Goal: Answer question/provide support: Share knowledge or assist other users

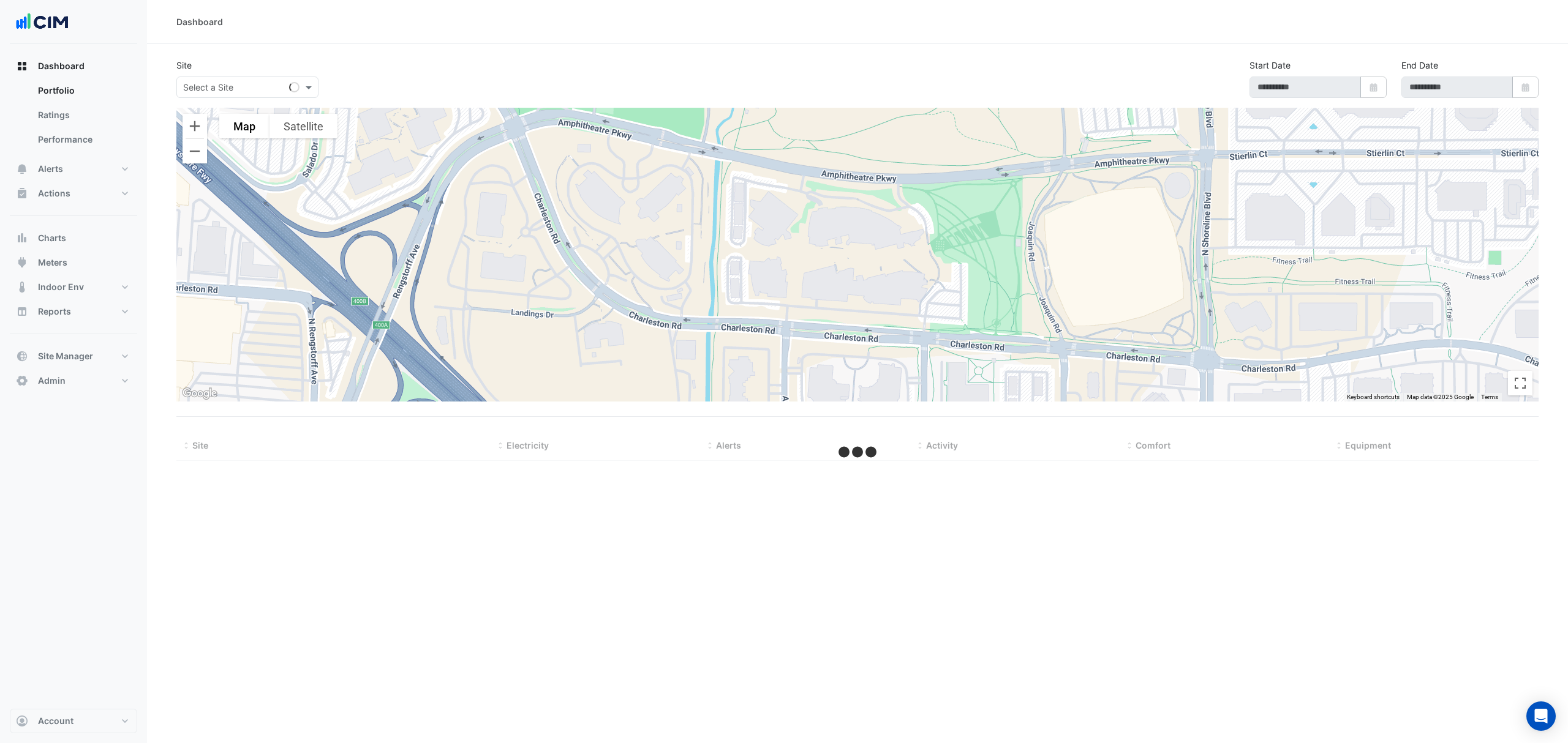
type input "**********"
select select "***"
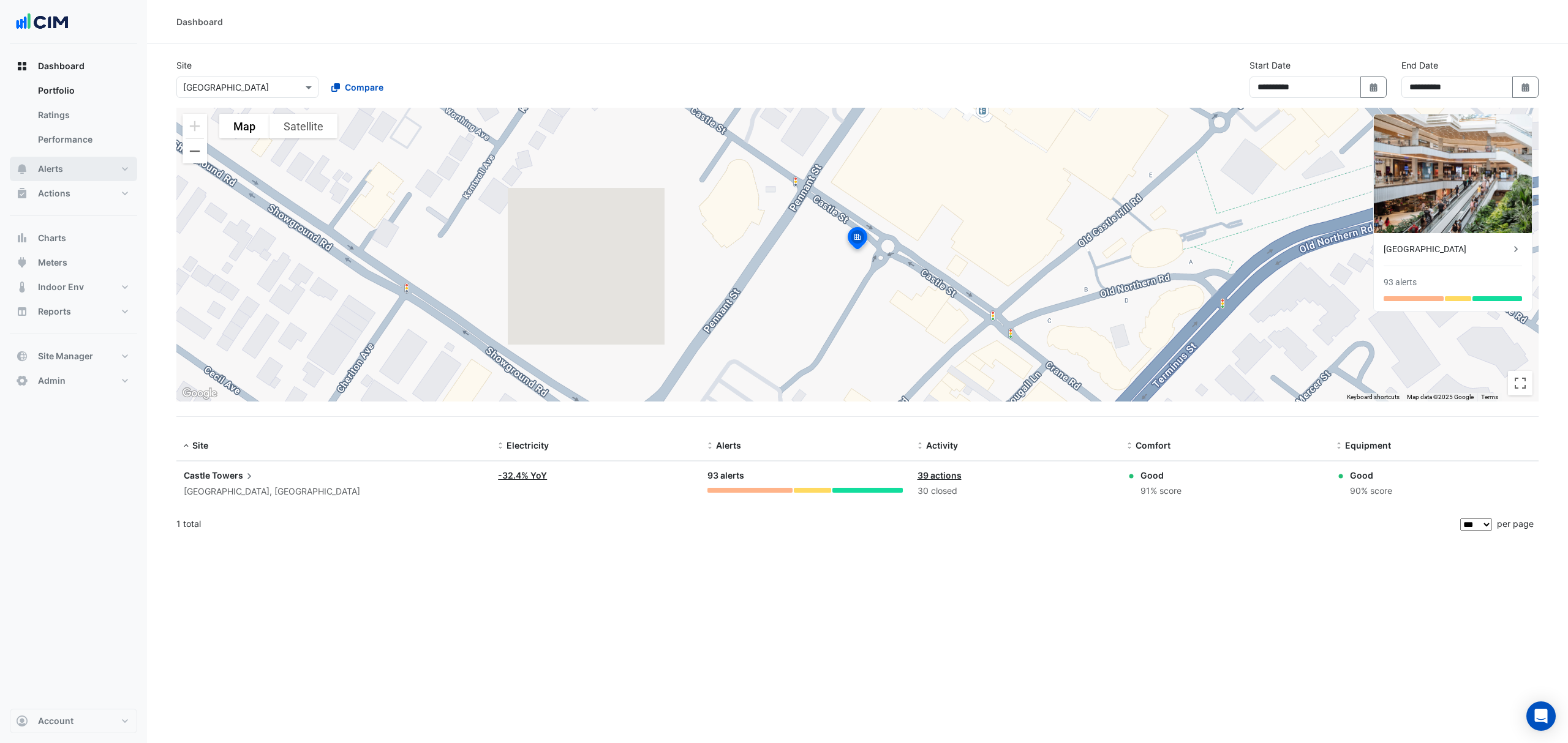
click at [68, 167] on button "Alerts" at bounding box center [74, 169] width 127 height 25
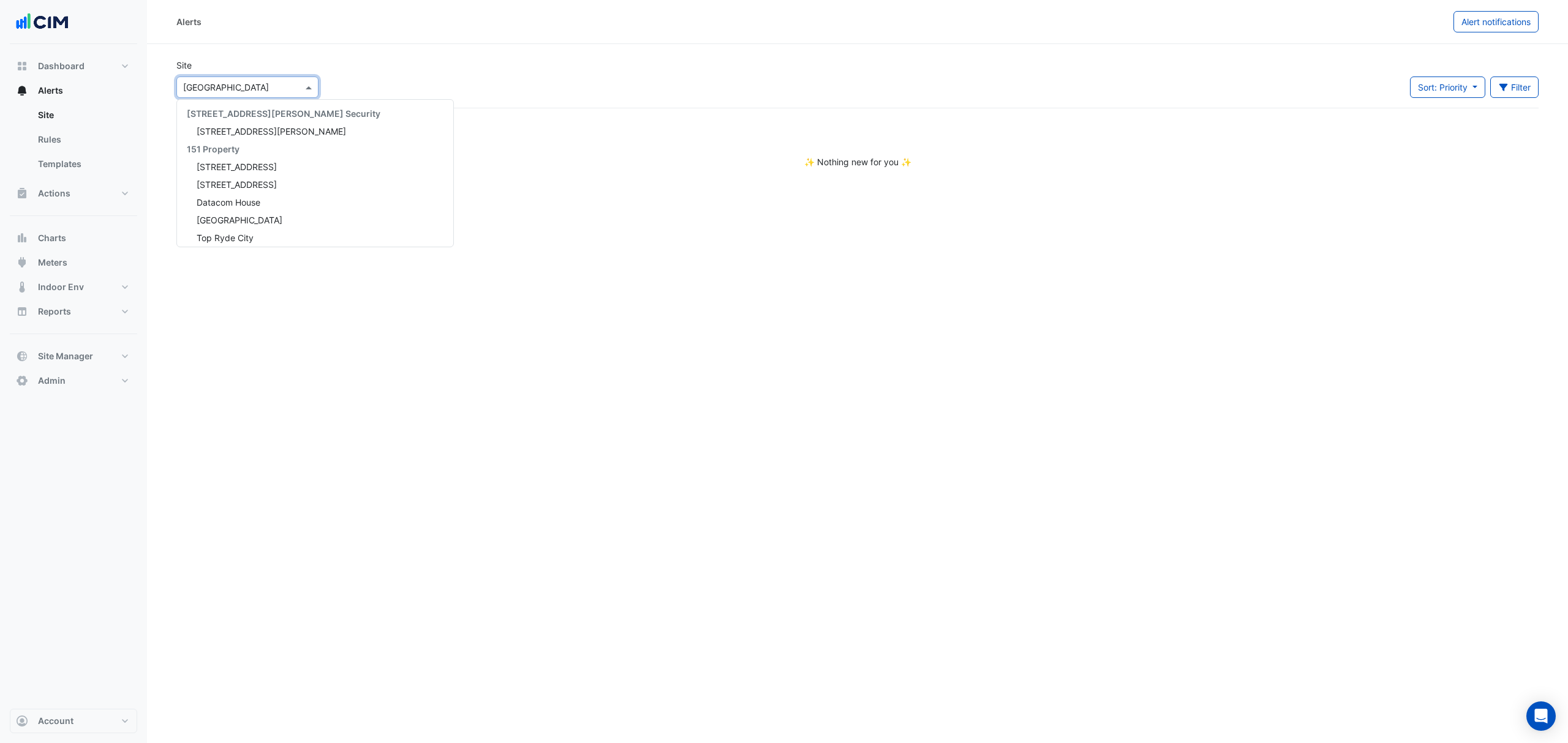
click at [258, 84] on input "text" at bounding box center [234, 88] width 104 height 13
type input "***"
click at [242, 123] on span "[STREET_ADDRESS][PERSON_NAME]" at bounding box center [271, 127] width 149 height 11
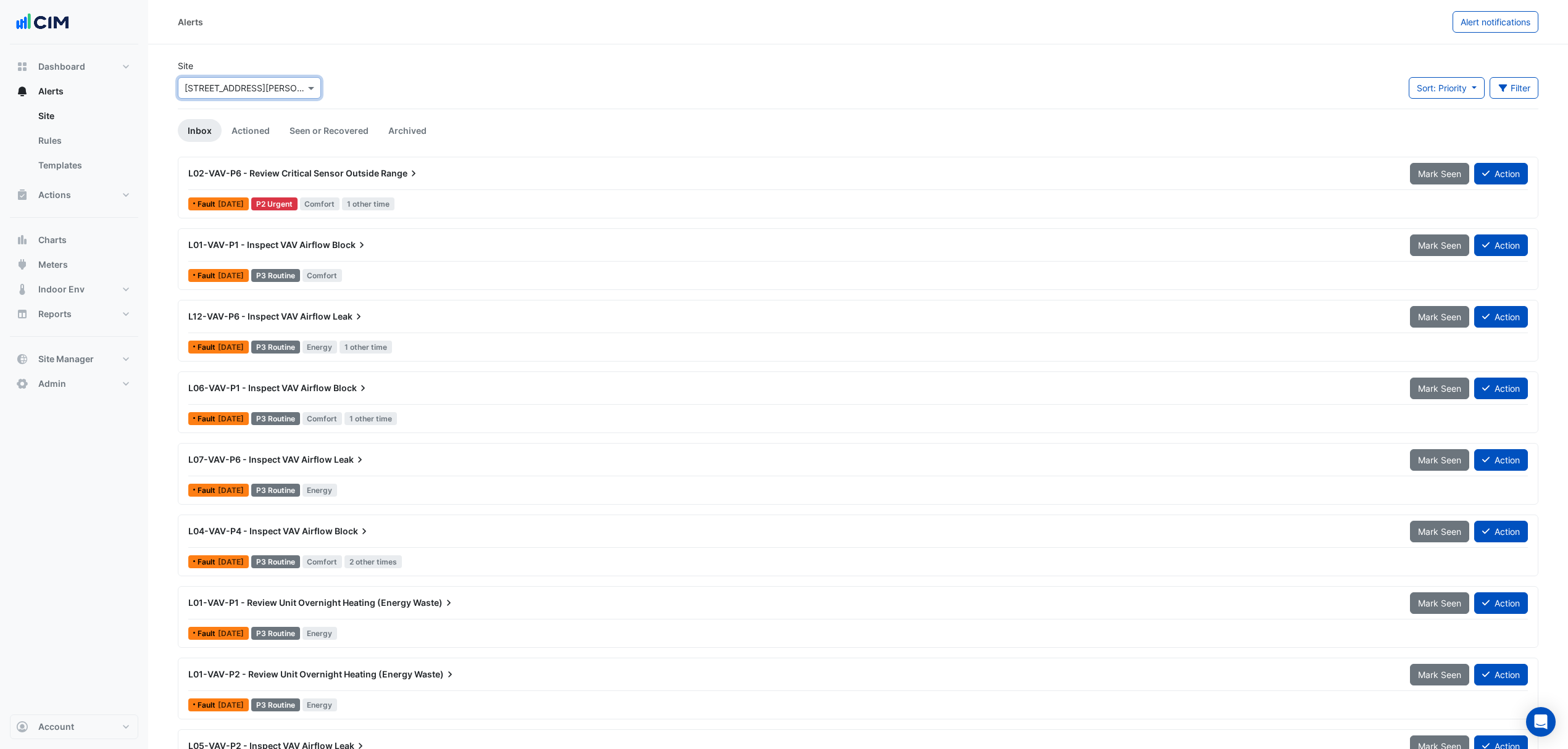
scroll to position [57, 0]
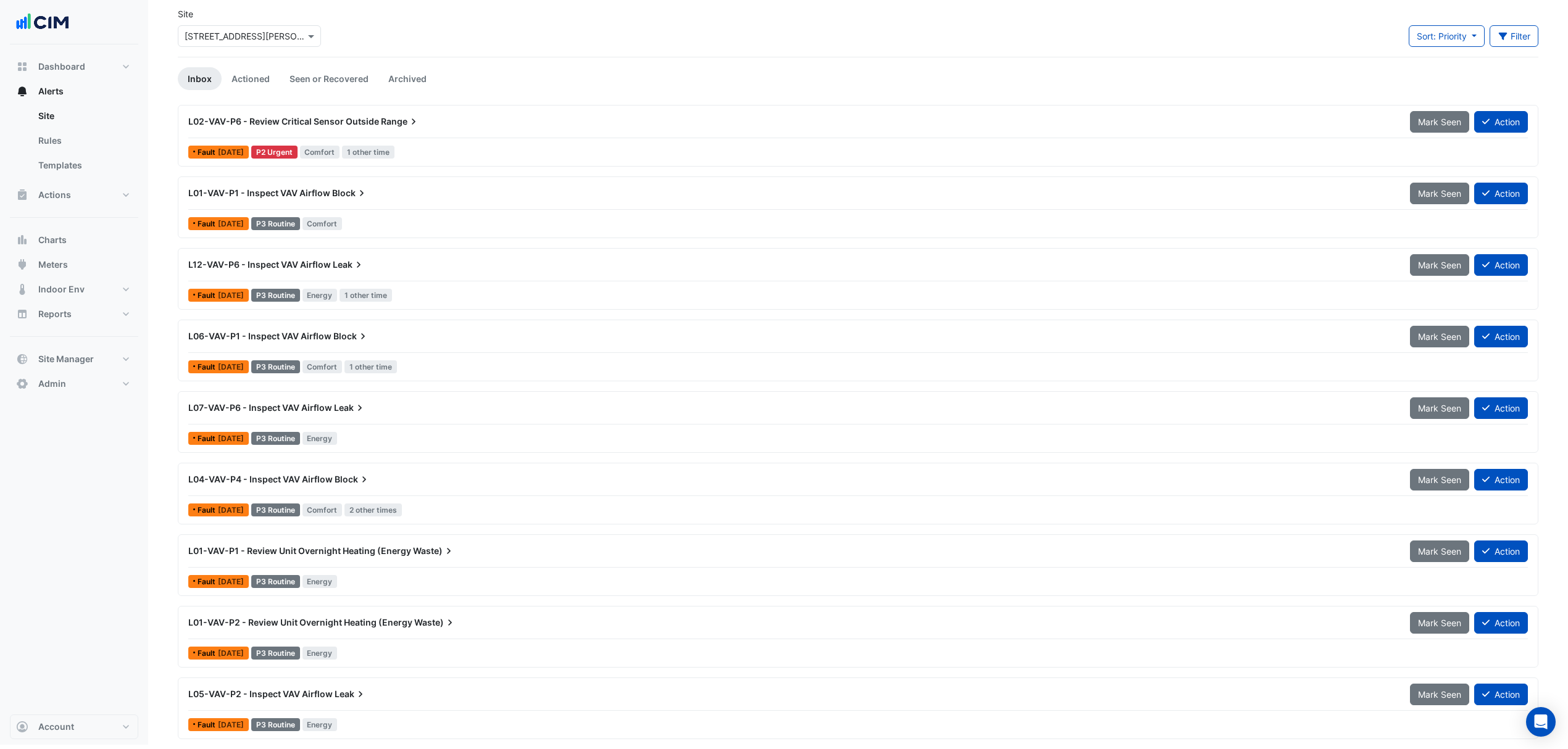
click at [235, 552] on span "L01-VAV-P1 - Review Unit Overnight Heating (Energy" at bounding box center [300, 551] width 223 height 11
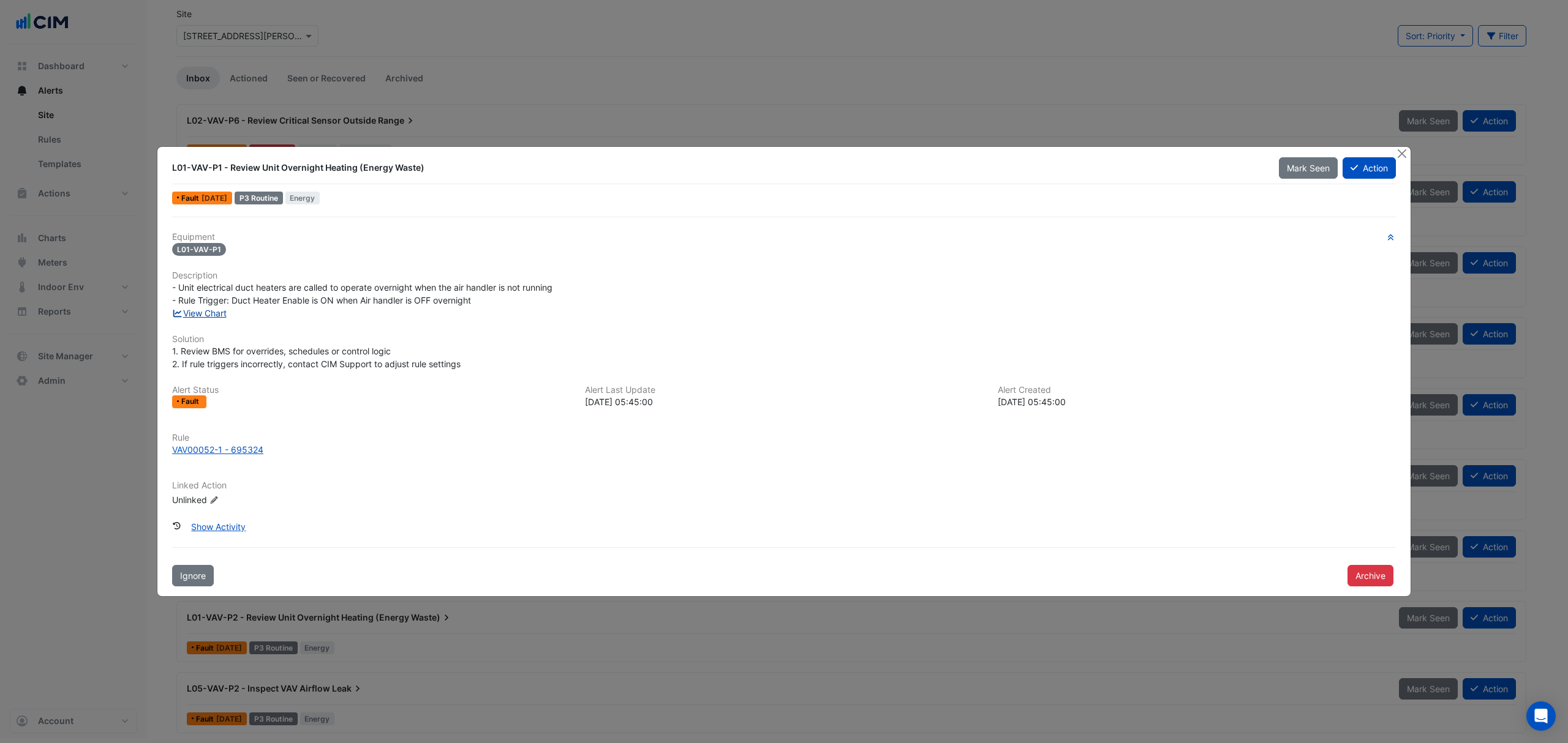
click at [202, 313] on link "View Chart" at bounding box center [199, 313] width 54 height 11
click at [1401, 150] on button "Close" at bounding box center [1402, 153] width 13 height 13
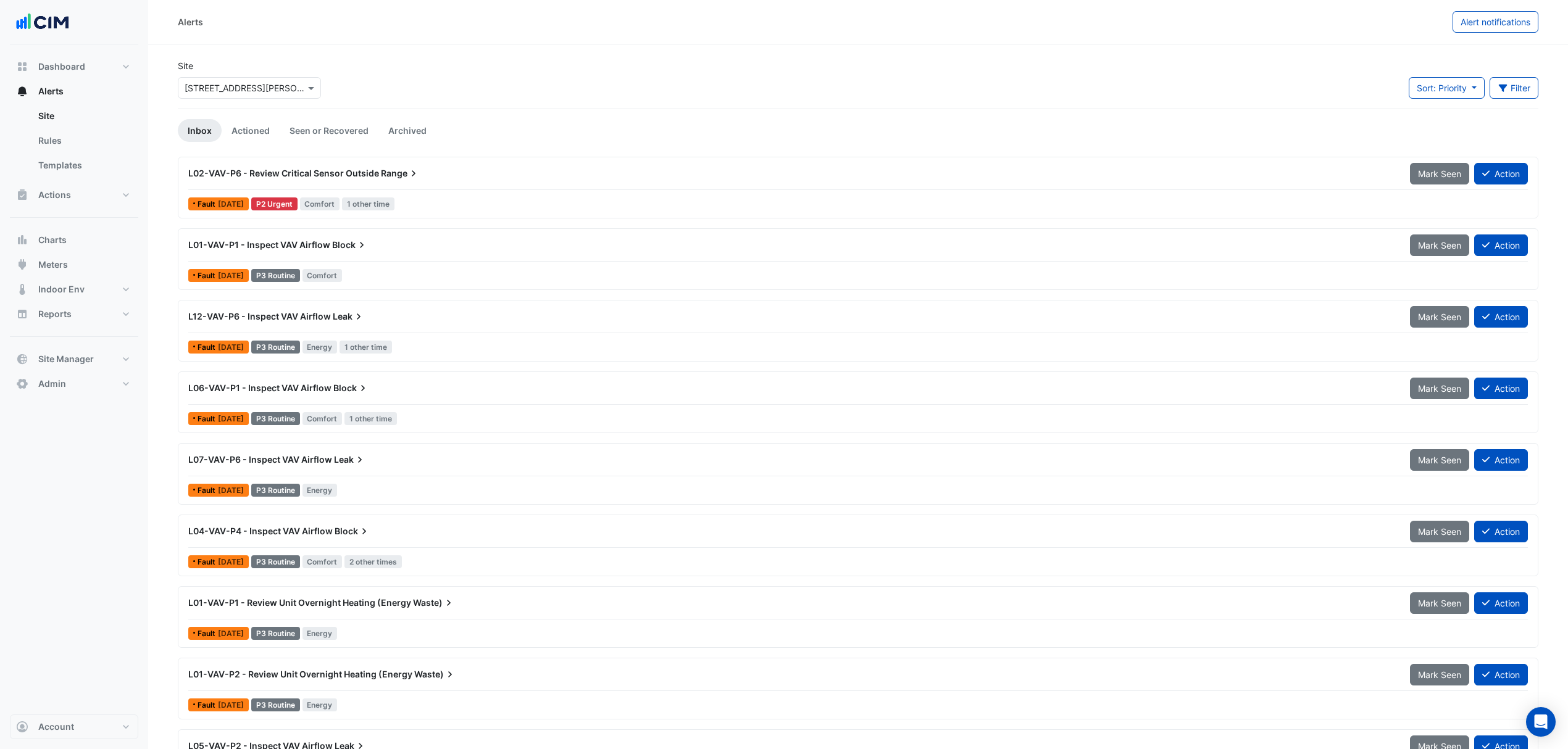
click at [235, 92] on input "text" at bounding box center [236, 88] width 105 height 13
type input "*********"
click at [278, 121] on div "ADP Consulting" at bounding box center [236, 114] width 116 height 18
click at [263, 134] on span "Watergardens Town Centre" at bounding box center [242, 132] width 86 height 11
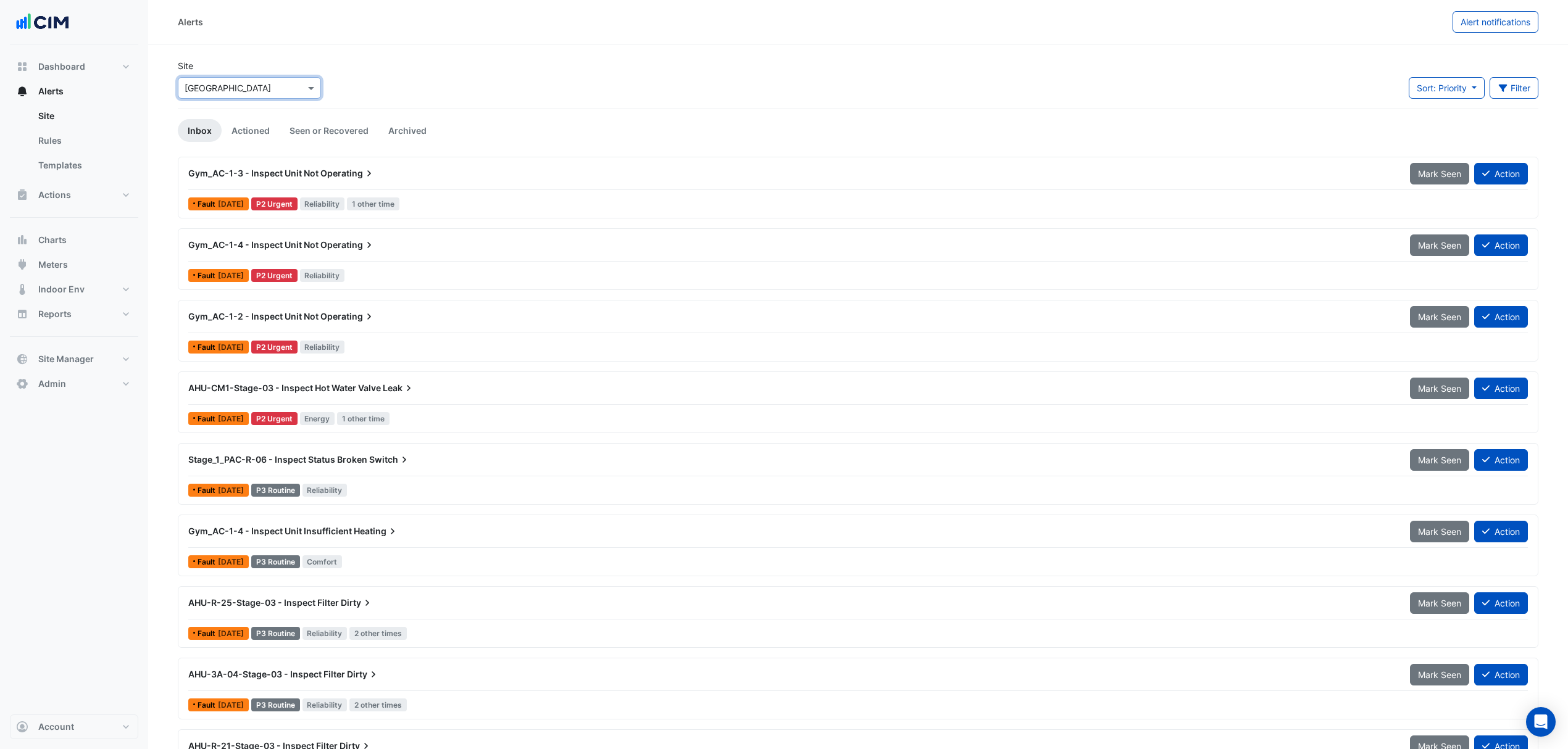
click at [290, 86] on div at bounding box center [249, 88] width 142 height 14
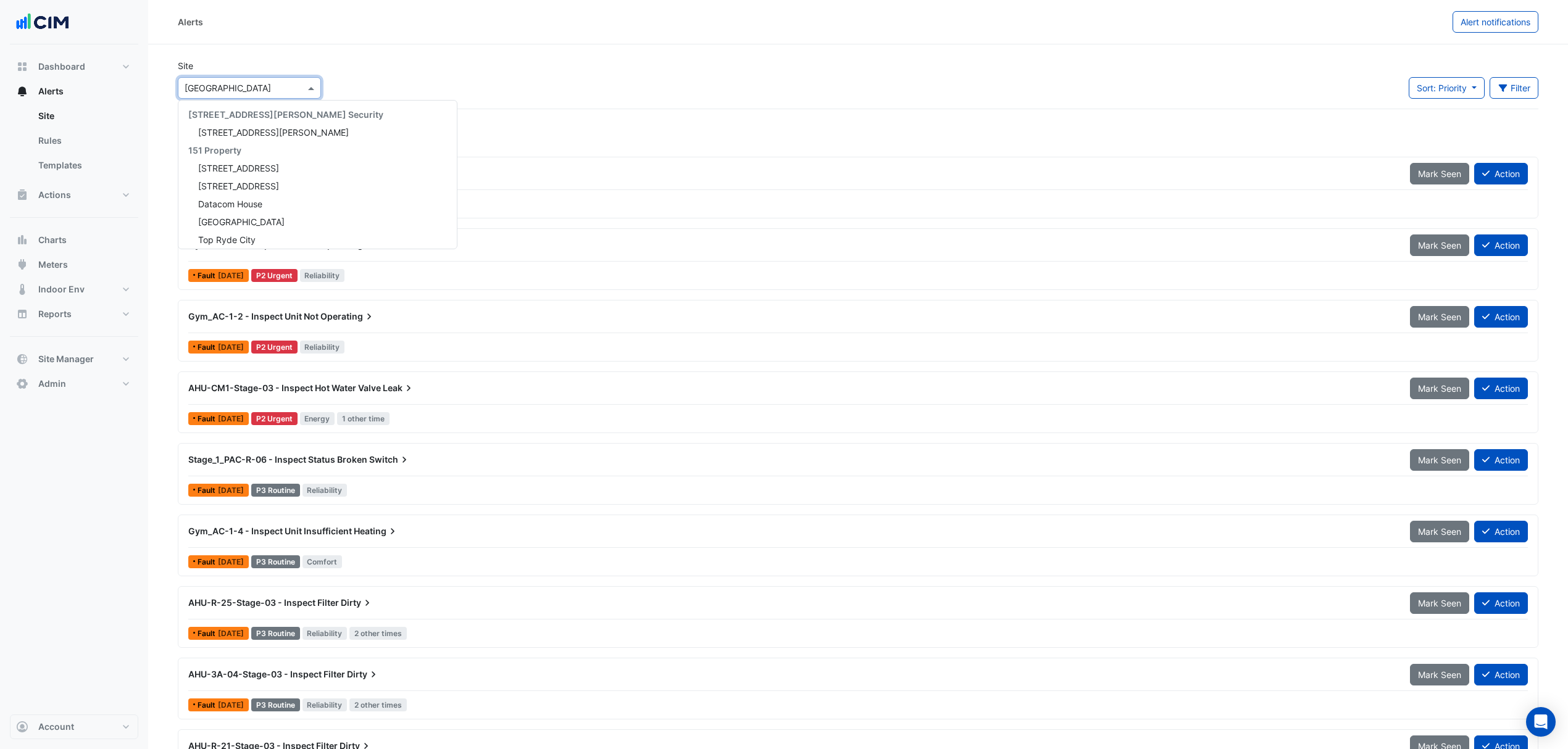
click at [290, 86] on div at bounding box center [249, 88] width 142 height 14
type input "*"
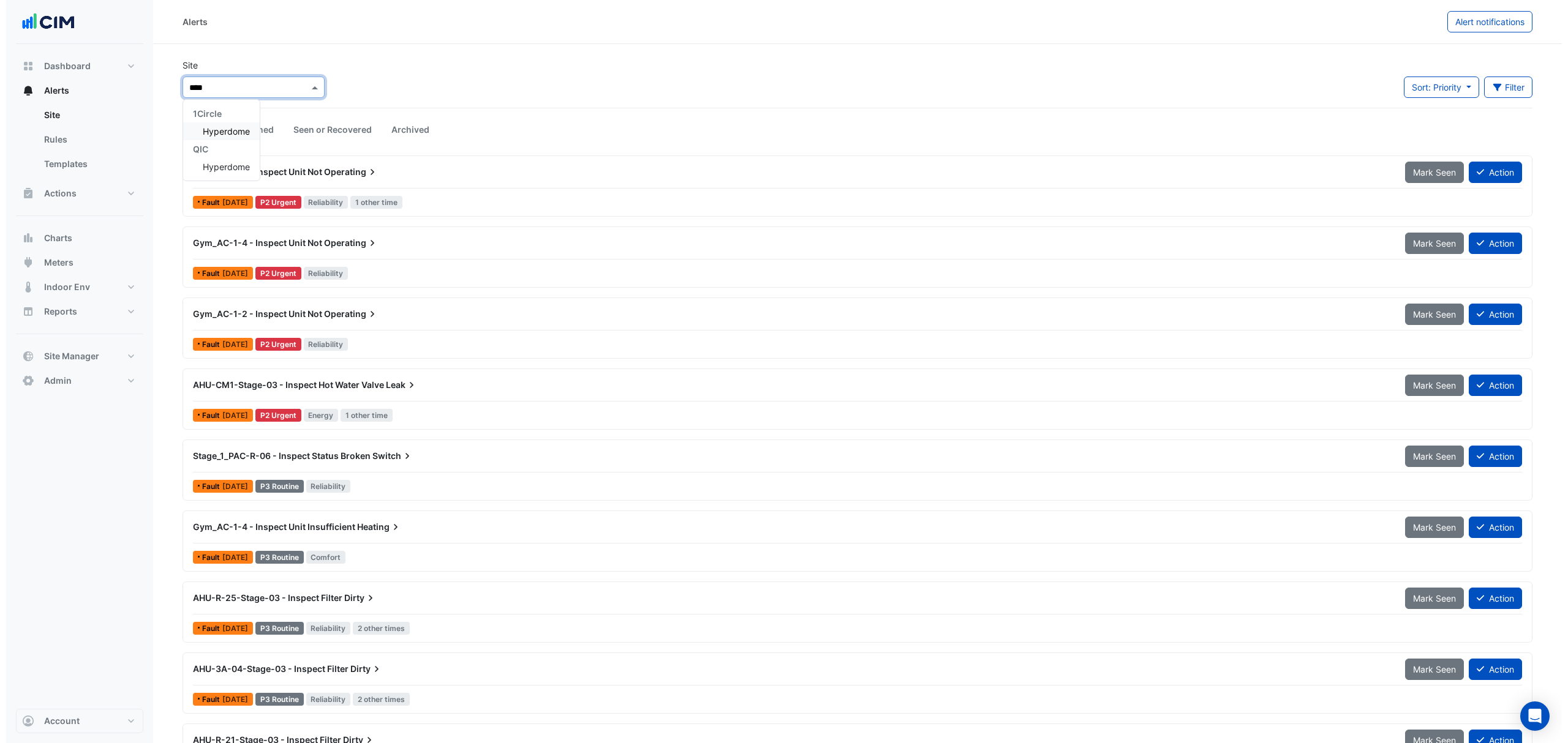
scroll to position [0, 0]
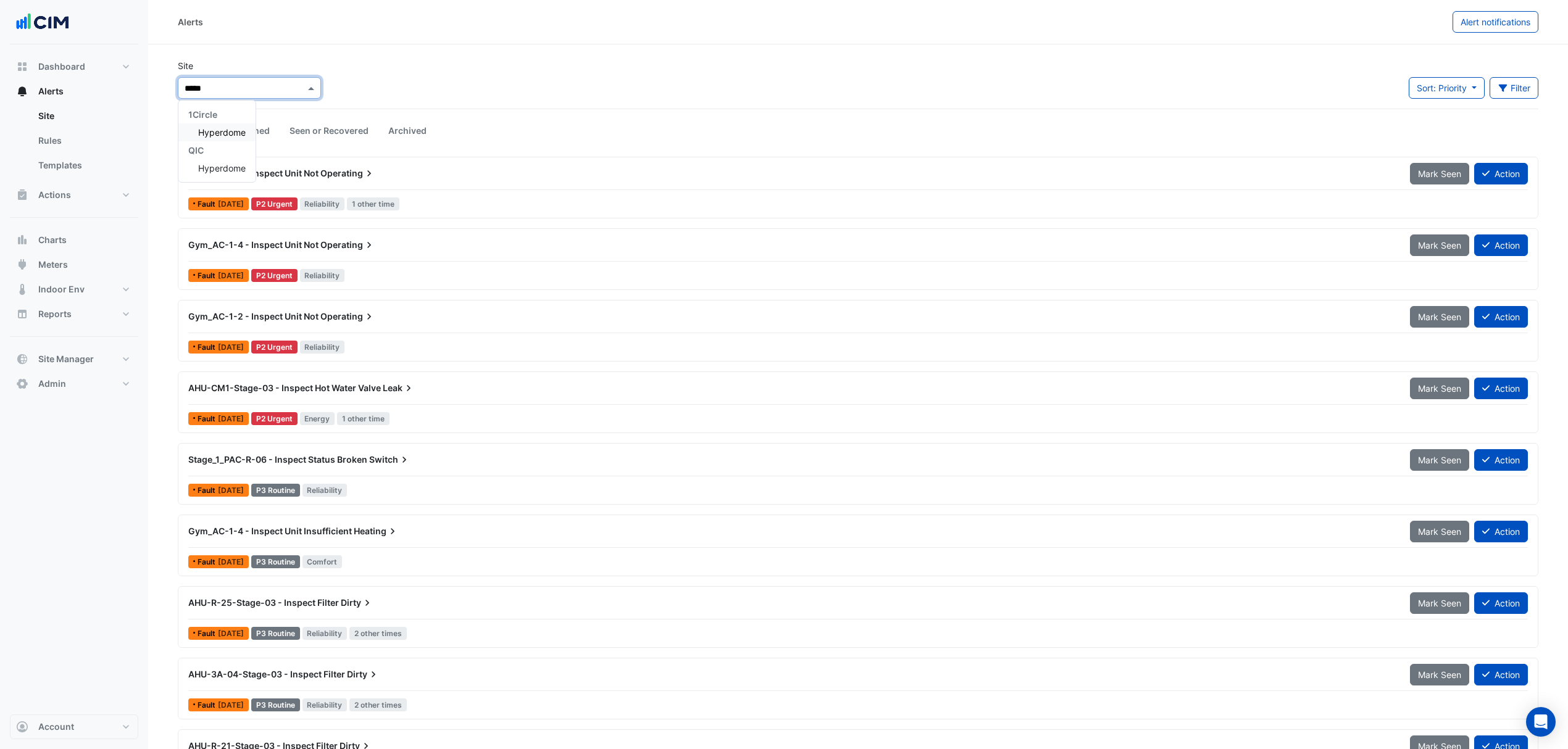
type input "******"
click at [215, 130] on span "Hyperdome" at bounding box center [222, 132] width 47 height 11
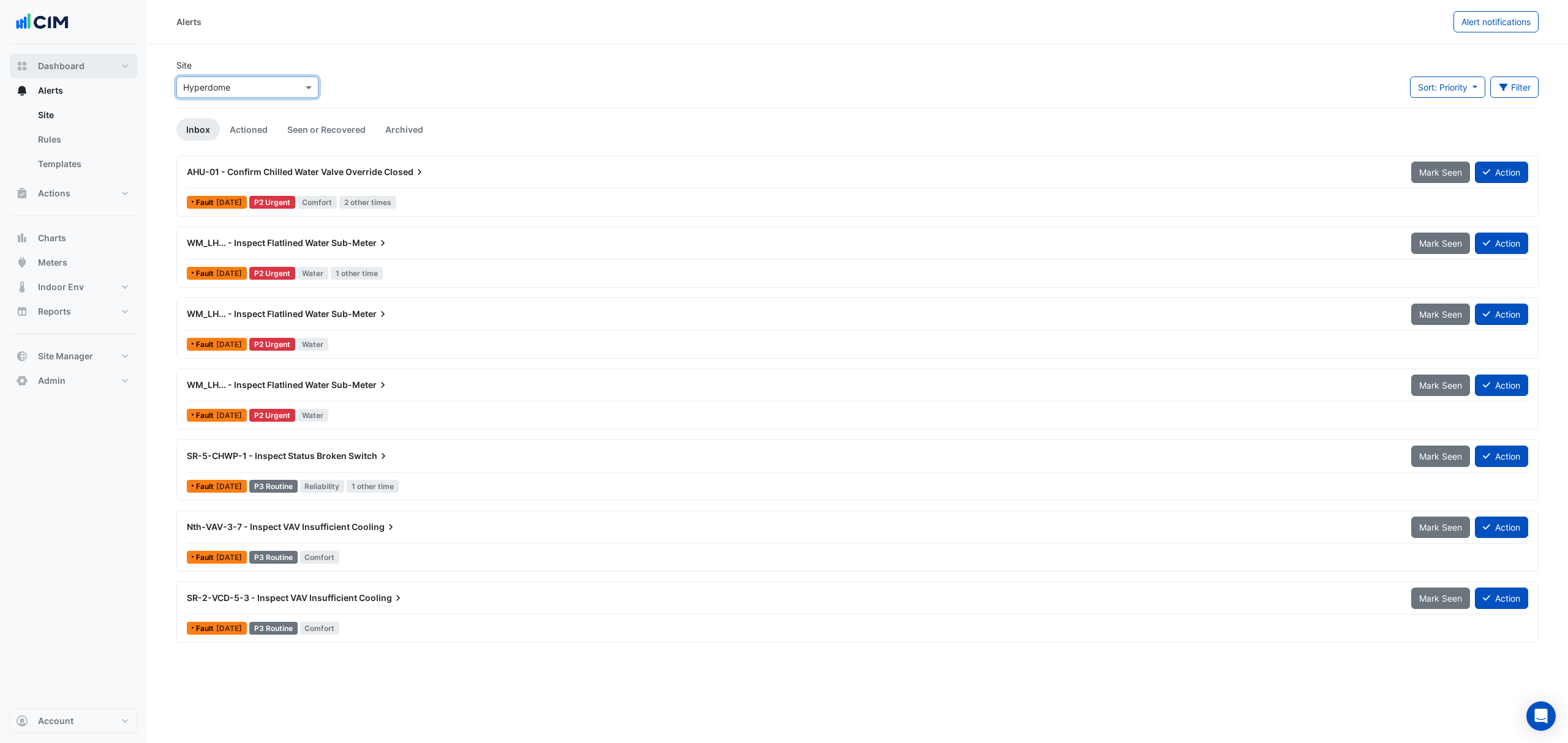
click at [83, 65] on button "Dashboard" at bounding box center [74, 66] width 127 height 25
select select "***"
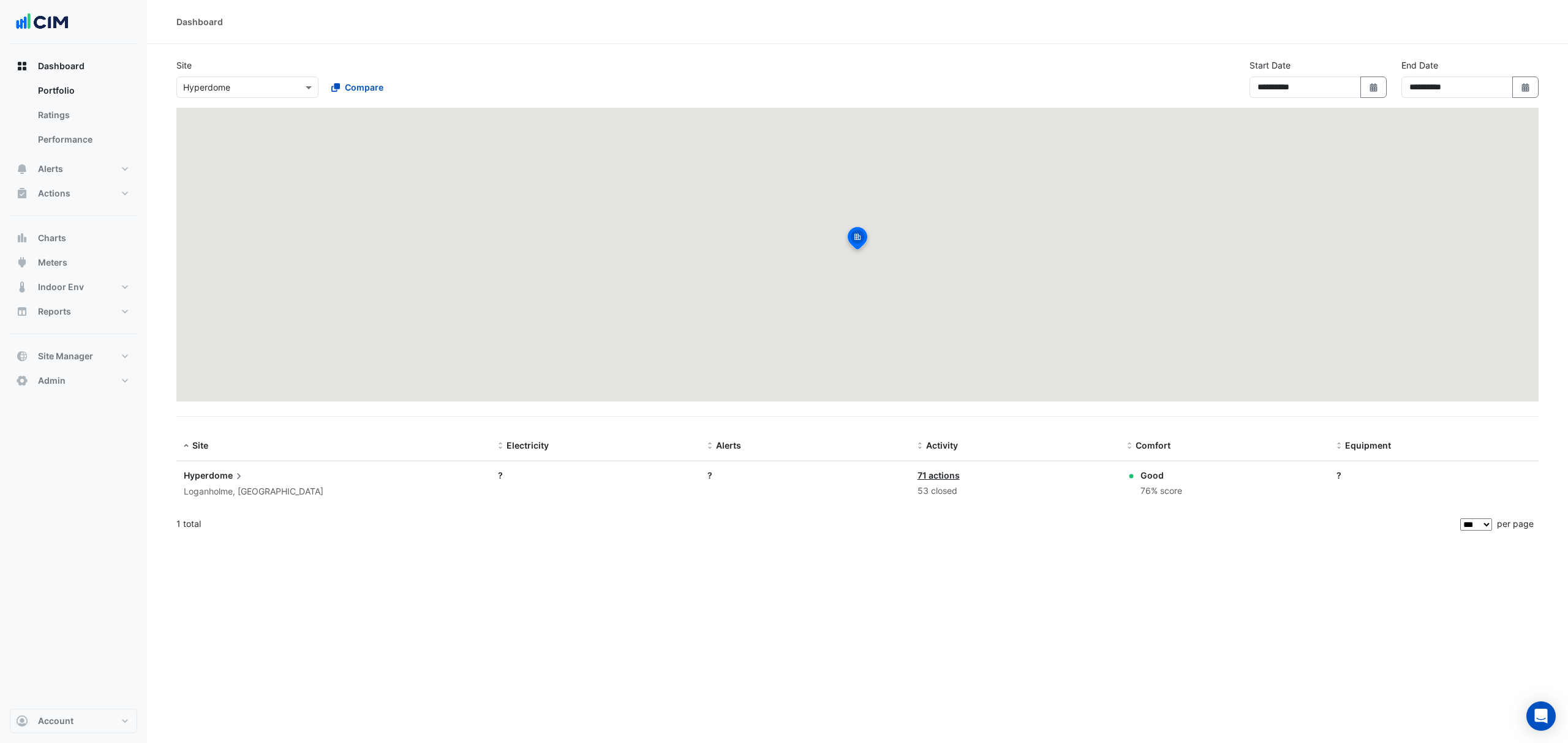
drag, startPoint x: 262, startPoint y: 78, endPoint x: 254, endPoint y: 80, distance: 8.2
click at [255, 80] on div "Select a Site × Hyperdome" at bounding box center [247, 87] width 142 height 21
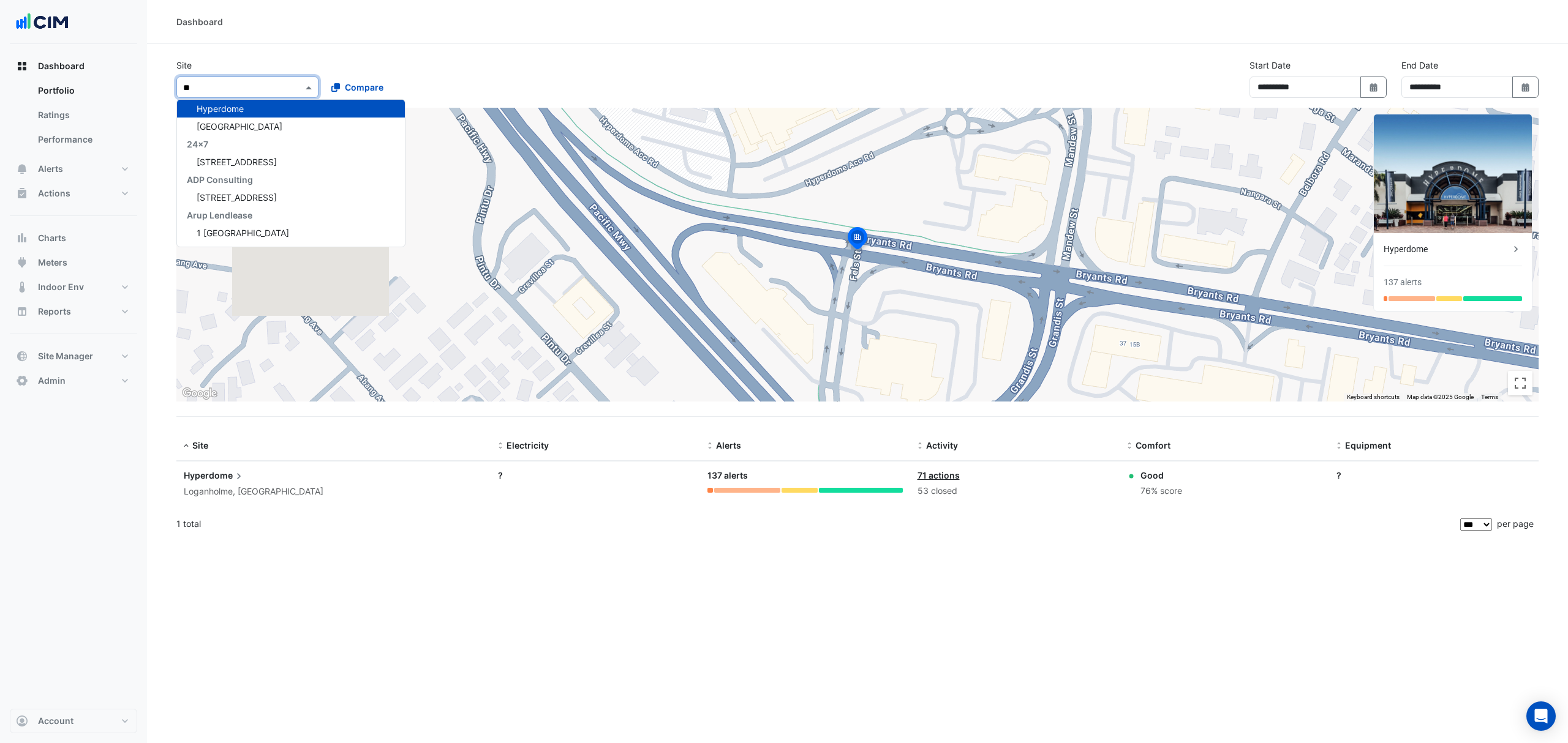
type input "***"
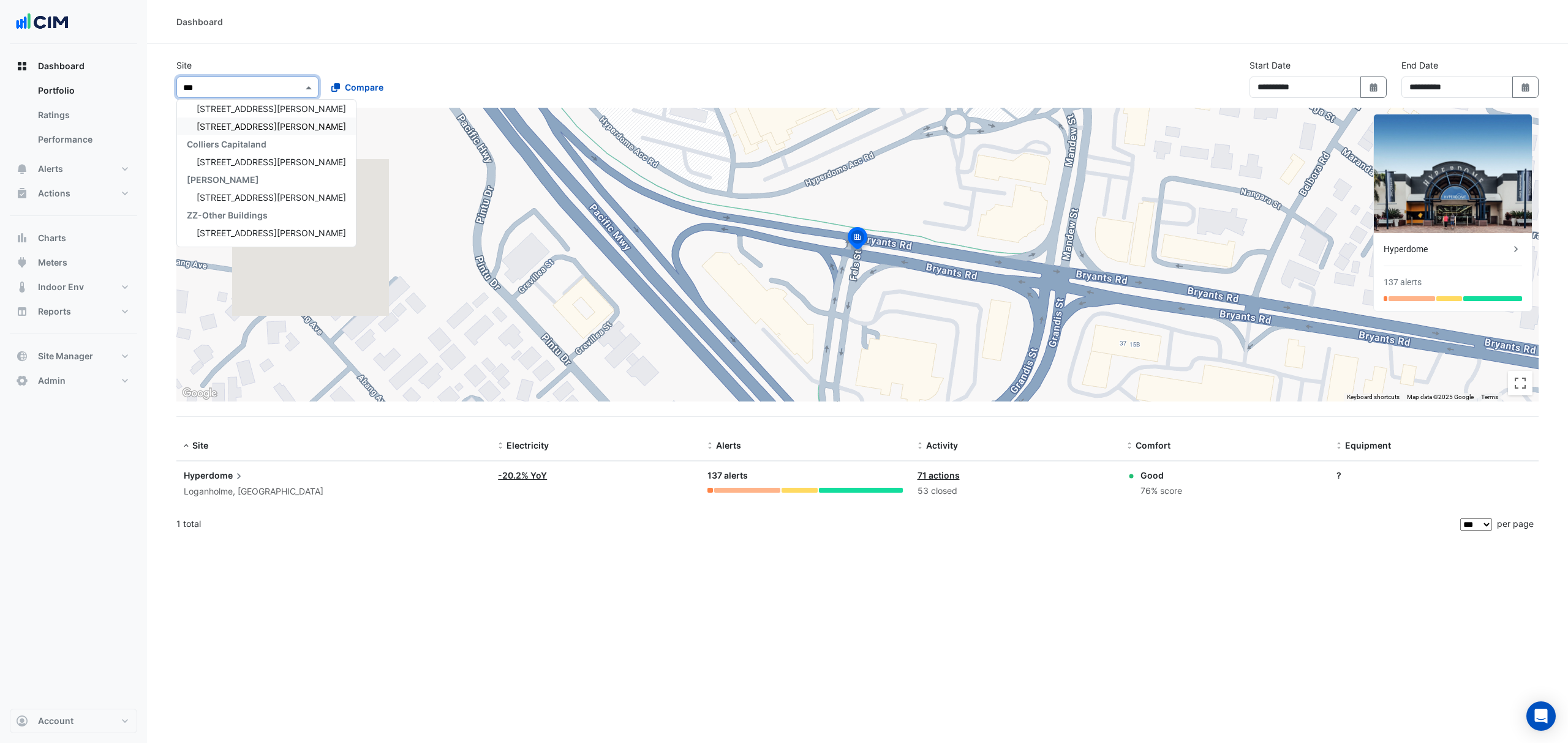
click at [222, 121] on span "[STREET_ADDRESS][PERSON_NAME]" at bounding box center [271, 127] width 149 height 11
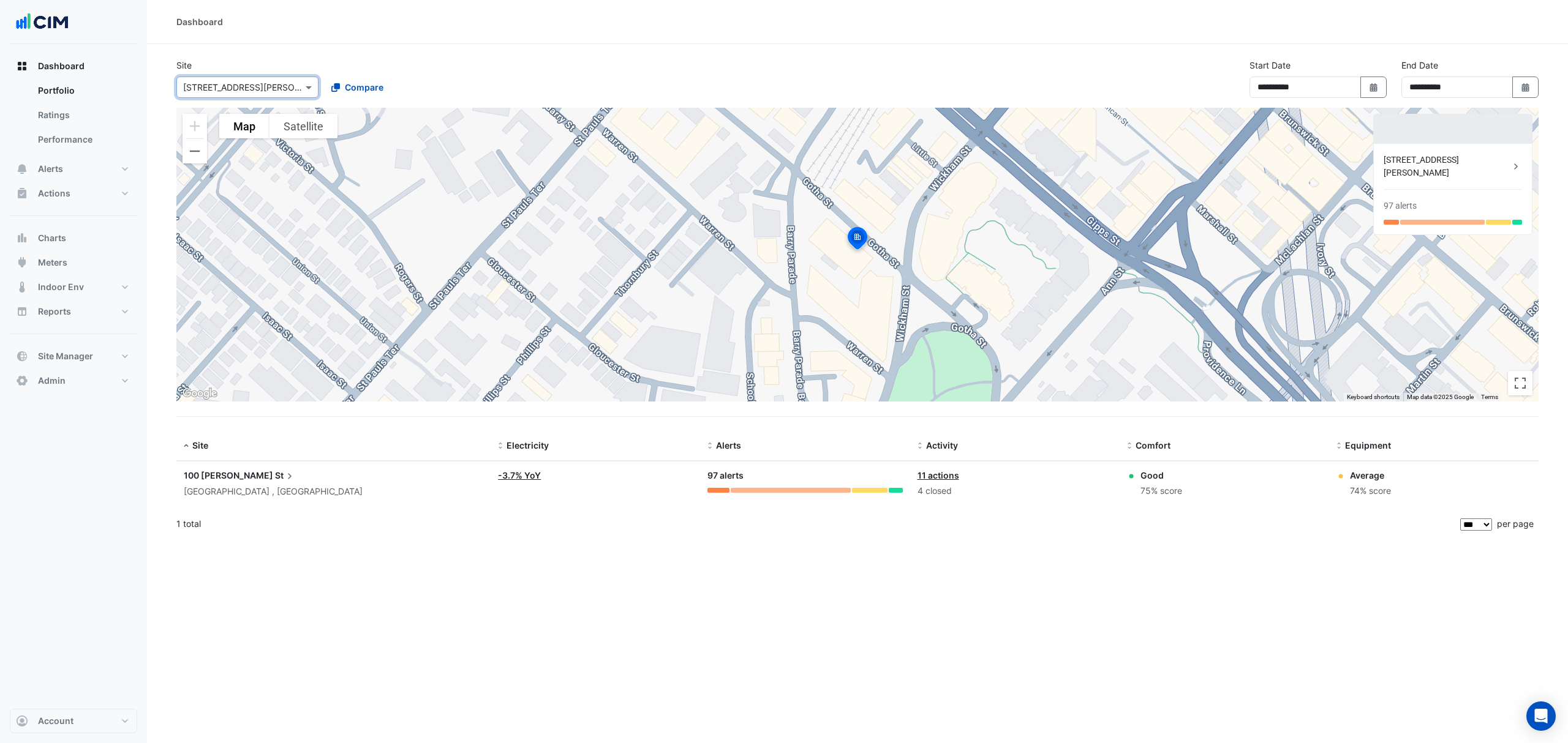
click at [201, 473] on span "100 Wickham" at bounding box center [228, 475] width 90 height 11
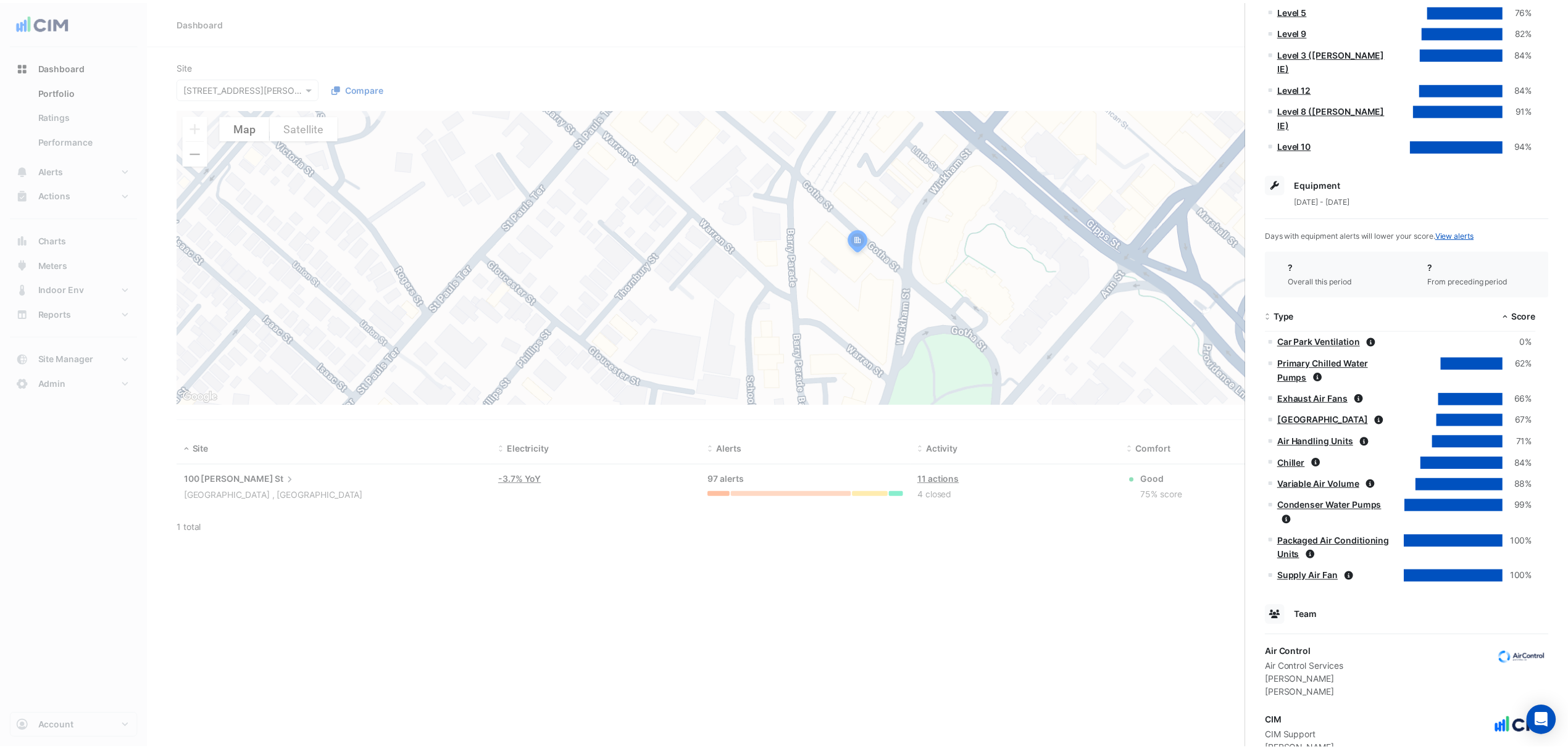
scroll to position [653, 0]
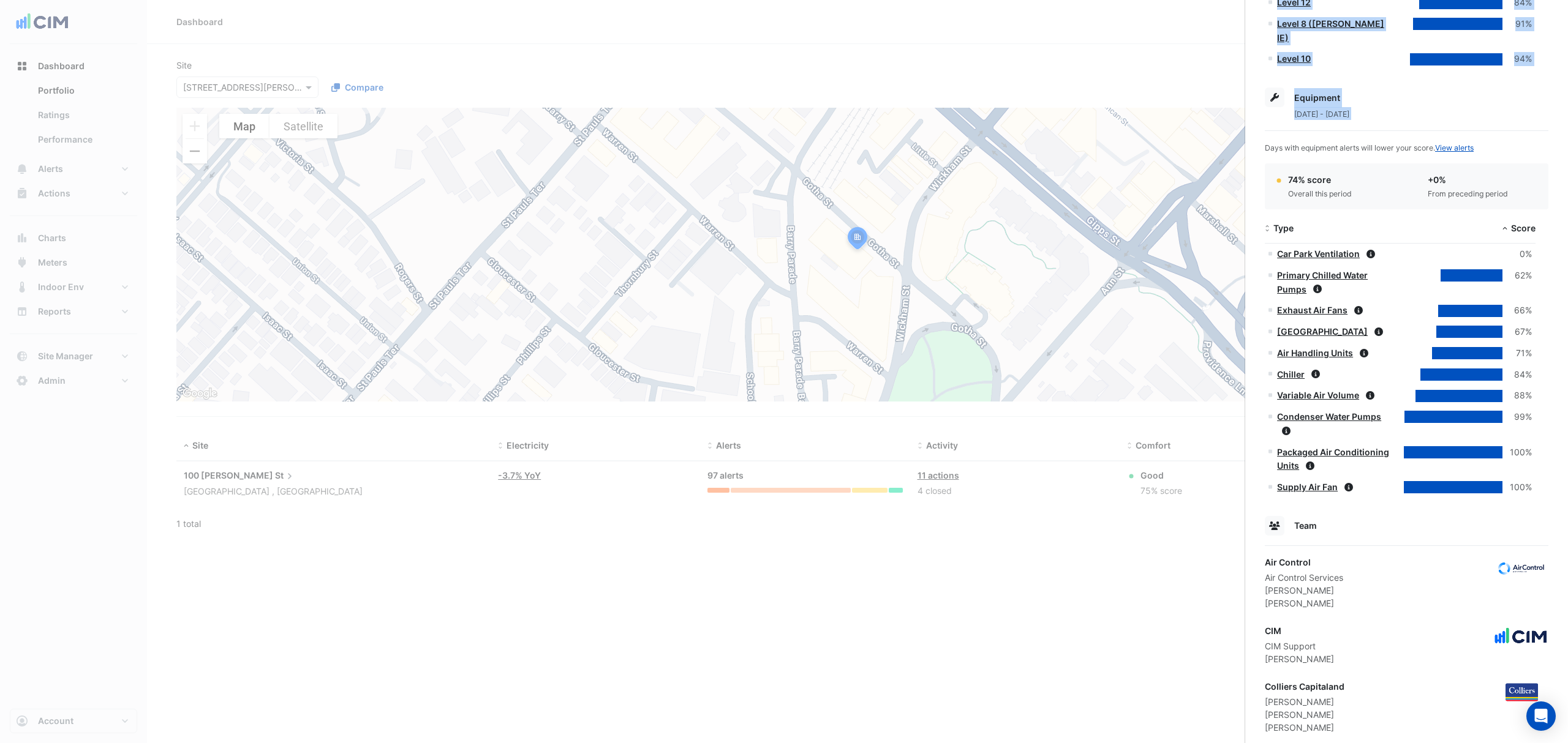
click at [1279, 74] on app-site-details "100 Wickham St, Fortitude Valley, Queensland Monitoring Total sensors 1,956 Tot…" at bounding box center [1407, 96] width 283 height 1361
click at [1133, 62] on ngb-offcanvas-backdrop at bounding box center [784, 372] width 1568 height 743
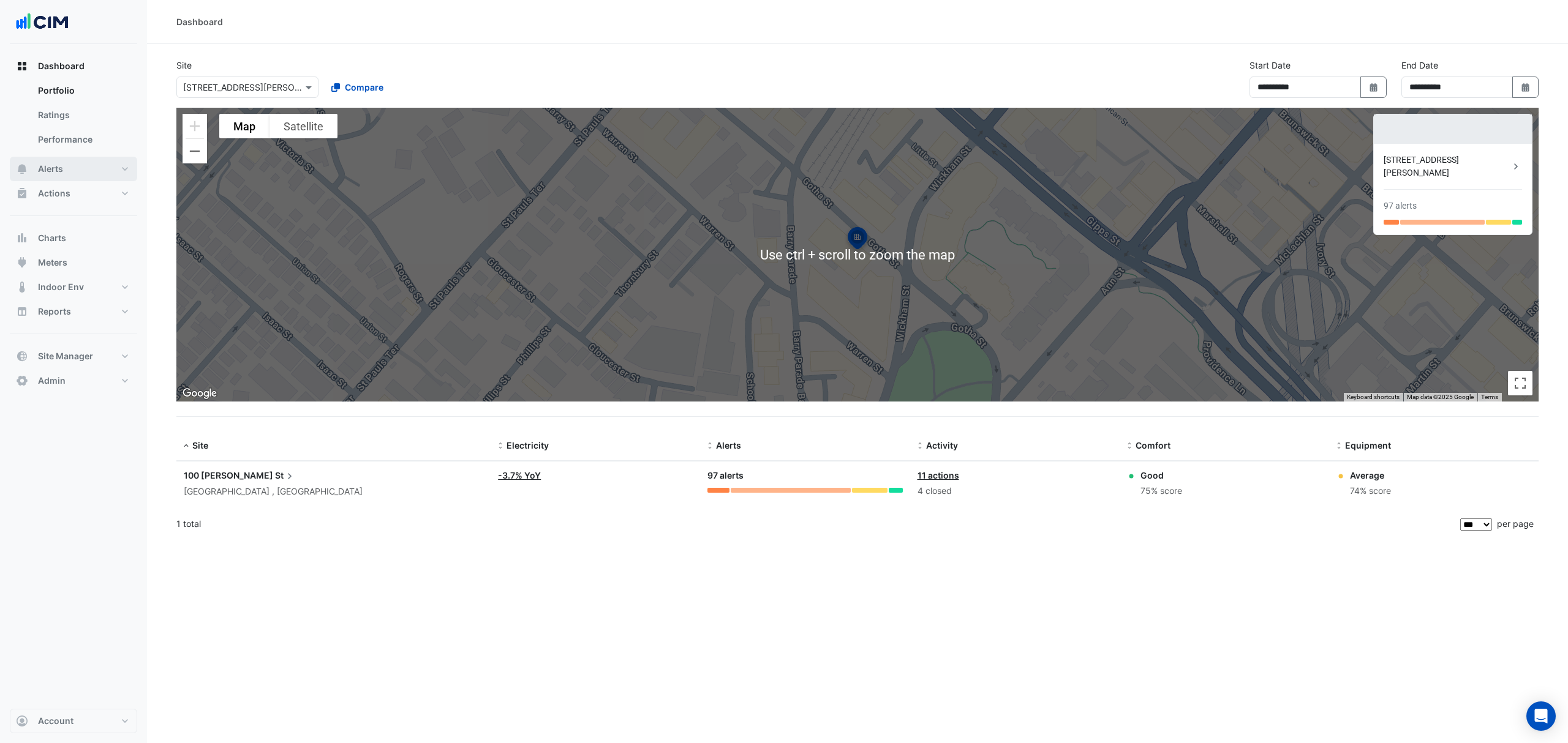
click at [61, 169] on span "Alerts" at bounding box center [50, 169] width 25 height 12
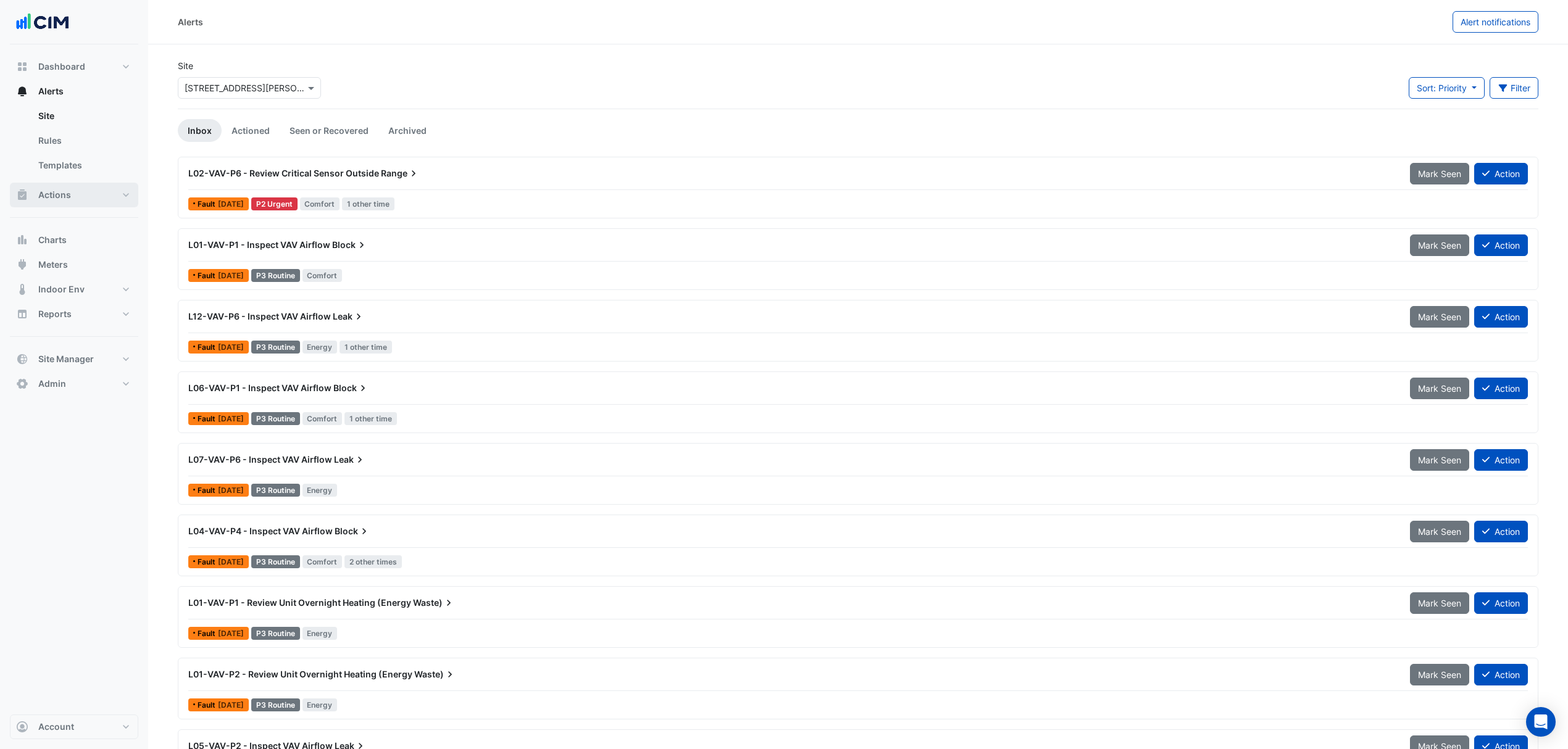
click at [88, 194] on button "Actions" at bounding box center [74, 195] width 128 height 25
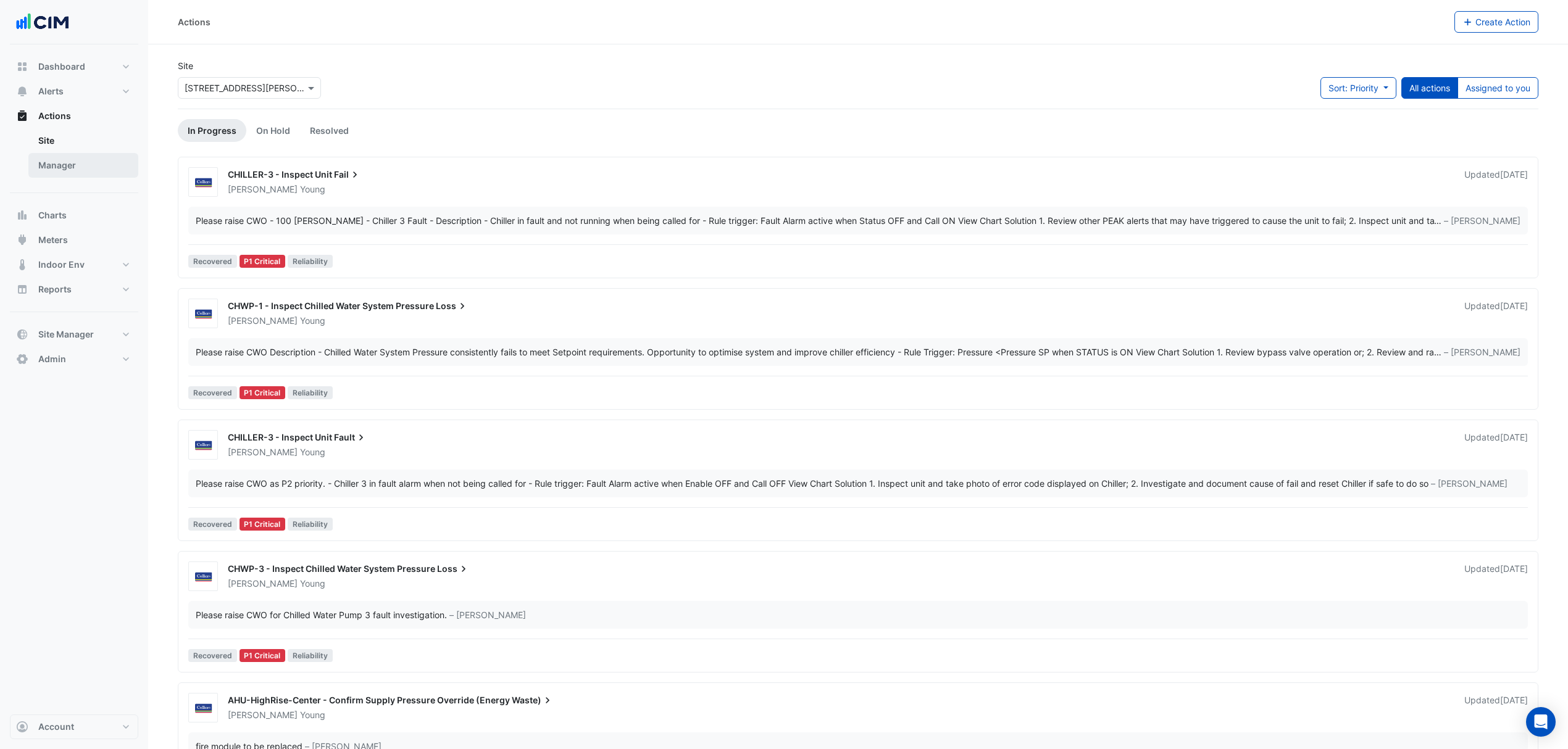
click at [76, 166] on link "Manager" at bounding box center [83, 165] width 110 height 25
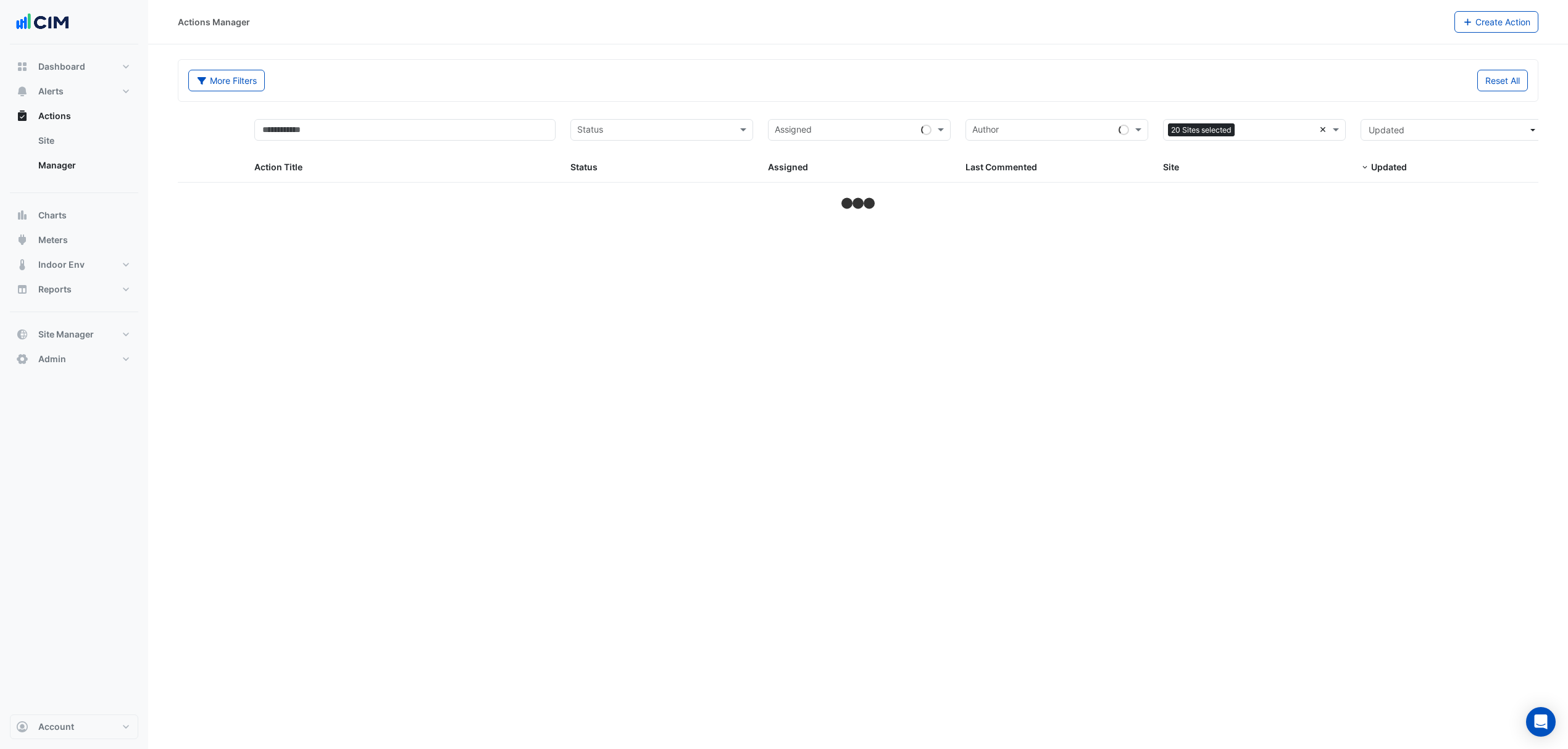
select select "***"
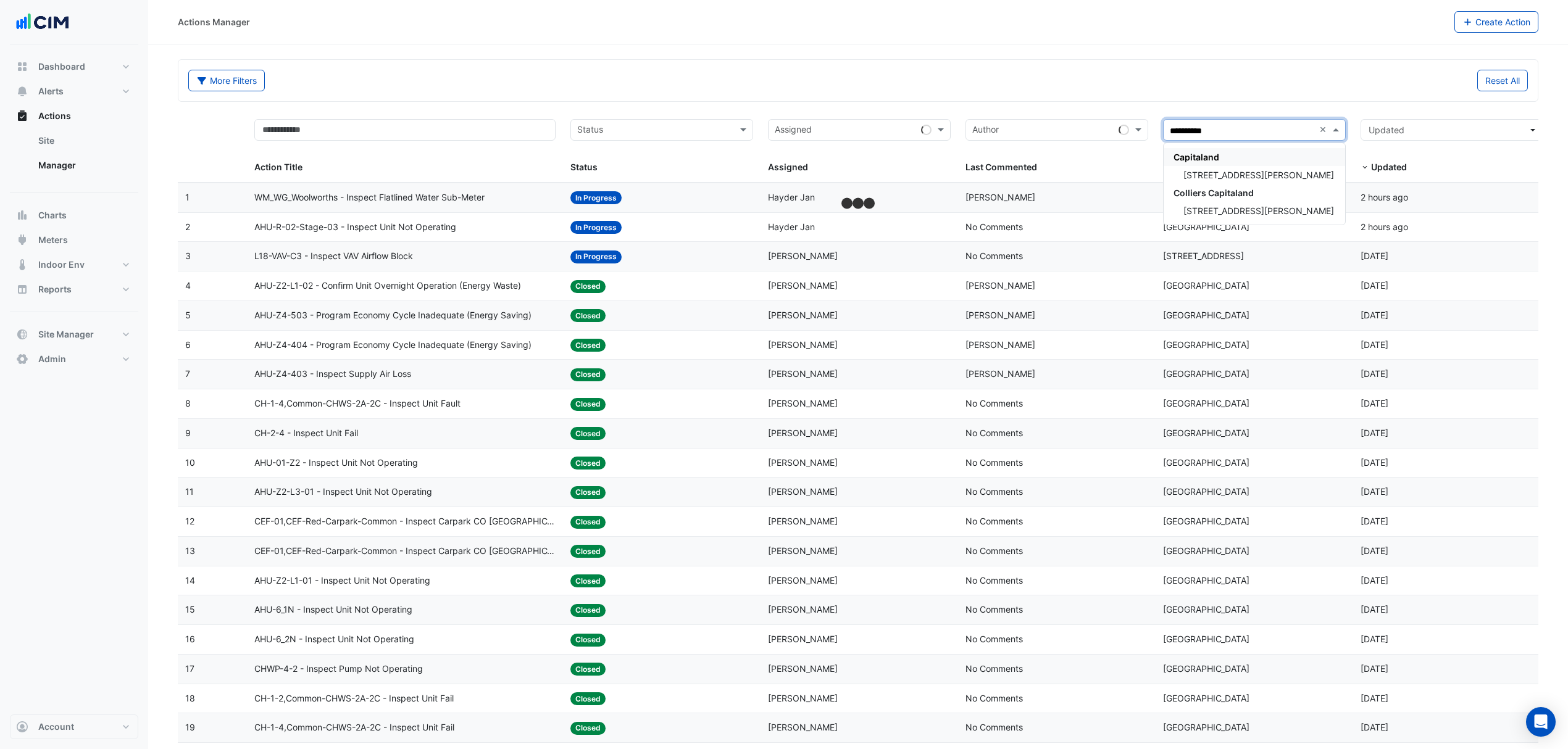
type input "**********"
click at [1226, 174] on span "[STREET_ADDRESS][PERSON_NAME]" at bounding box center [1258, 175] width 151 height 11
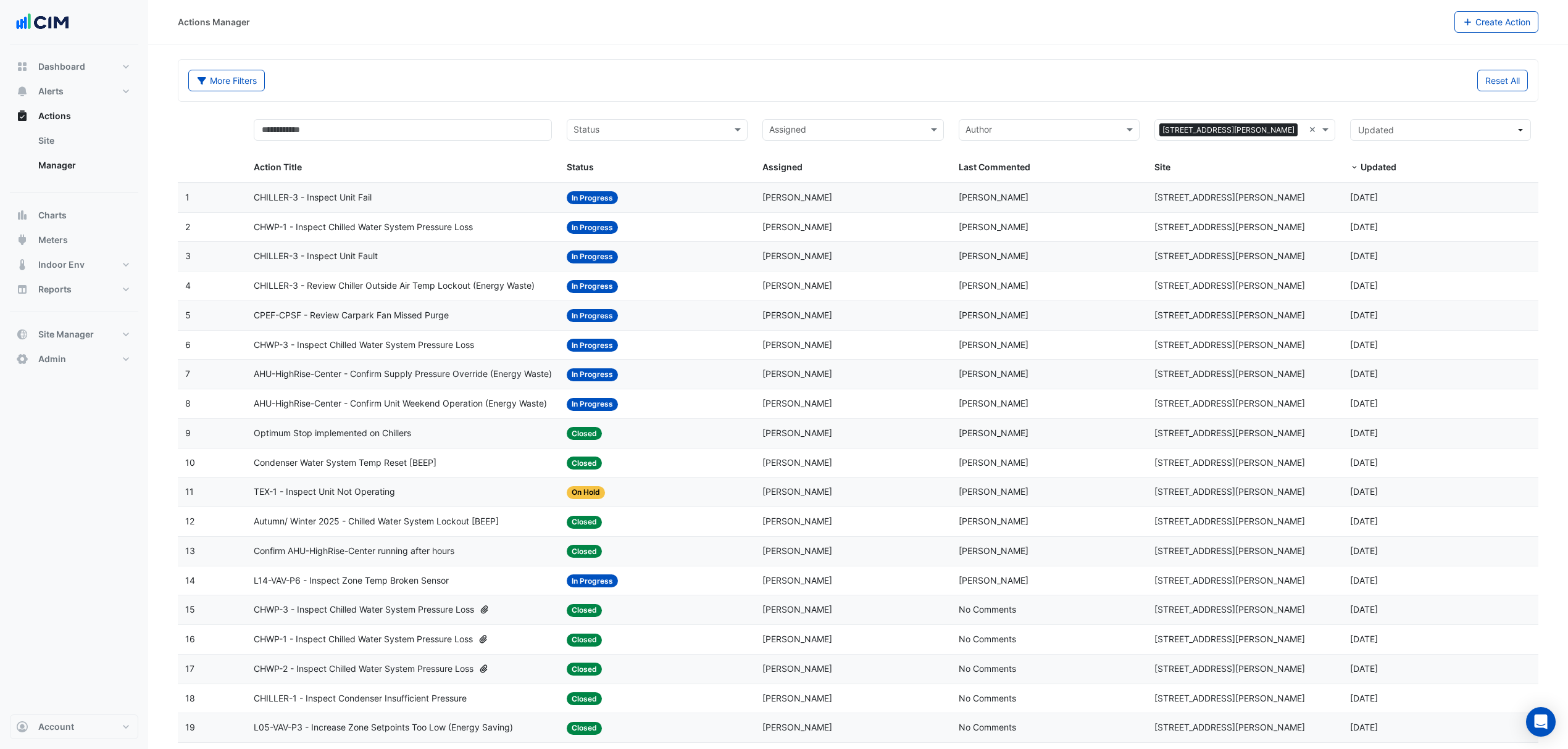
click at [304, 256] on span "CHILLER-3 - Inspect Unit Fault" at bounding box center [316, 256] width 124 height 14
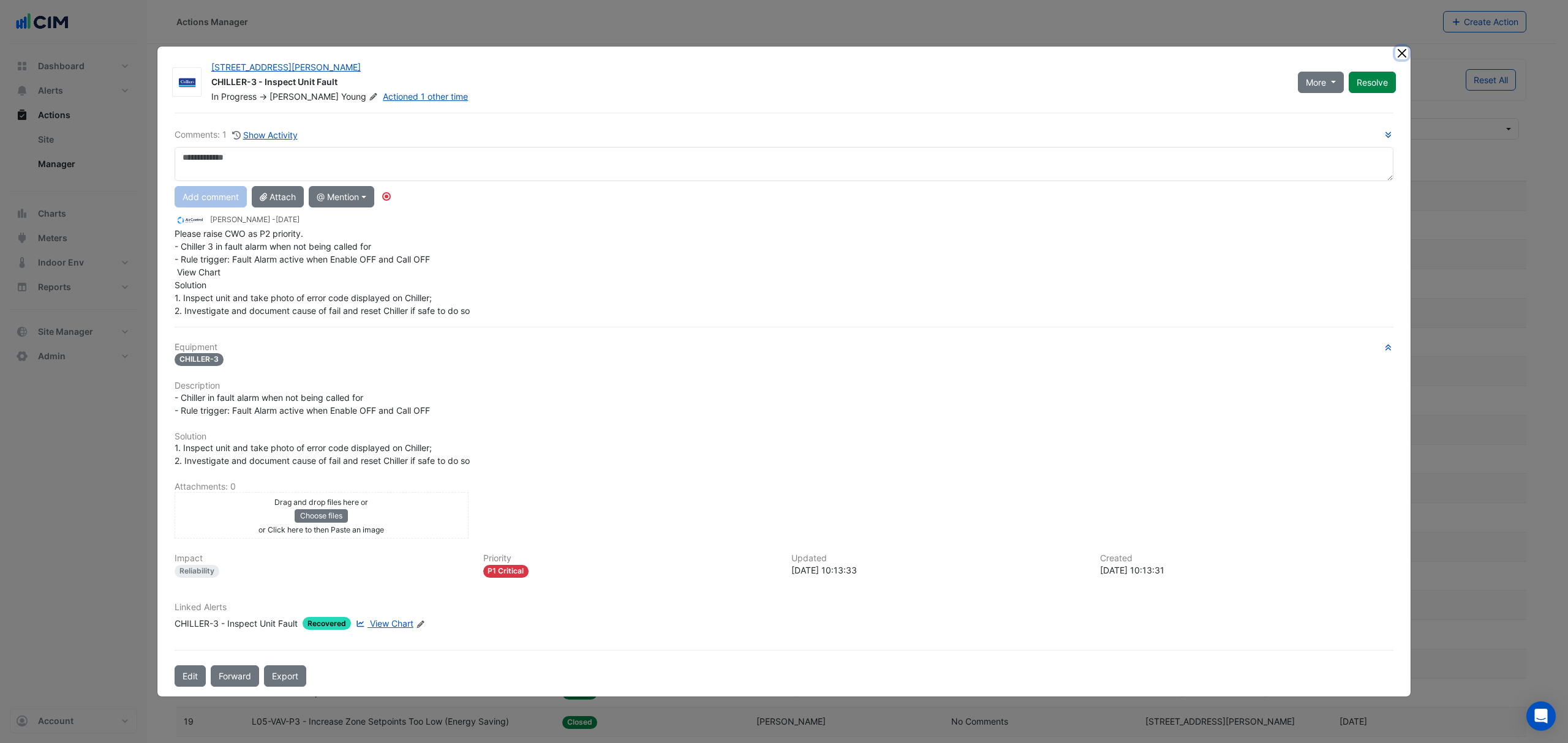
click at [1400, 48] on button "Close" at bounding box center [1402, 53] width 13 height 13
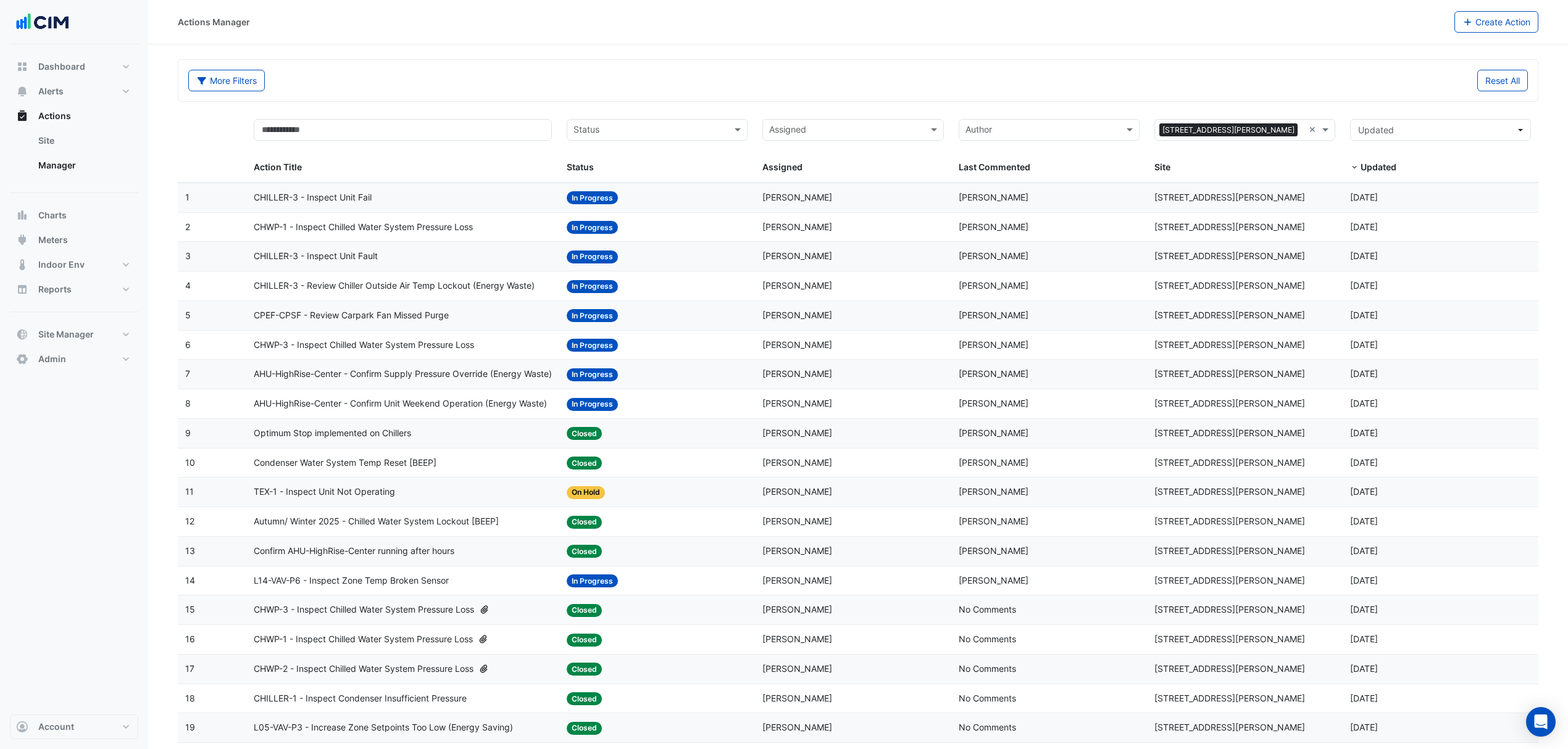
click at [335, 196] on span "CHILLER-3 - Inspect Unit Fail" at bounding box center [313, 198] width 118 height 14
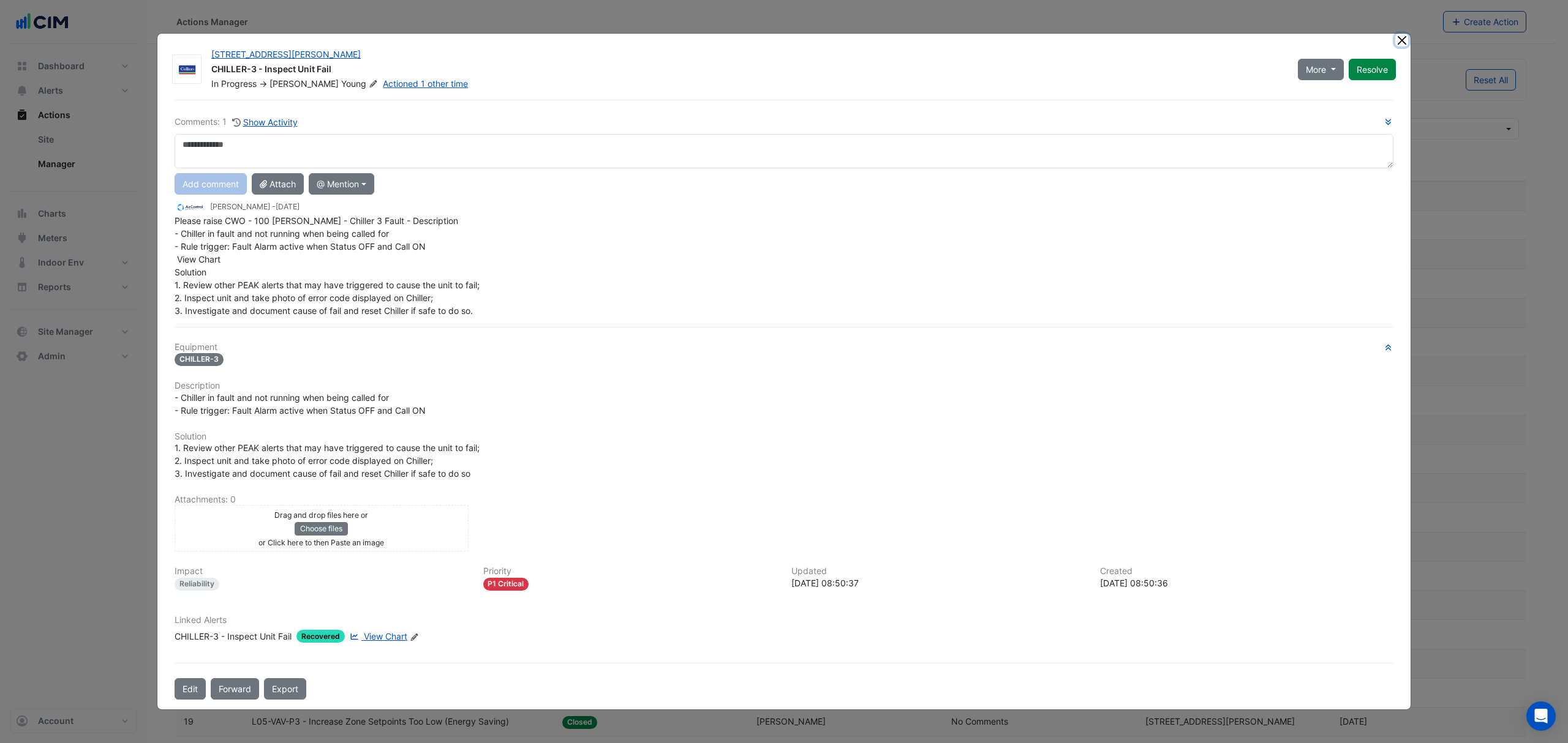
click at [1403, 35] on button "Close" at bounding box center [1402, 39] width 13 height 13
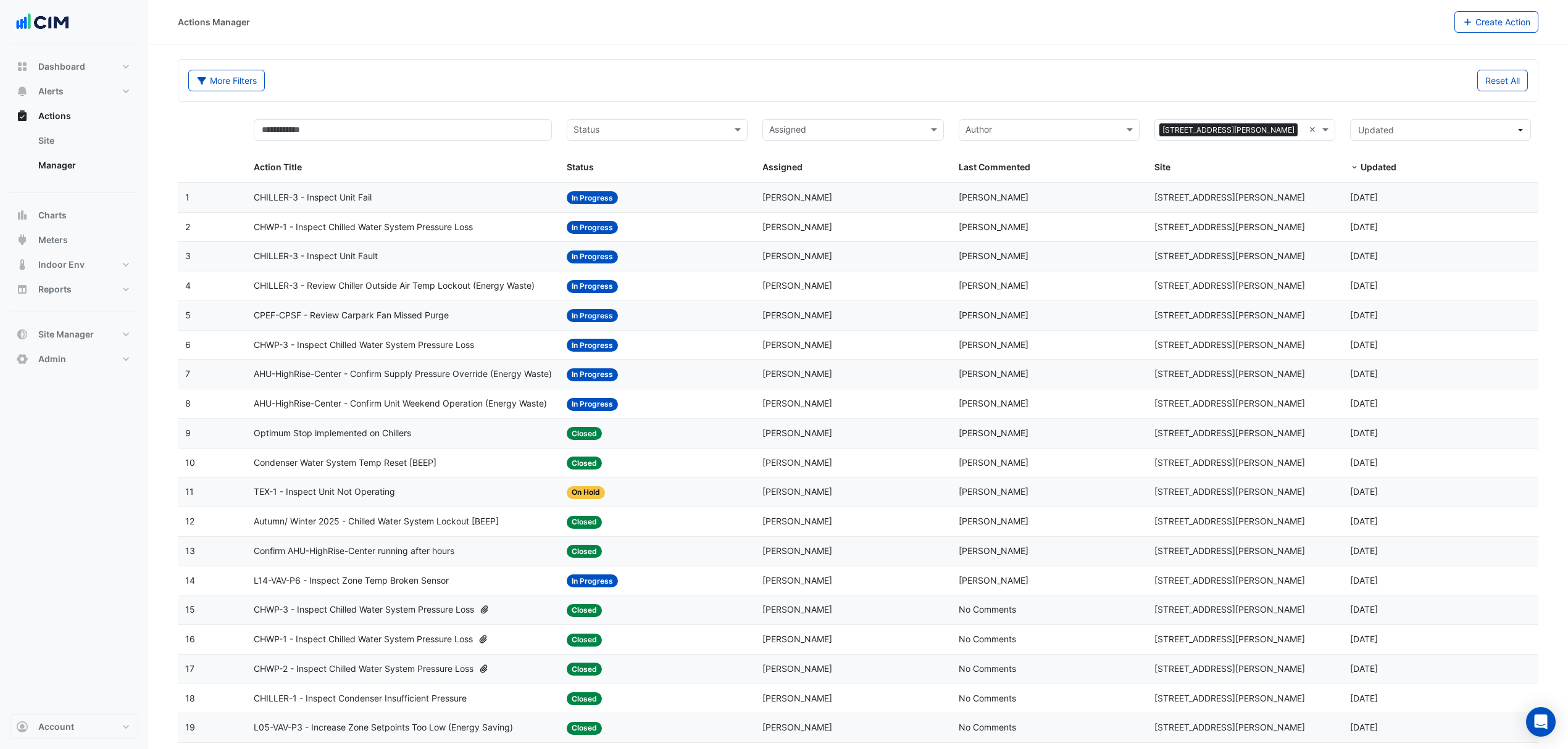
click at [350, 347] on span "CHWP-3 - Inspect Chilled Water System Pressure Loss" at bounding box center [364, 345] width 221 height 14
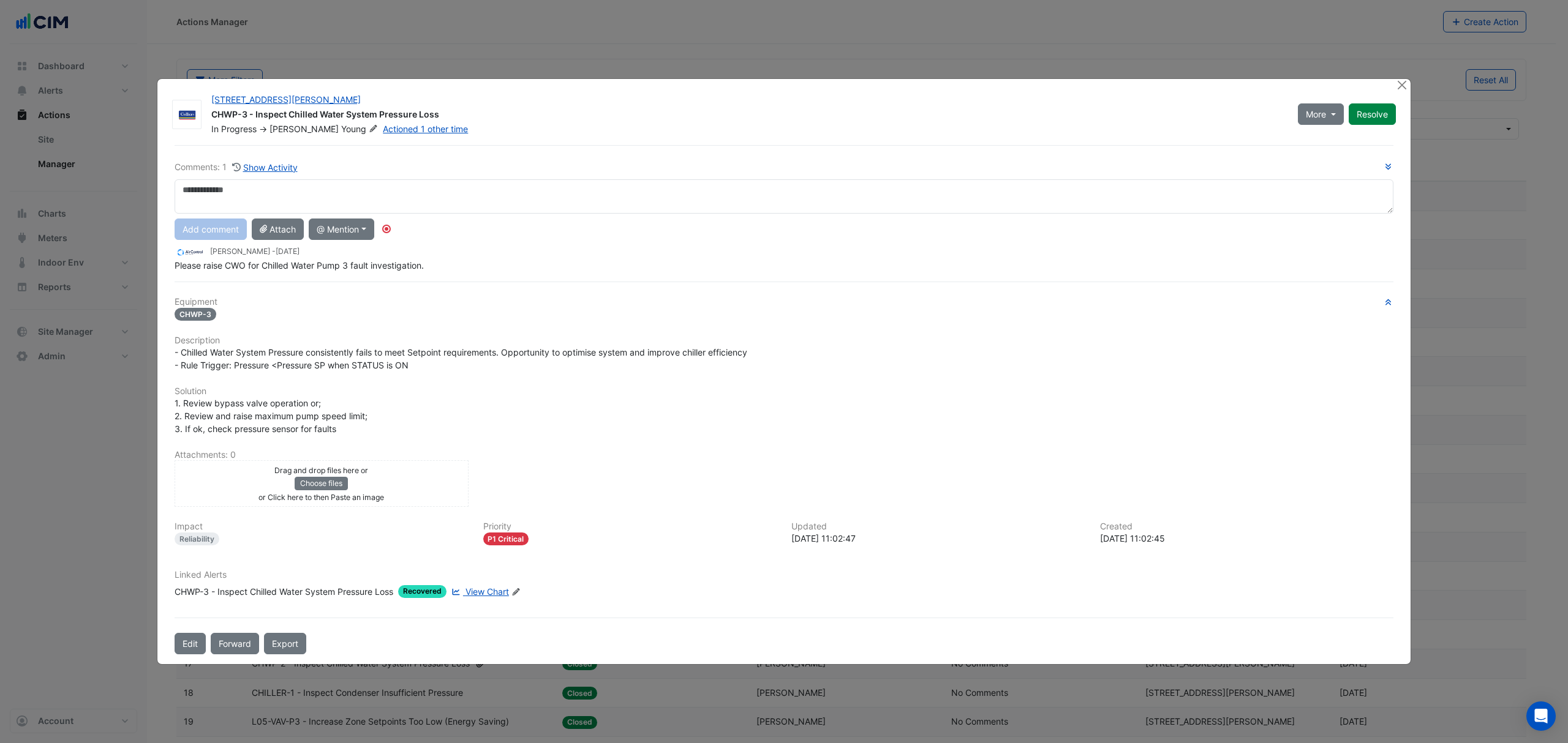
click at [1411, 84] on ngb-modal-window "100 Wickham St CHWP-3 - Inspect Chilled Water System Pressure Loss In Progress …" at bounding box center [784, 372] width 1568 height 743
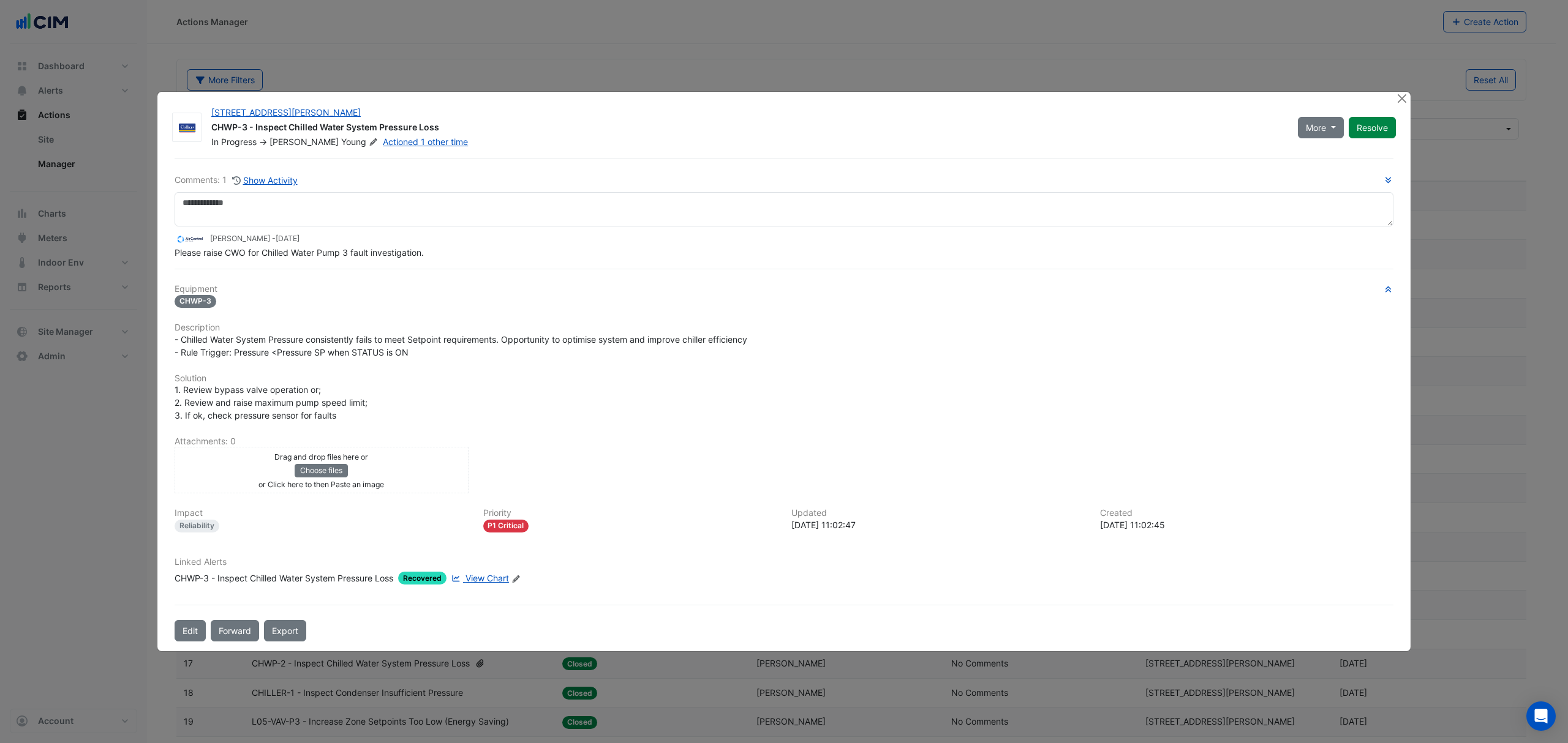
click at [1405, 84] on ngb-modal-window "100 Wickham St CHWP-3 - Inspect Chilled Water System Pressure Loss In Progress …" at bounding box center [784, 372] width 1568 height 743
click at [1403, 94] on button "Close" at bounding box center [1402, 98] width 13 height 13
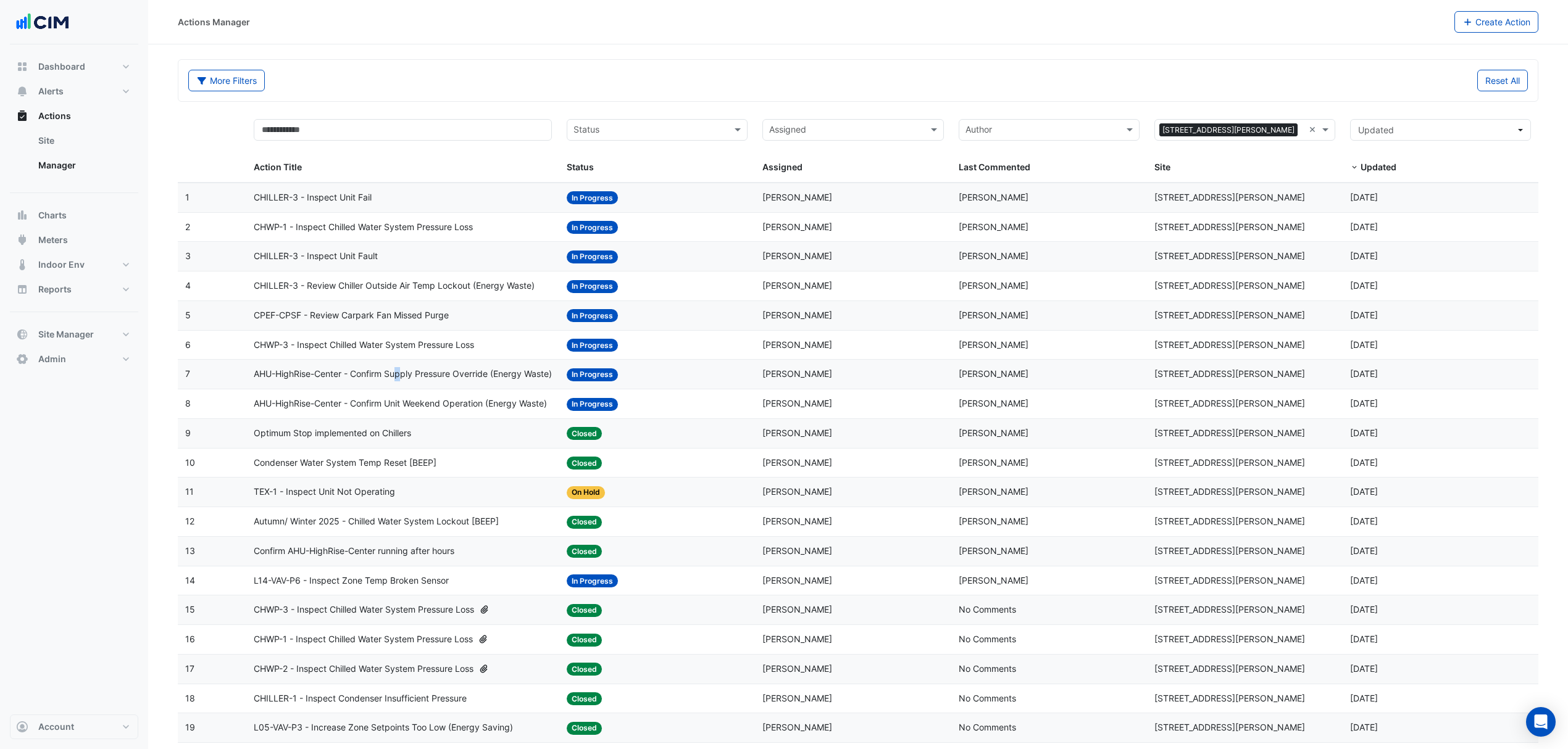
click at [401, 384] on datatable-body-cell "Action Title: AHU-HighRise-Center - Confirm Supply Pressure Override (Energy Wa…" at bounding box center [403, 374] width 313 height 29
click at [402, 381] on span "AHU-HighRise-Center - Confirm Supply Pressure Override (Energy Waste)" at bounding box center [403, 374] width 298 height 14
click at [423, 379] on span "AHU-HighRise-Center - Confirm Supply Pressure Override (Energy Waste)" at bounding box center [403, 374] width 298 height 14
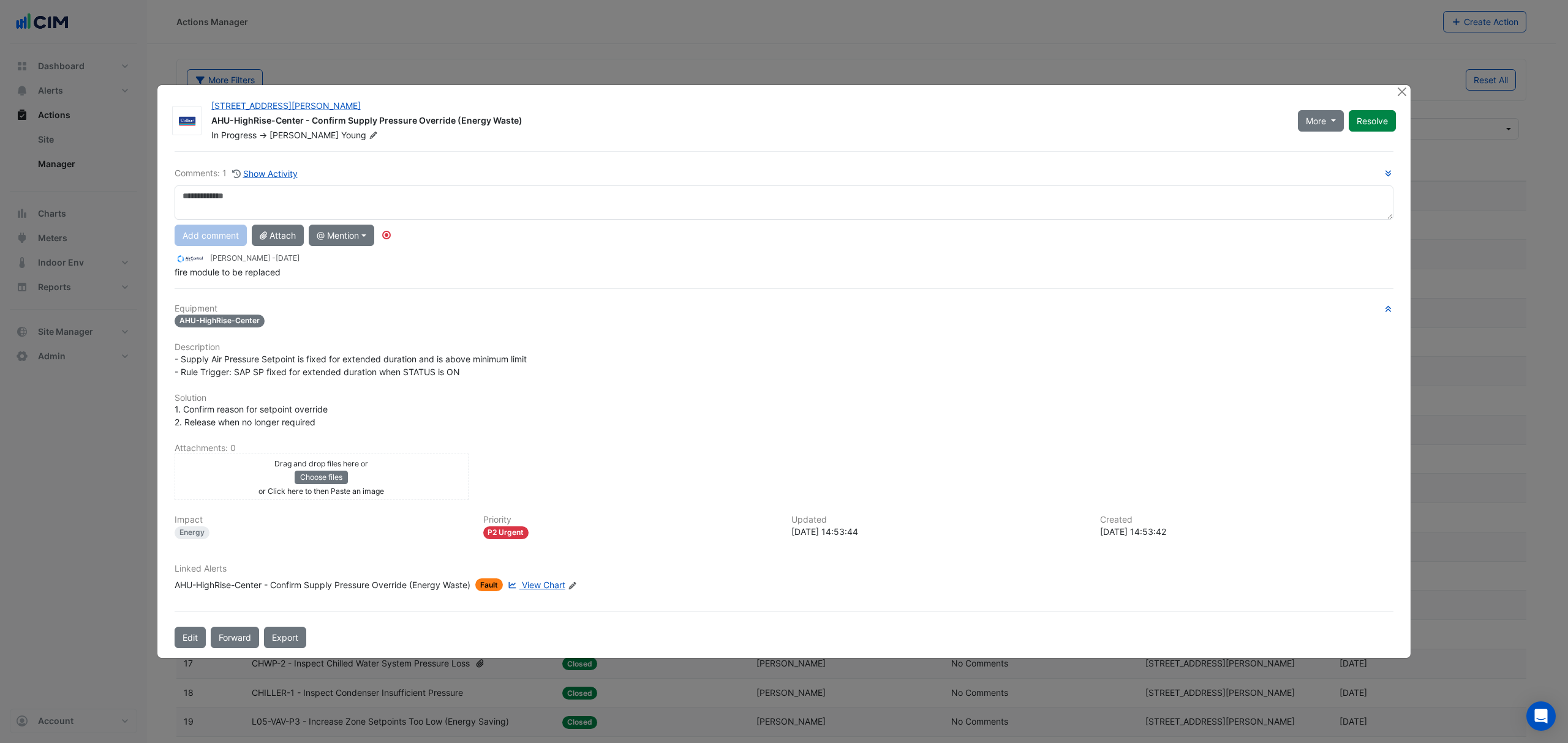
click at [551, 582] on span "View Chart" at bounding box center [543, 585] width 44 height 11
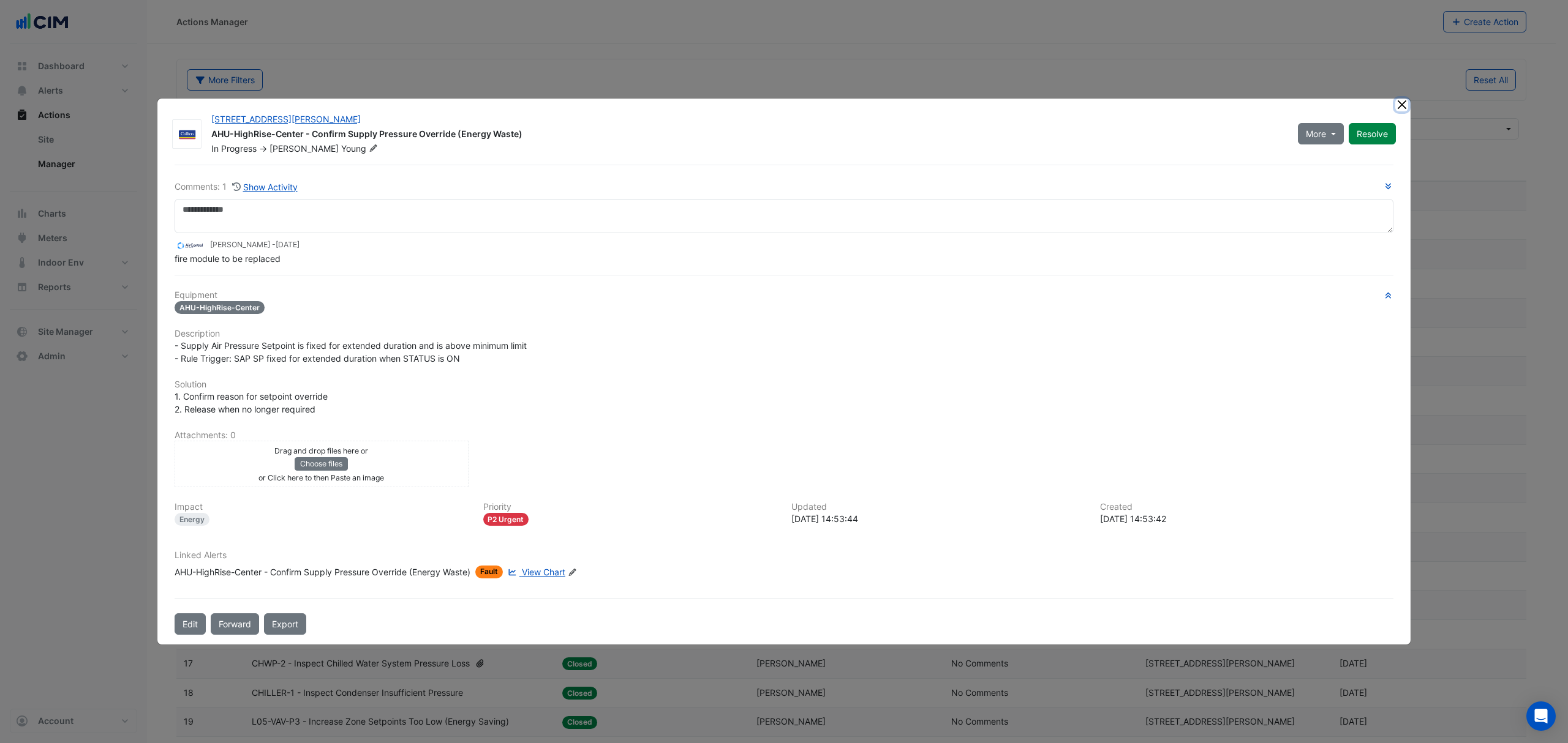
click at [1400, 104] on button "Close" at bounding box center [1402, 104] width 13 height 13
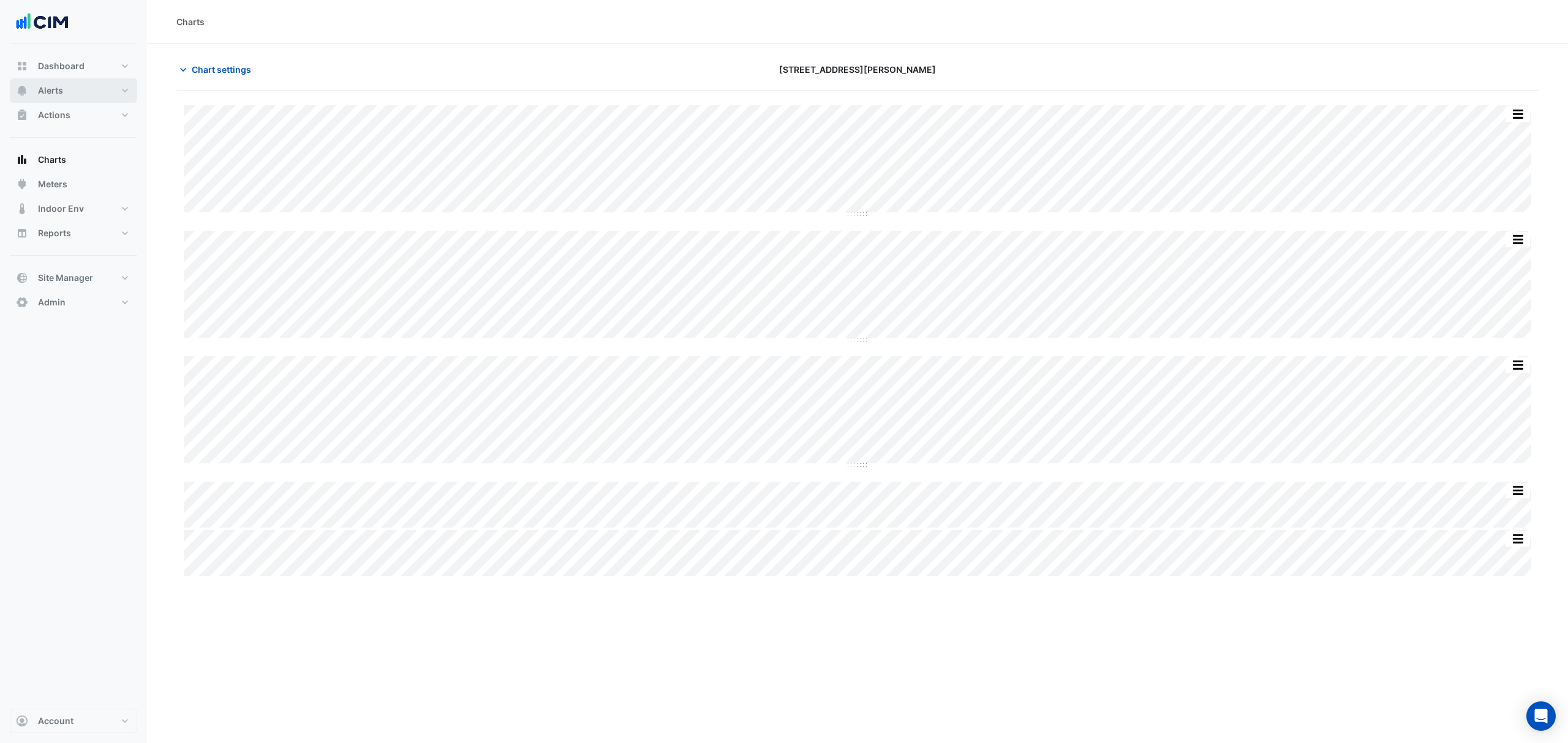
click at [77, 82] on button "Alerts" at bounding box center [74, 90] width 127 height 25
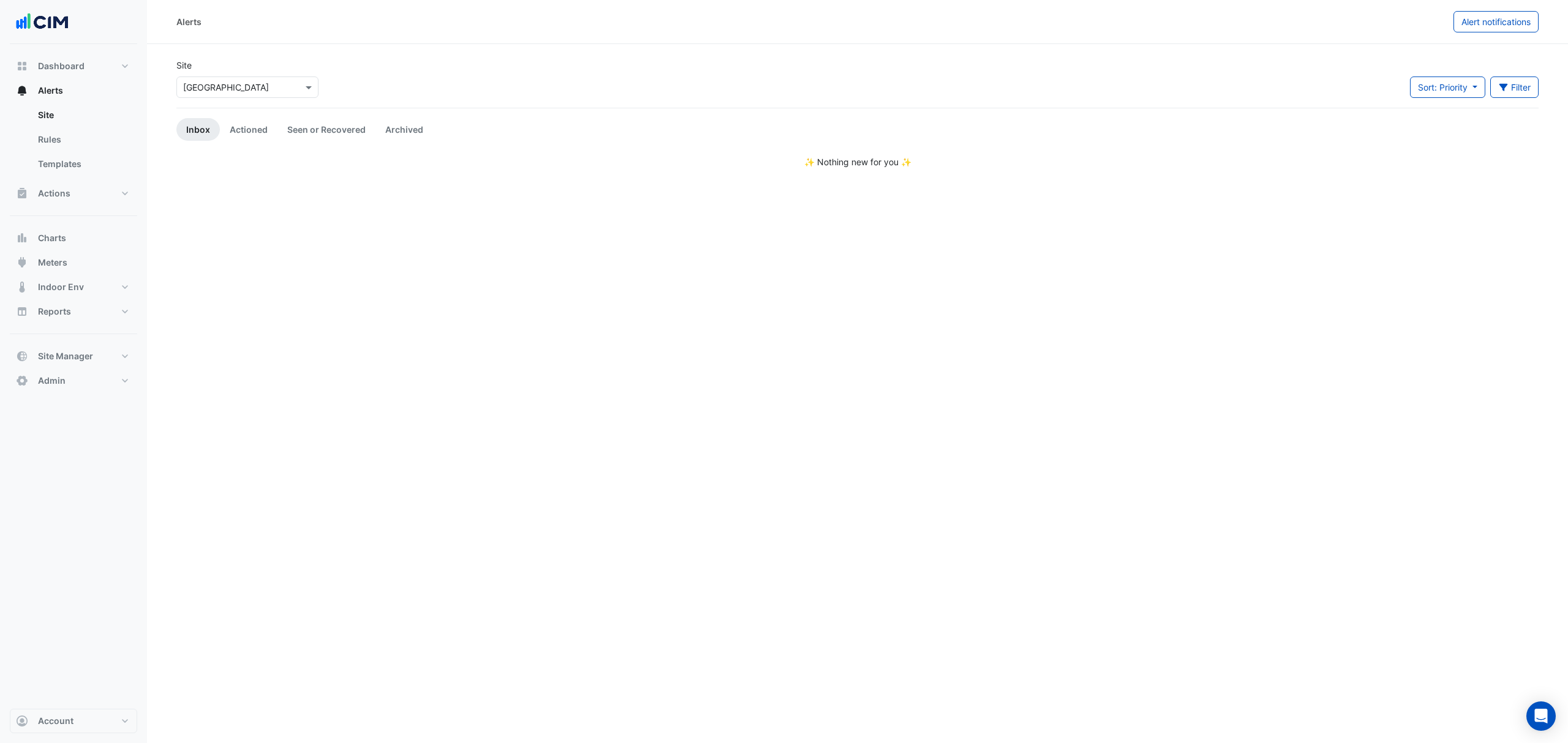
click at [212, 78] on div "Select a Site × Castle Towers" at bounding box center [248, 84] width 147 height 26
click at [212, 78] on div "Select a Site × Castle Towers" at bounding box center [247, 87] width 142 height 21
type input "**********"
click at [214, 128] on span "[STREET_ADDRESS][PERSON_NAME]" at bounding box center [271, 131] width 149 height 11
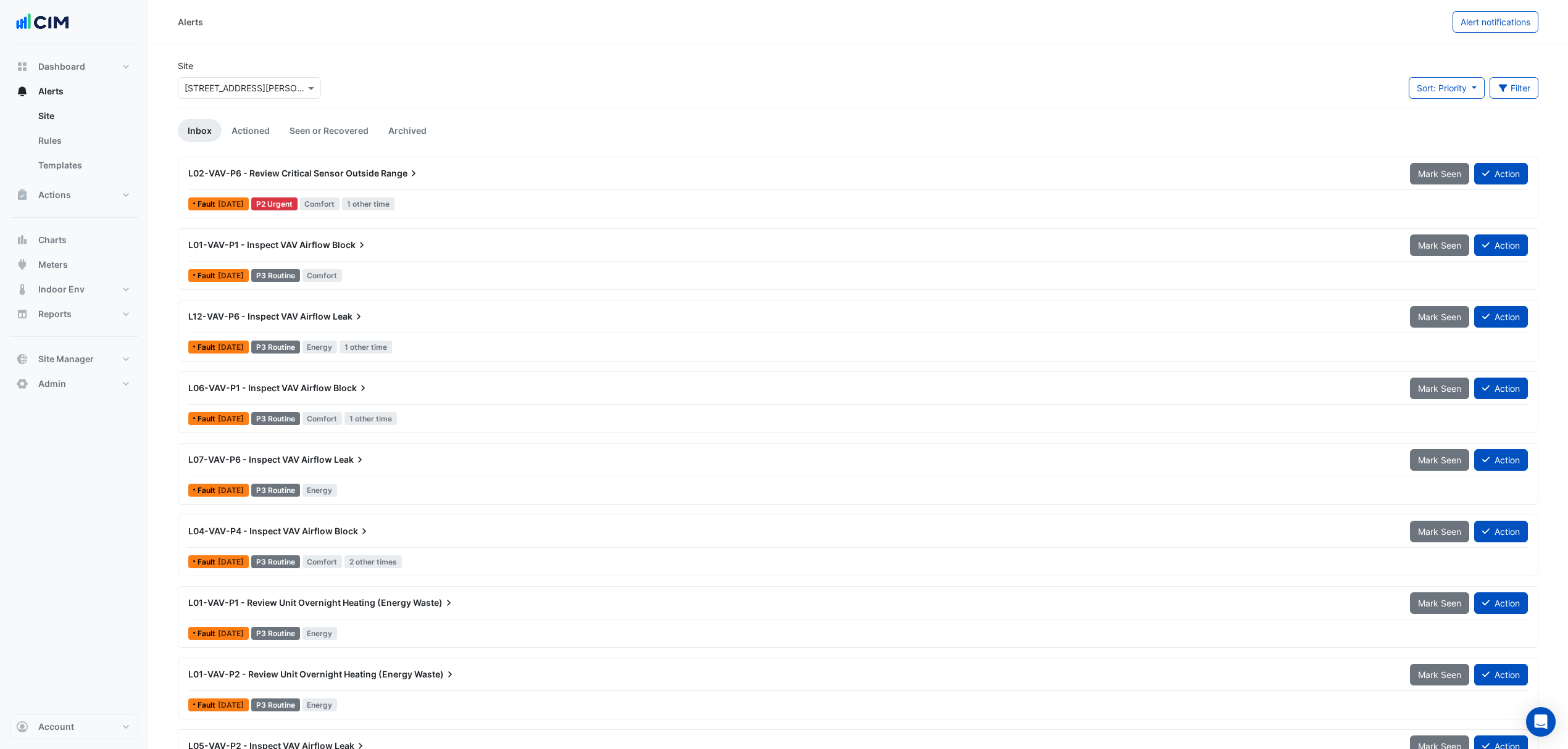
click at [304, 244] on span "L01-VAV-P1 - Inspect VAV Airflow" at bounding box center [259, 245] width 142 height 11
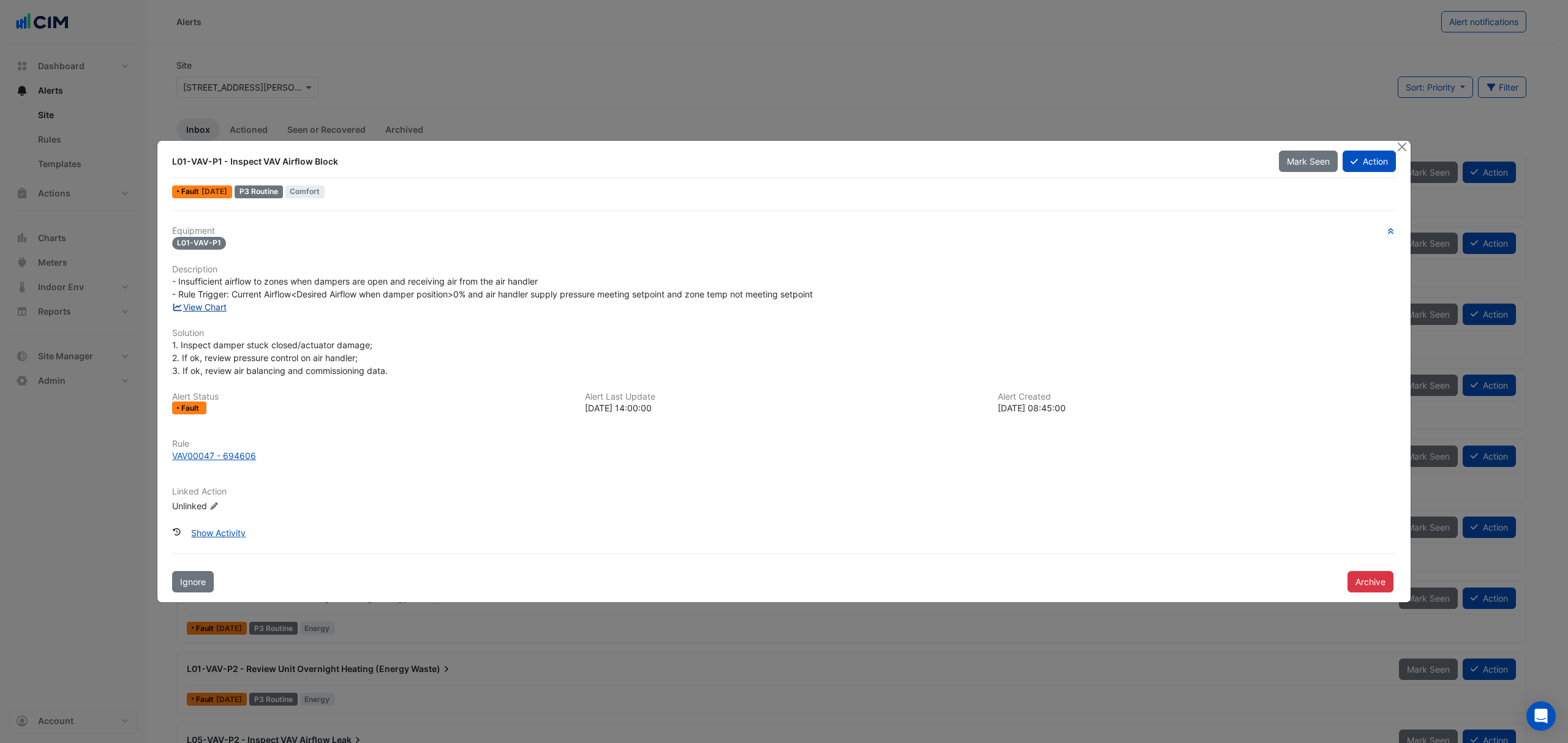
click at [221, 303] on link "View Chart" at bounding box center [199, 307] width 54 height 11
click at [1405, 143] on button "Close" at bounding box center [1402, 147] width 13 height 13
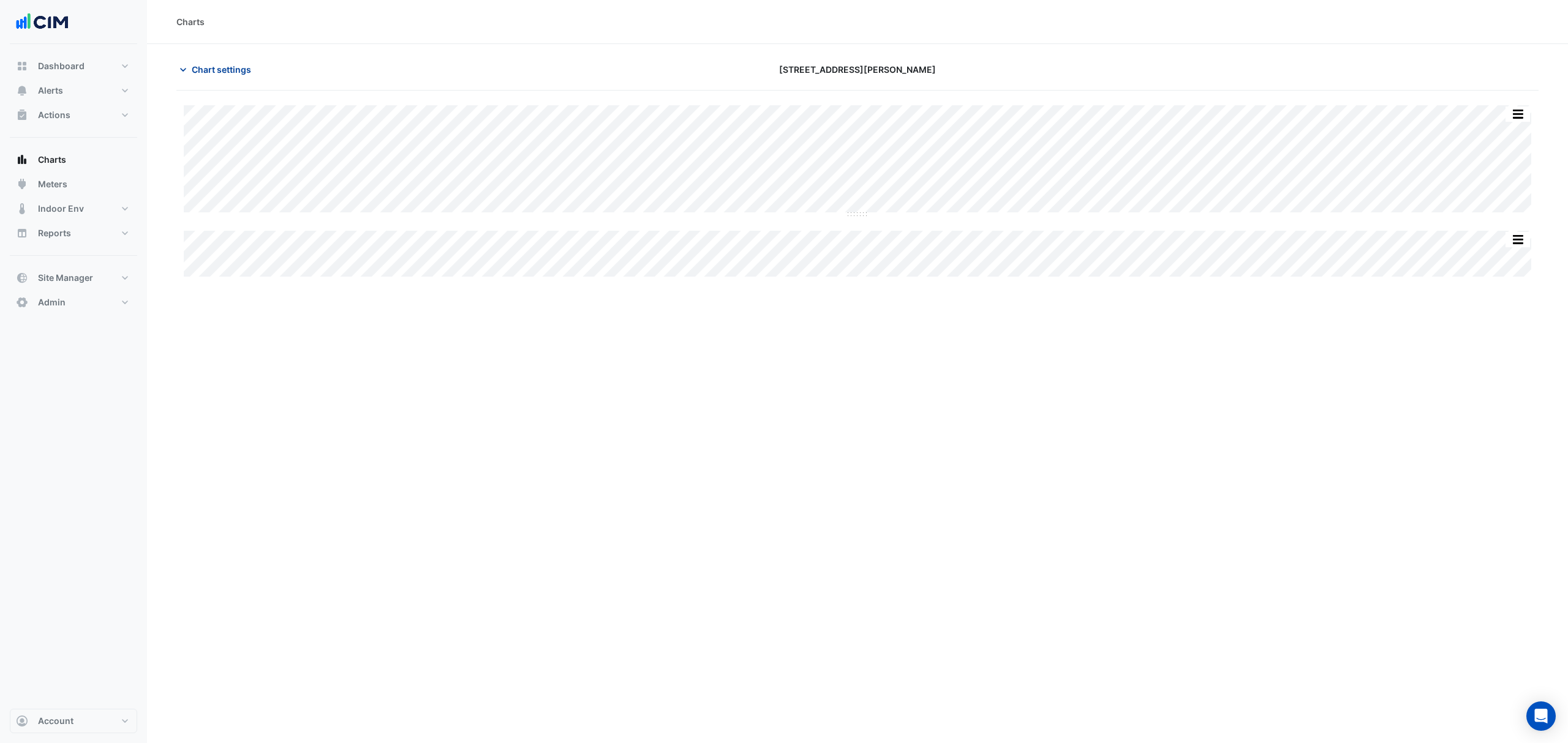
click at [250, 70] on span "Chart settings" at bounding box center [221, 69] width 60 height 13
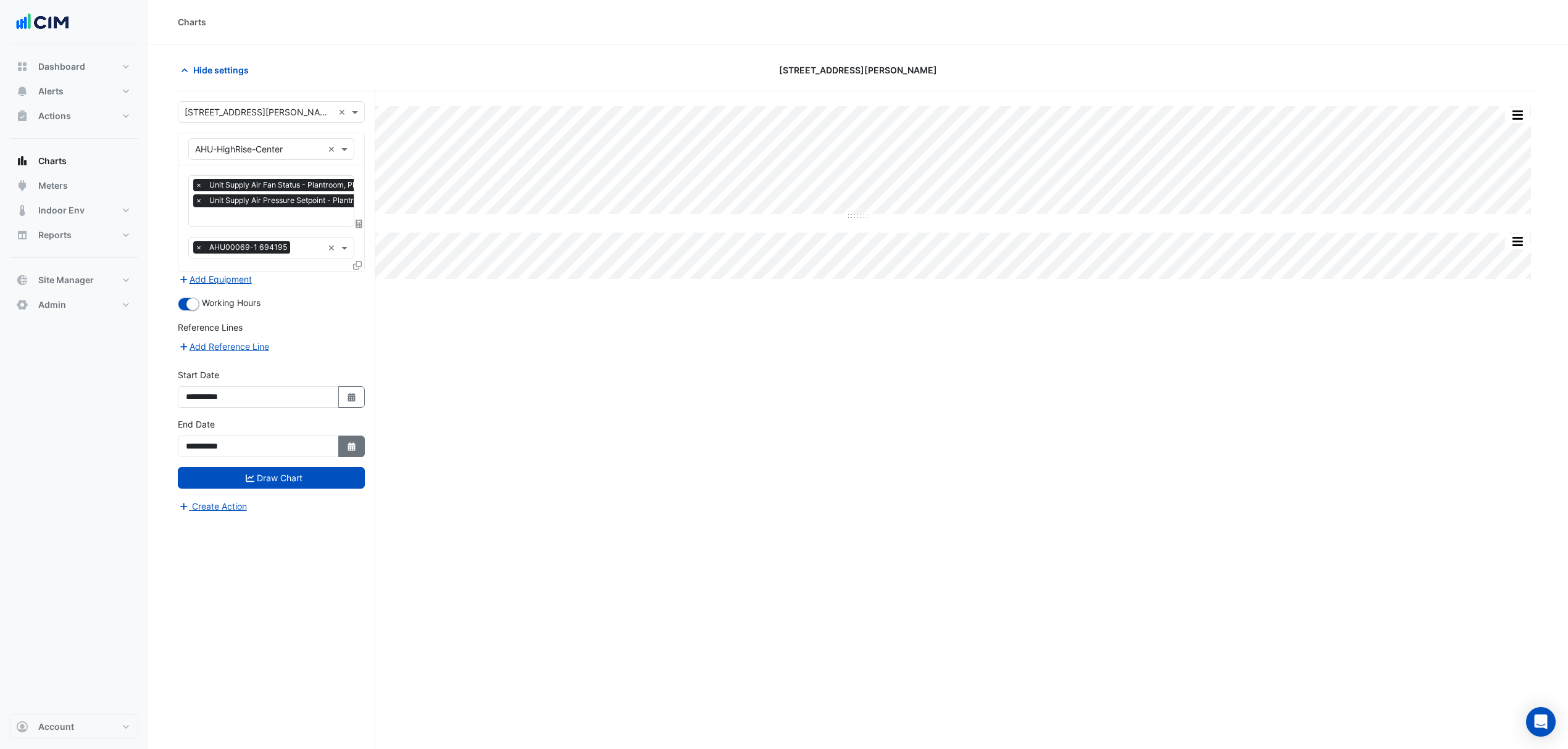
click at [358, 447] on button "Select Date" at bounding box center [352, 447] width 27 height 22
click at [322, 287] on button "Next month" at bounding box center [317, 283] width 15 height 20
select select "*"
click at [315, 383] on div "24" at bounding box center [317, 383] width 20 height 20
type input "**********"
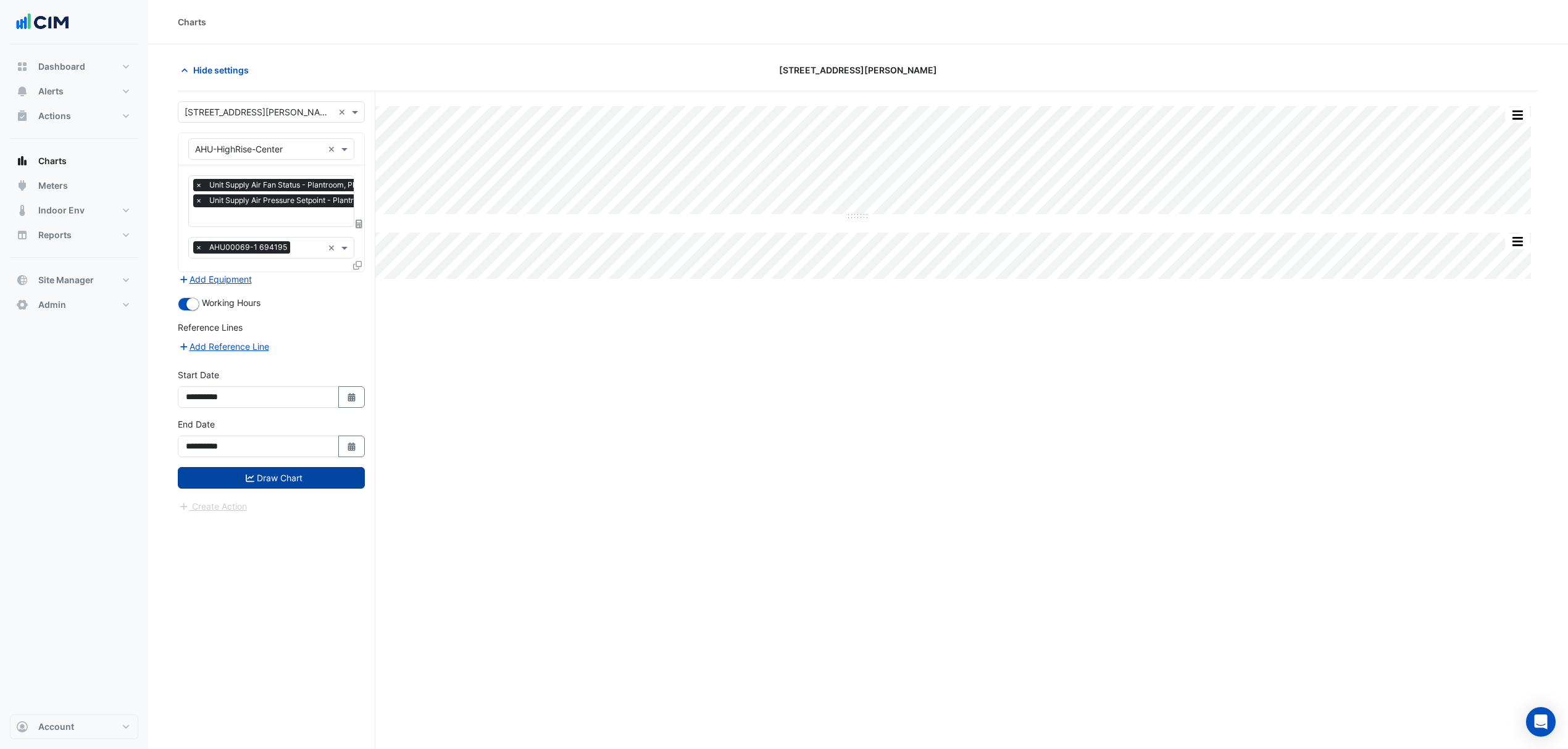
click at [242, 481] on button "Draw Chart" at bounding box center [271, 478] width 187 height 22
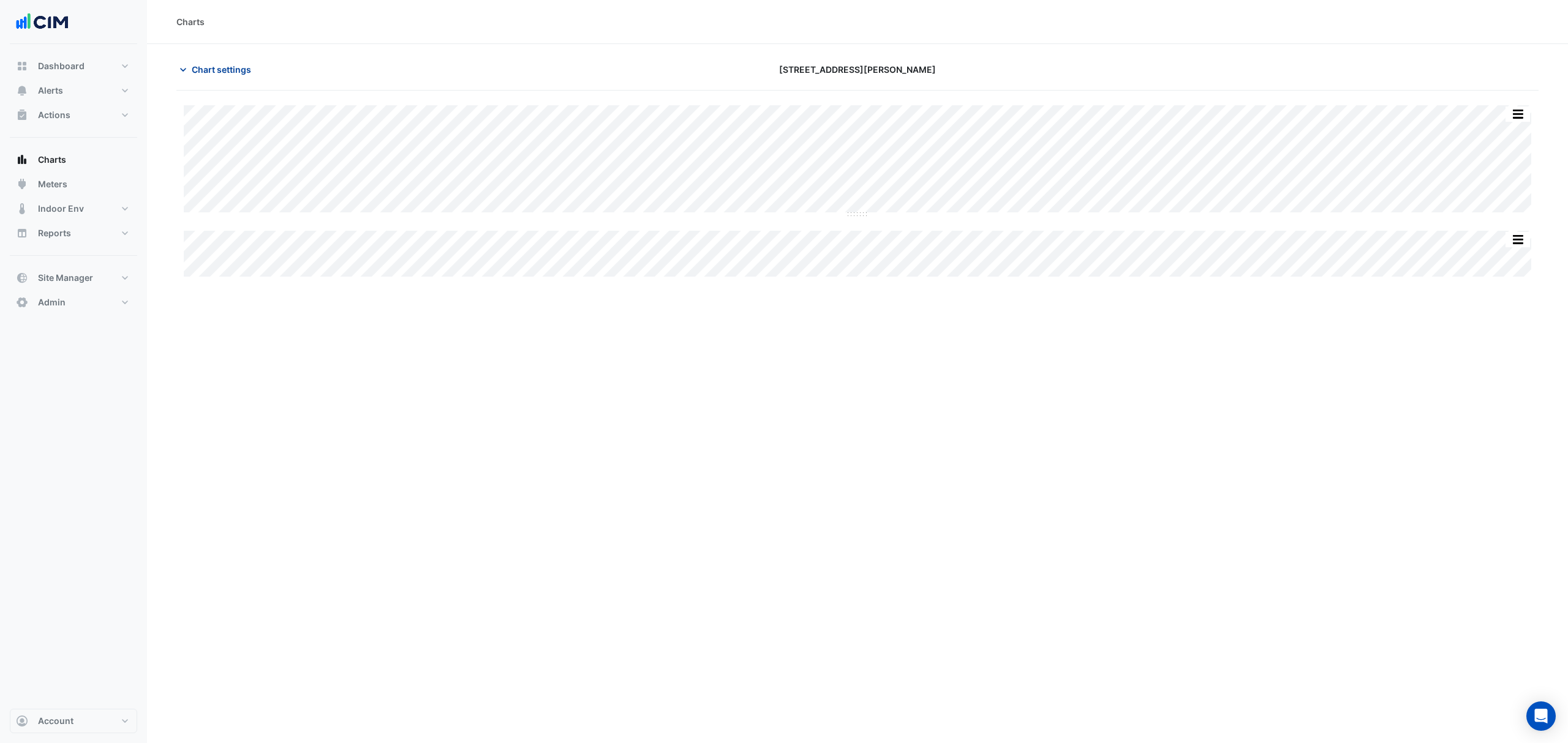
click at [202, 71] on span "Chart settings" at bounding box center [221, 69] width 60 height 13
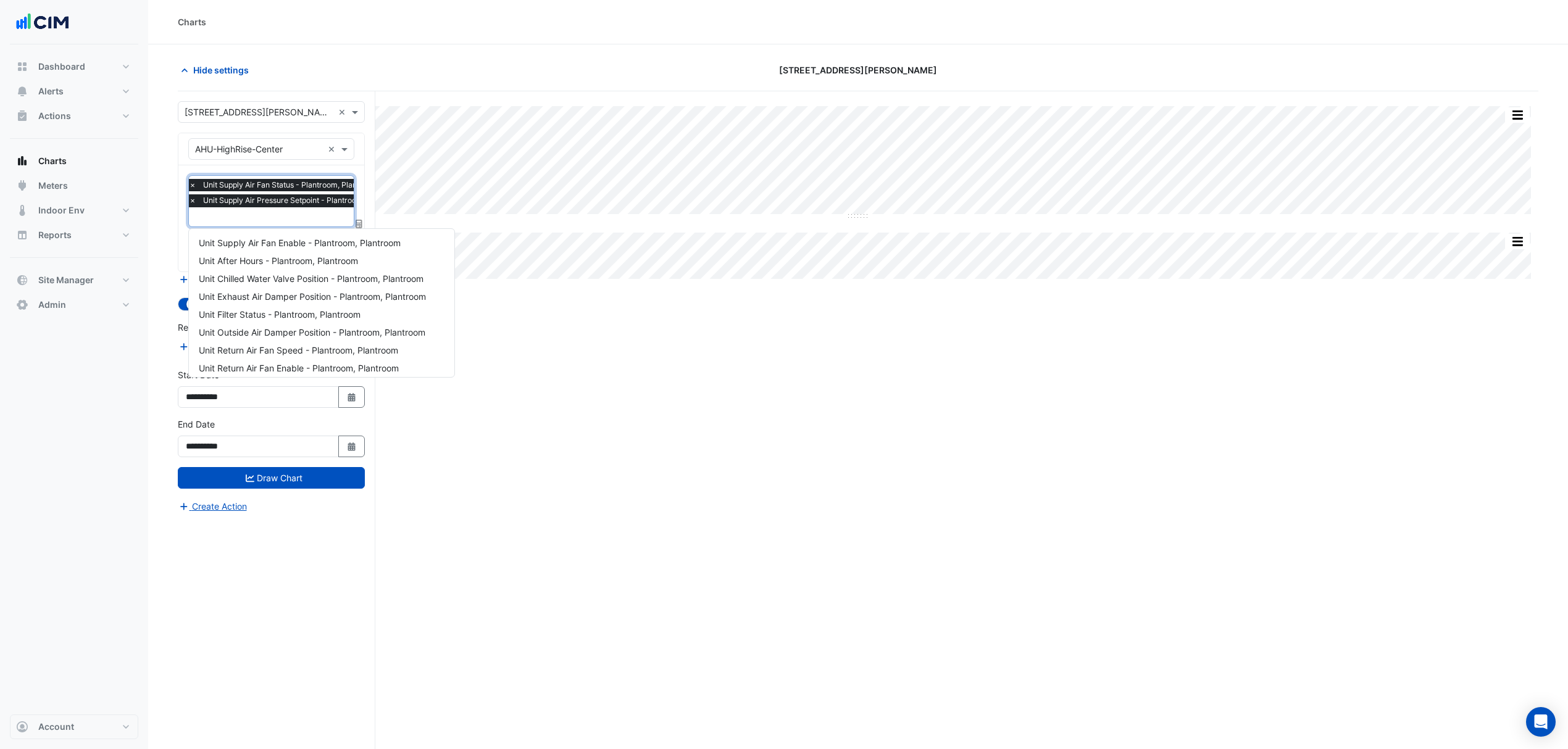
scroll to position [238, 0]
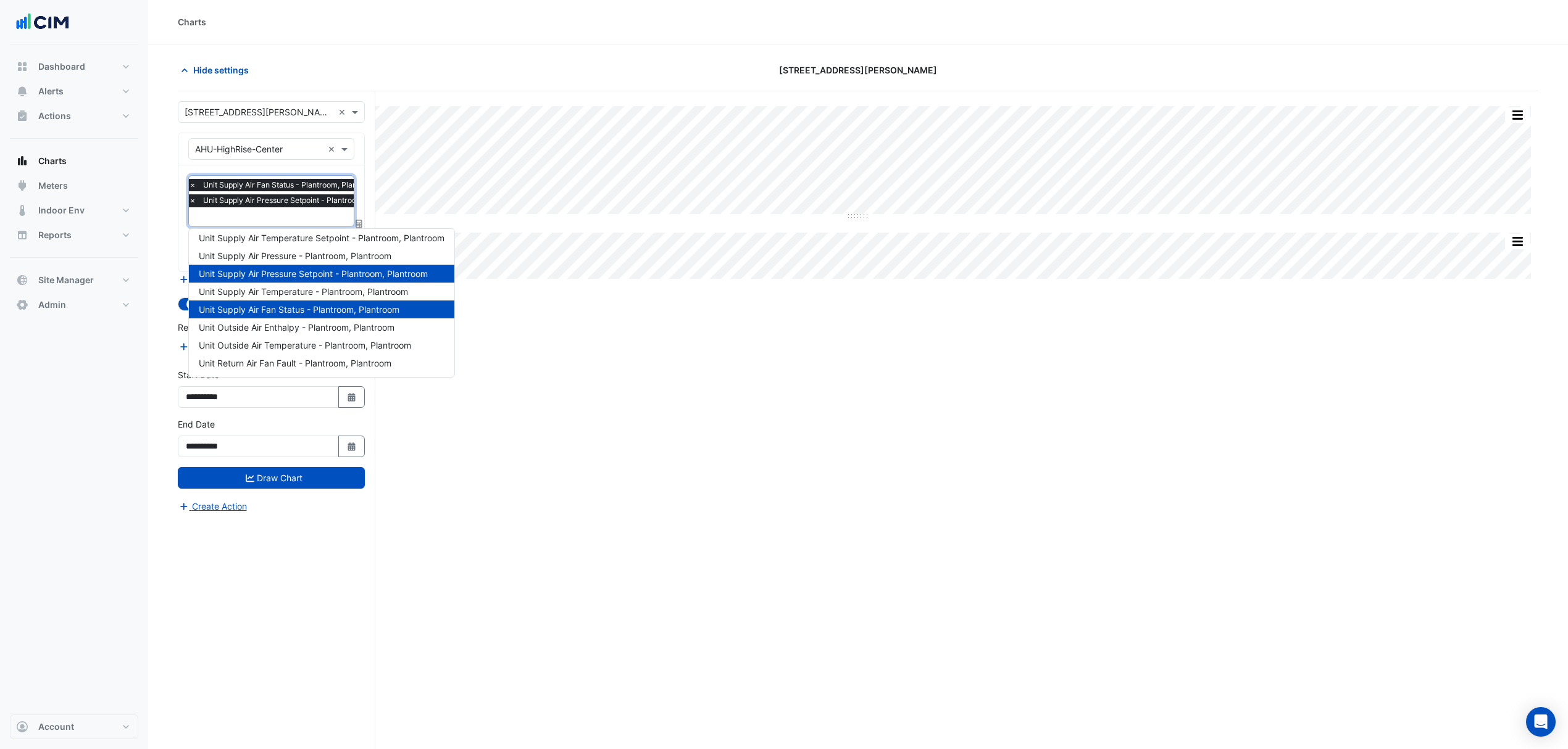
click at [255, 213] on input "text" at bounding box center [299, 218] width 221 height 13
click at [265, 248] on div "Unit Supply Air Pressure - Plantroom, Plantroom" at bounding box center [321, 256] width 265 height 18
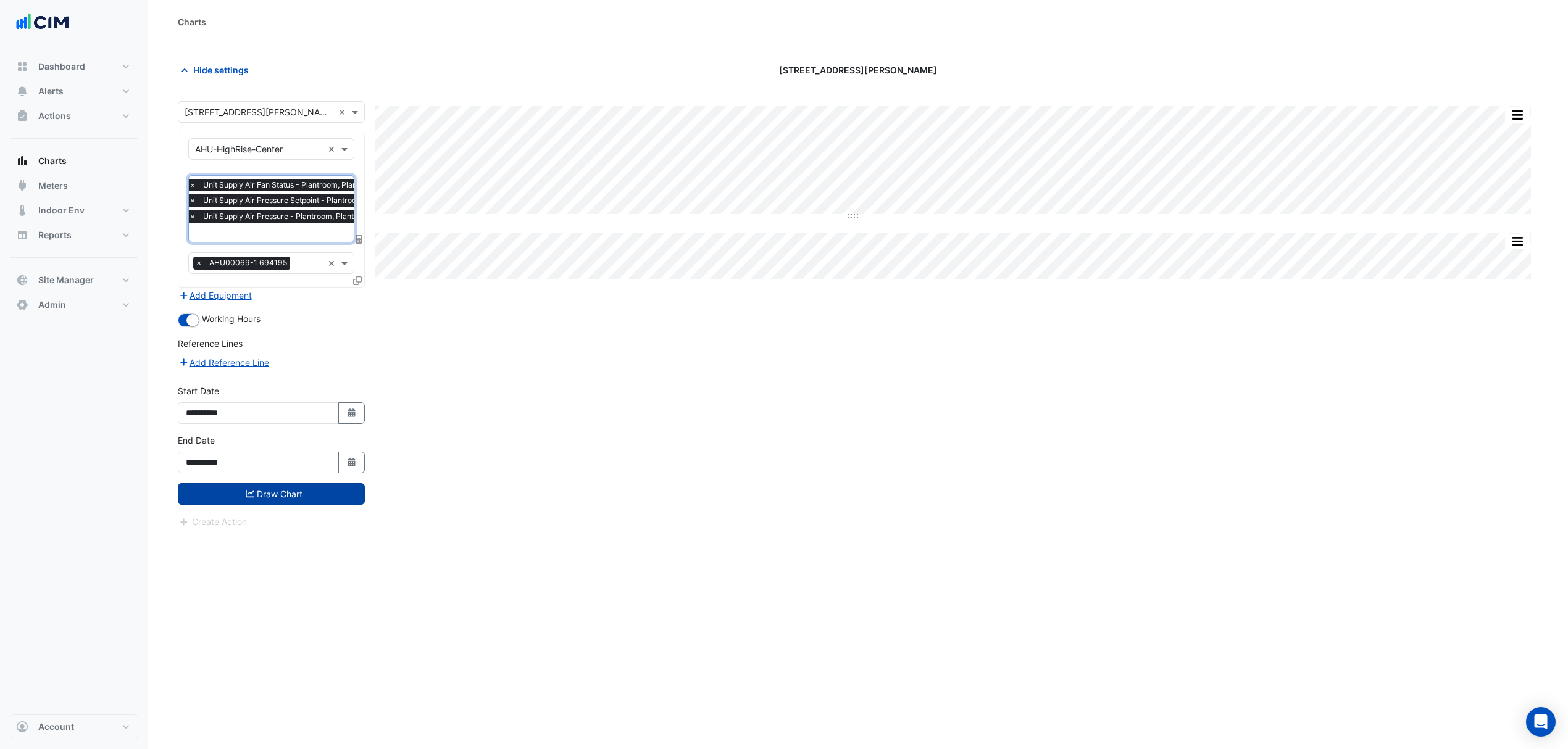
click at [240, 495] on button "Draw Chart" at bounding box center [271, 494] width 187 height 22
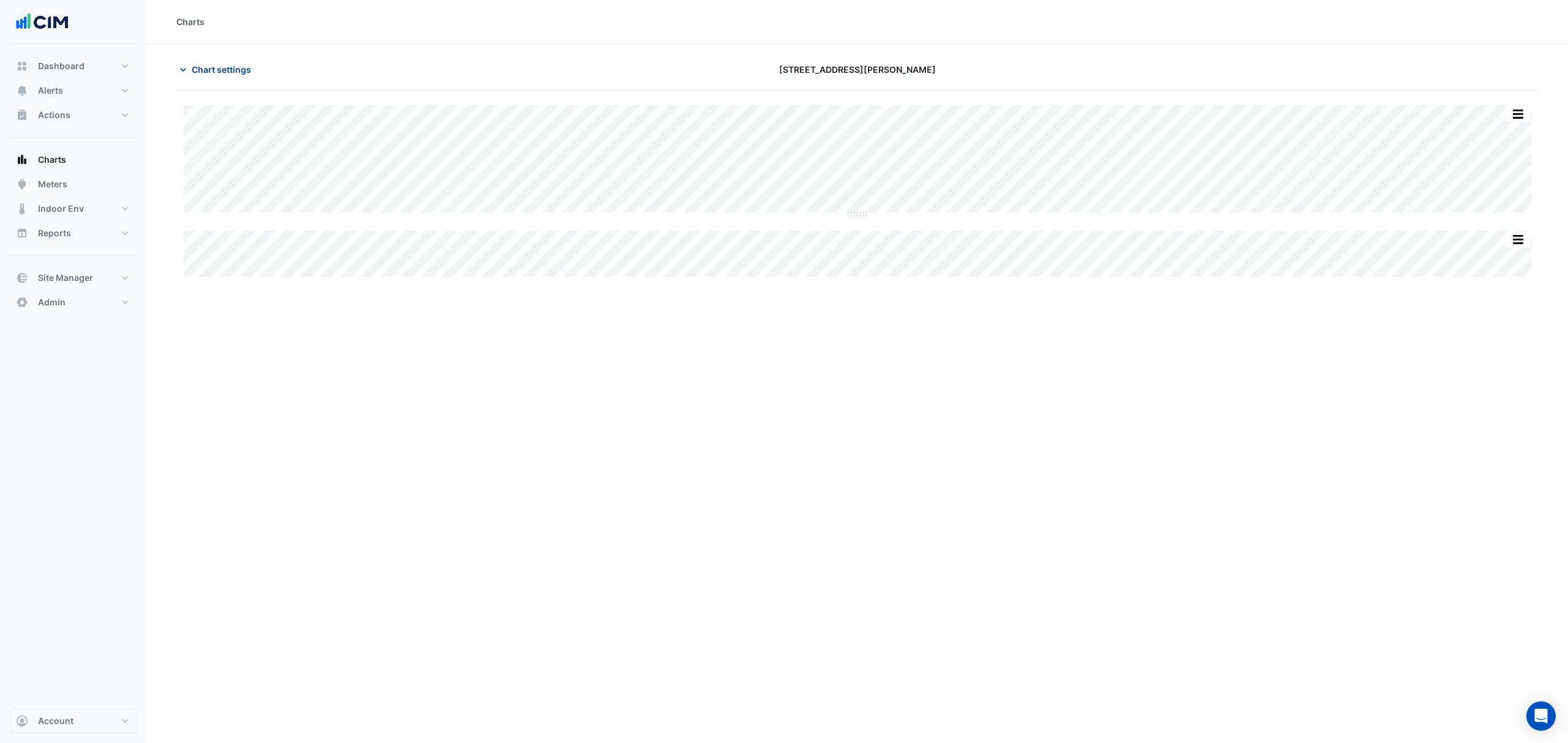
click at [194, 61] on button "Chart settings" at bounding box center [217, 70] width 82 height 21
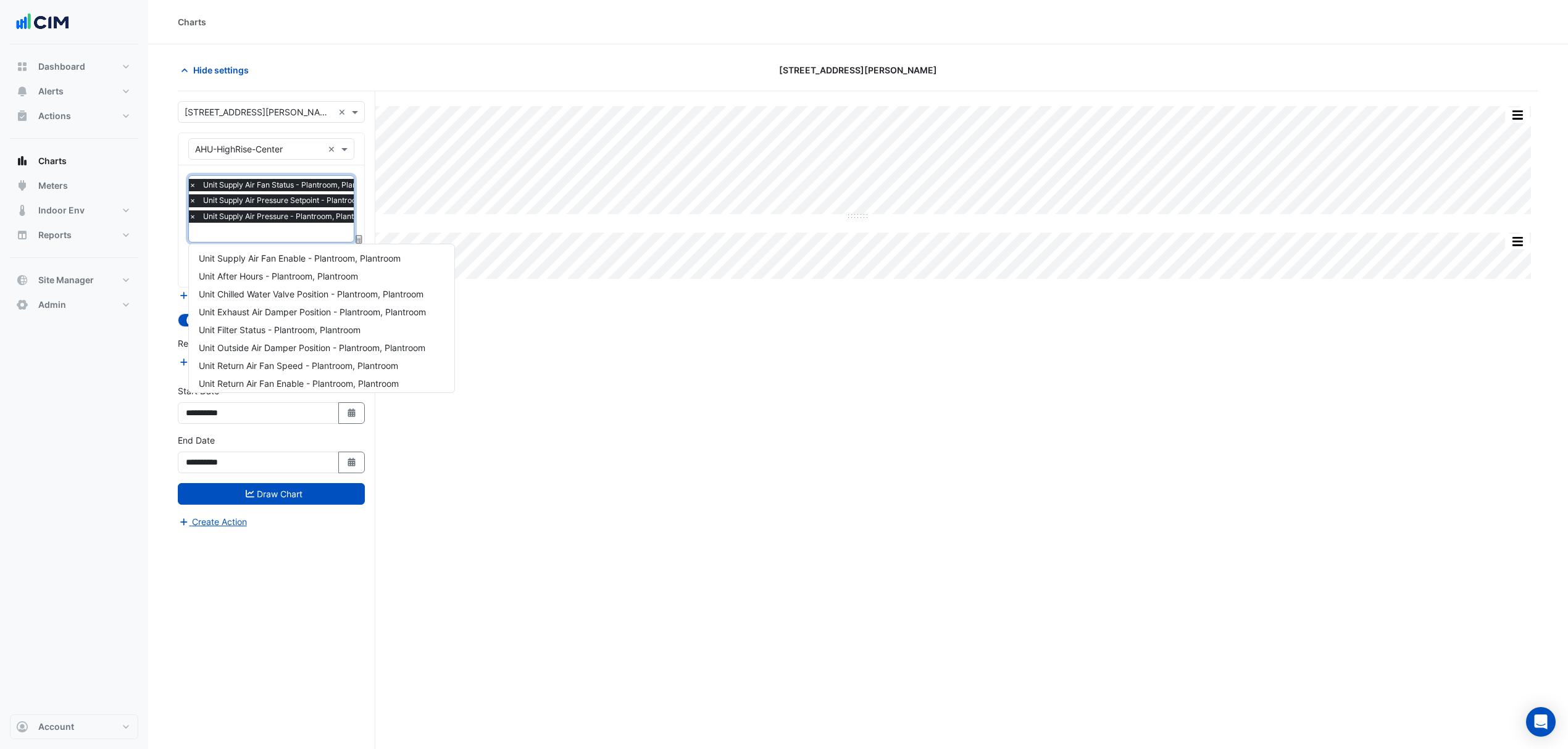
click at [240, 237] on input "text" at bounding box center [299, 233] width 221 height 13
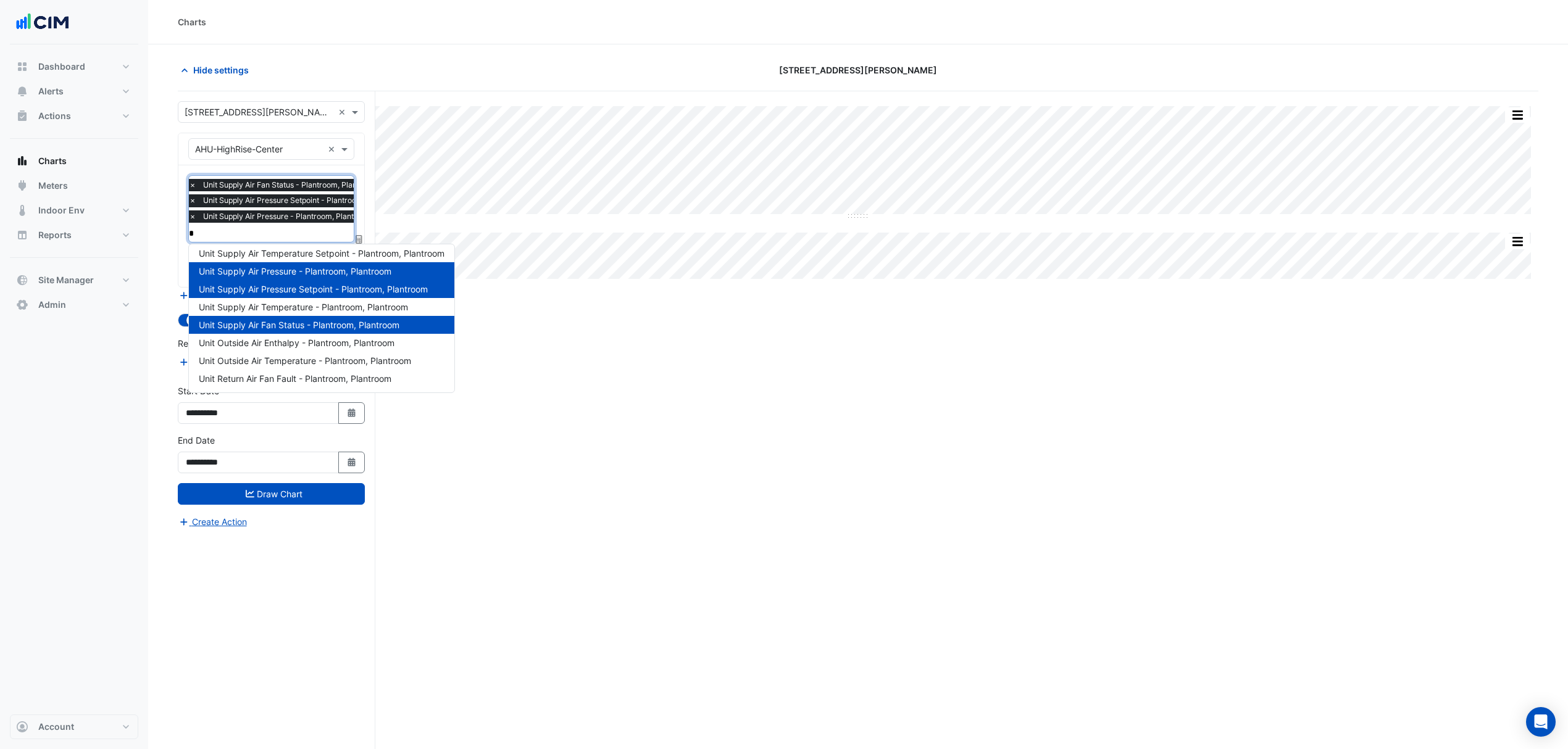
type input "**"
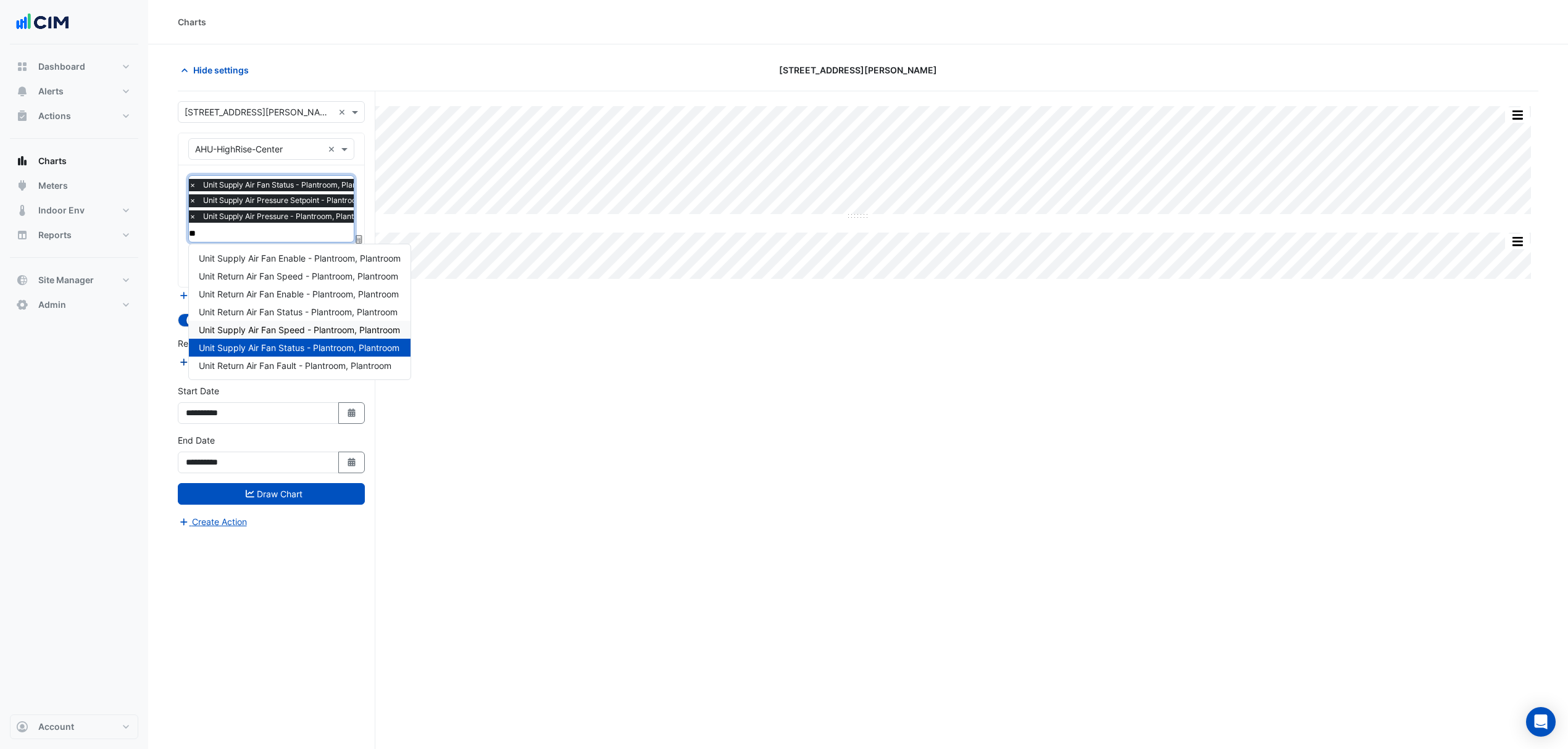
click at [268, 322] on div "Unit Supply Air Fan Speed - Plantroom, Plantroom" at bounding box center [300, 330] width 221 height 18
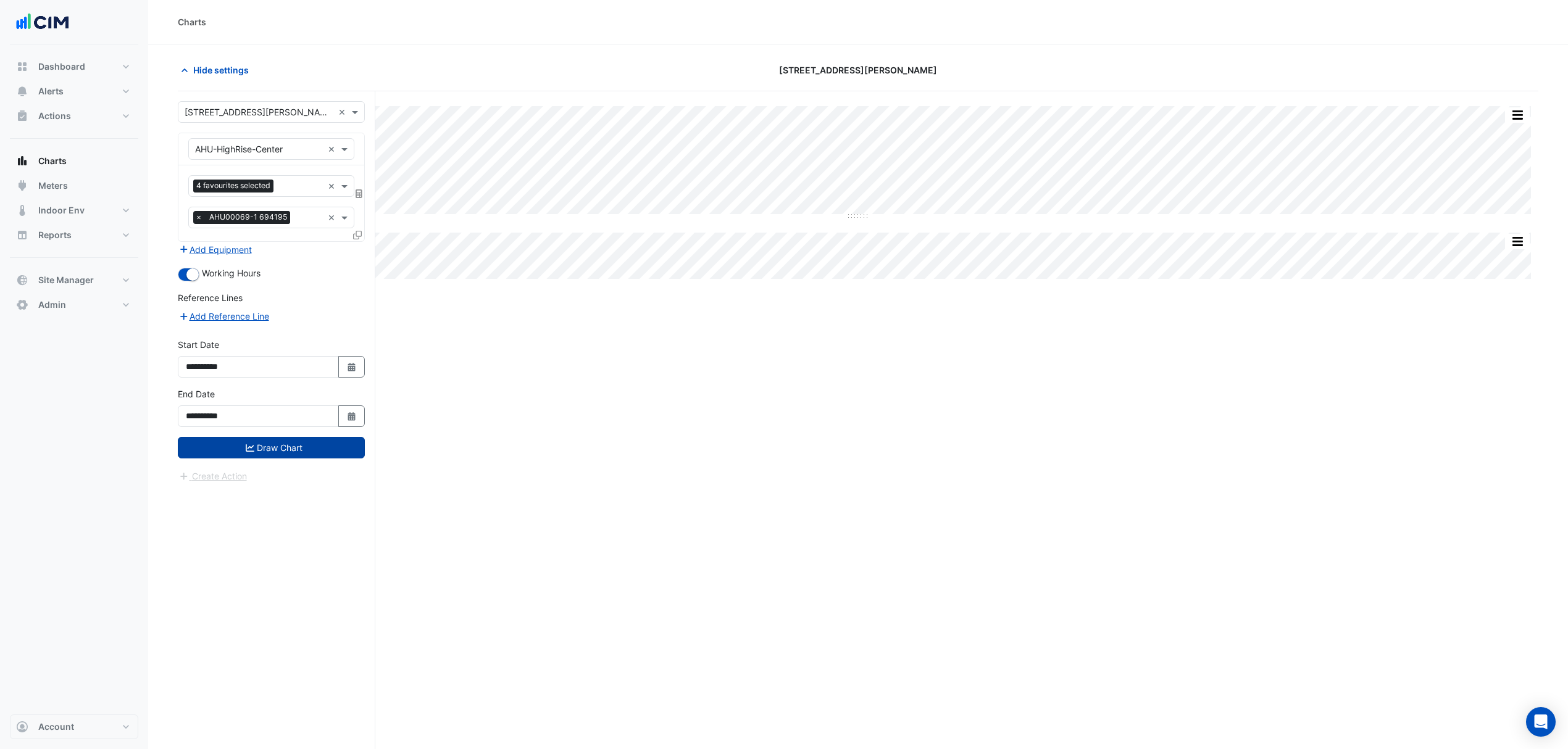
click at [250, 450] on icon "submit" at bounding box center [250, 448] width 9 height 9
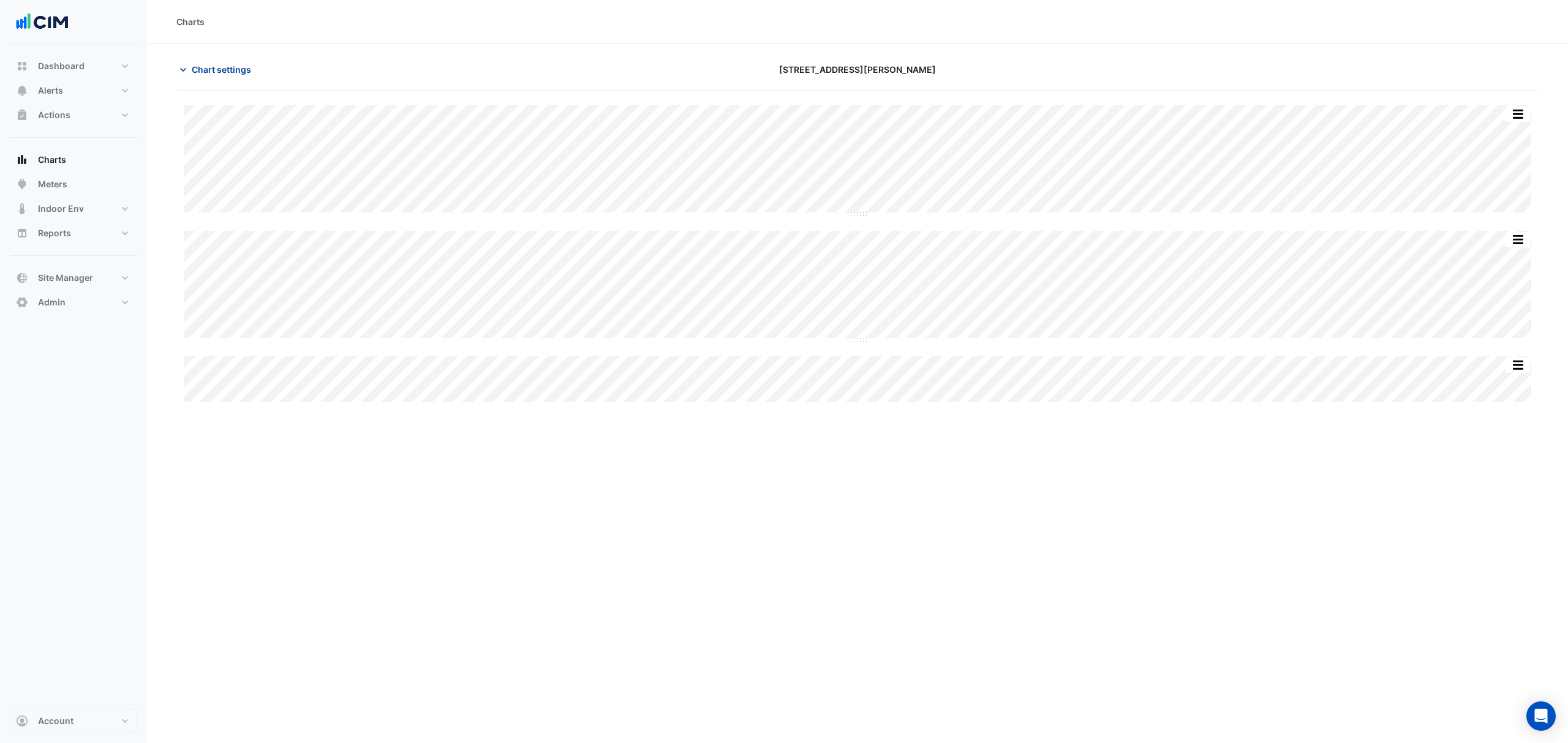
click at [204, 64] on button "Chart settings" at bounding box center [217, 70] width 82 height 21
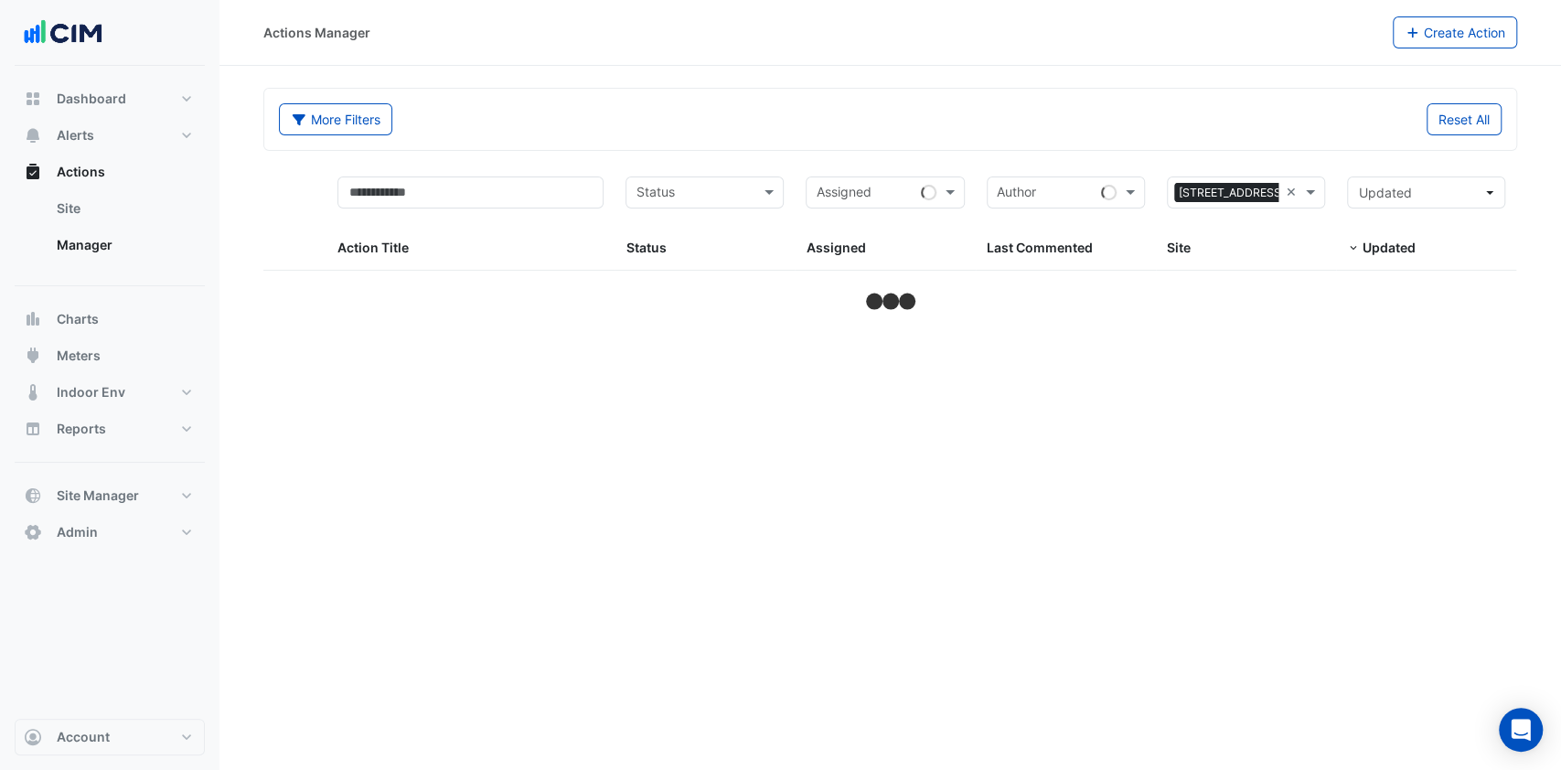
select select "***"
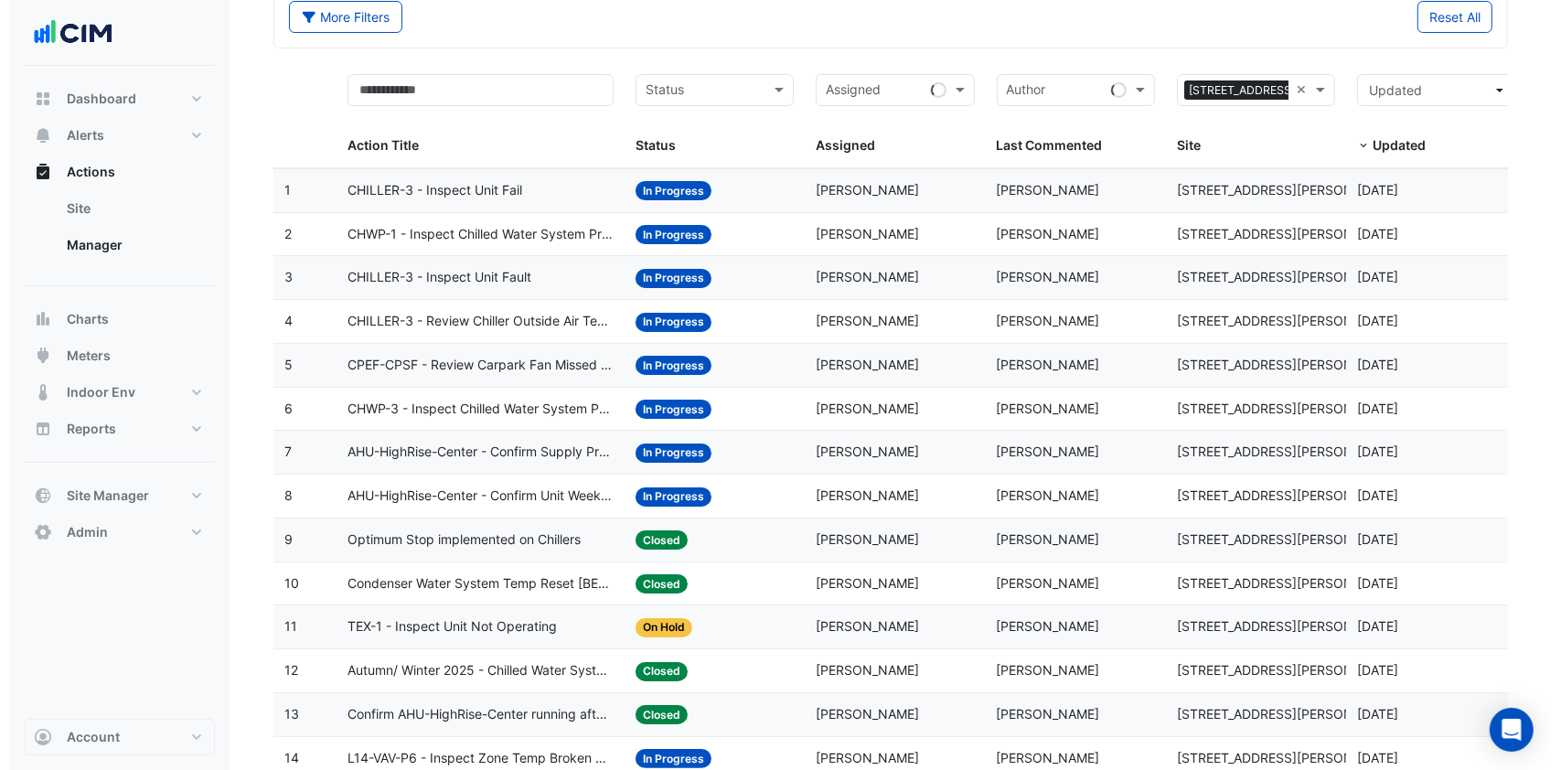
scroll to position [243, 0]
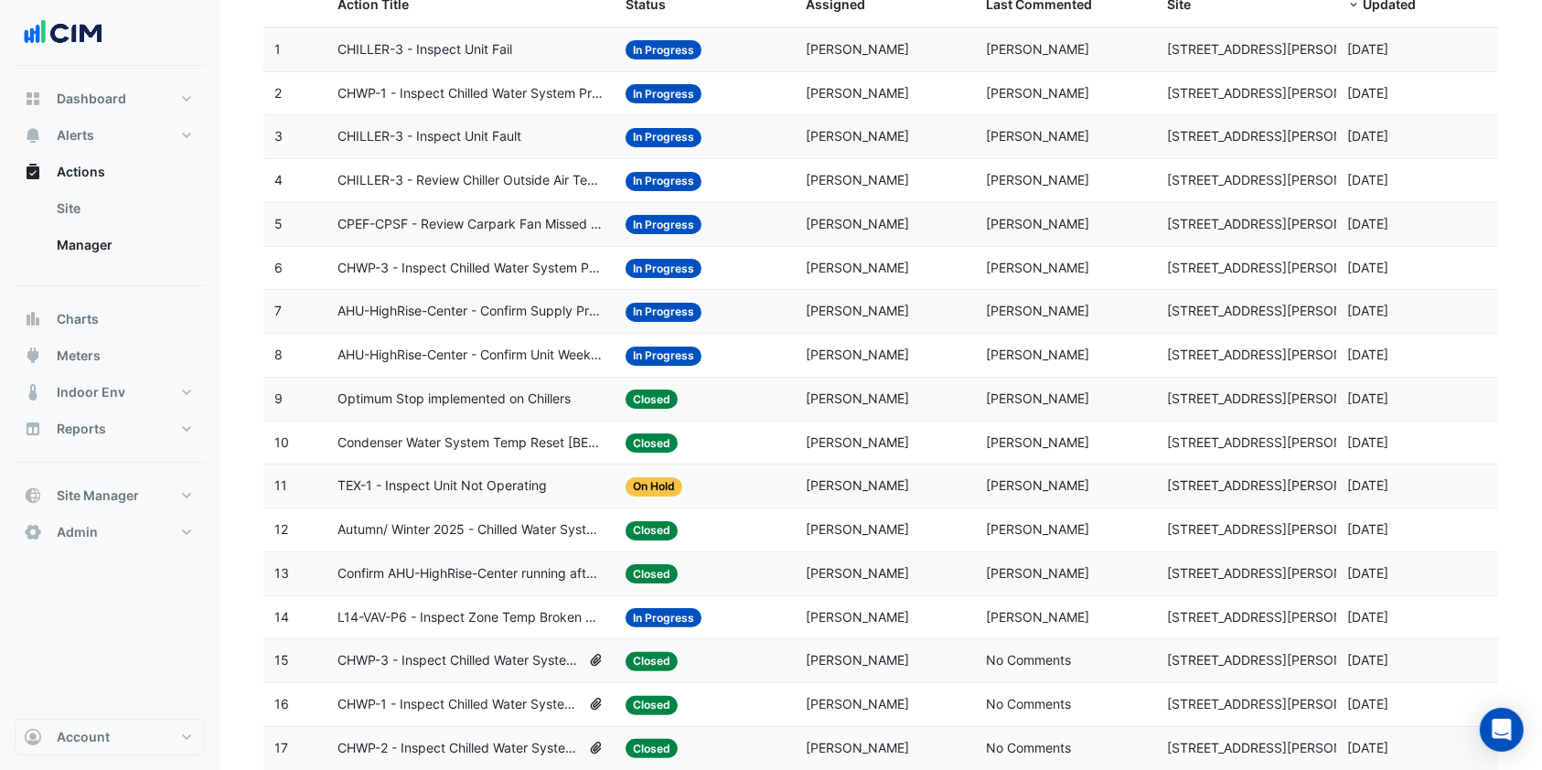
click at [503, 350] on span "AHU-HighRise-Center - Confirm Unit Weekend Operation (Energy Waste)" at bounding box center [470, 355] width 266 height 21
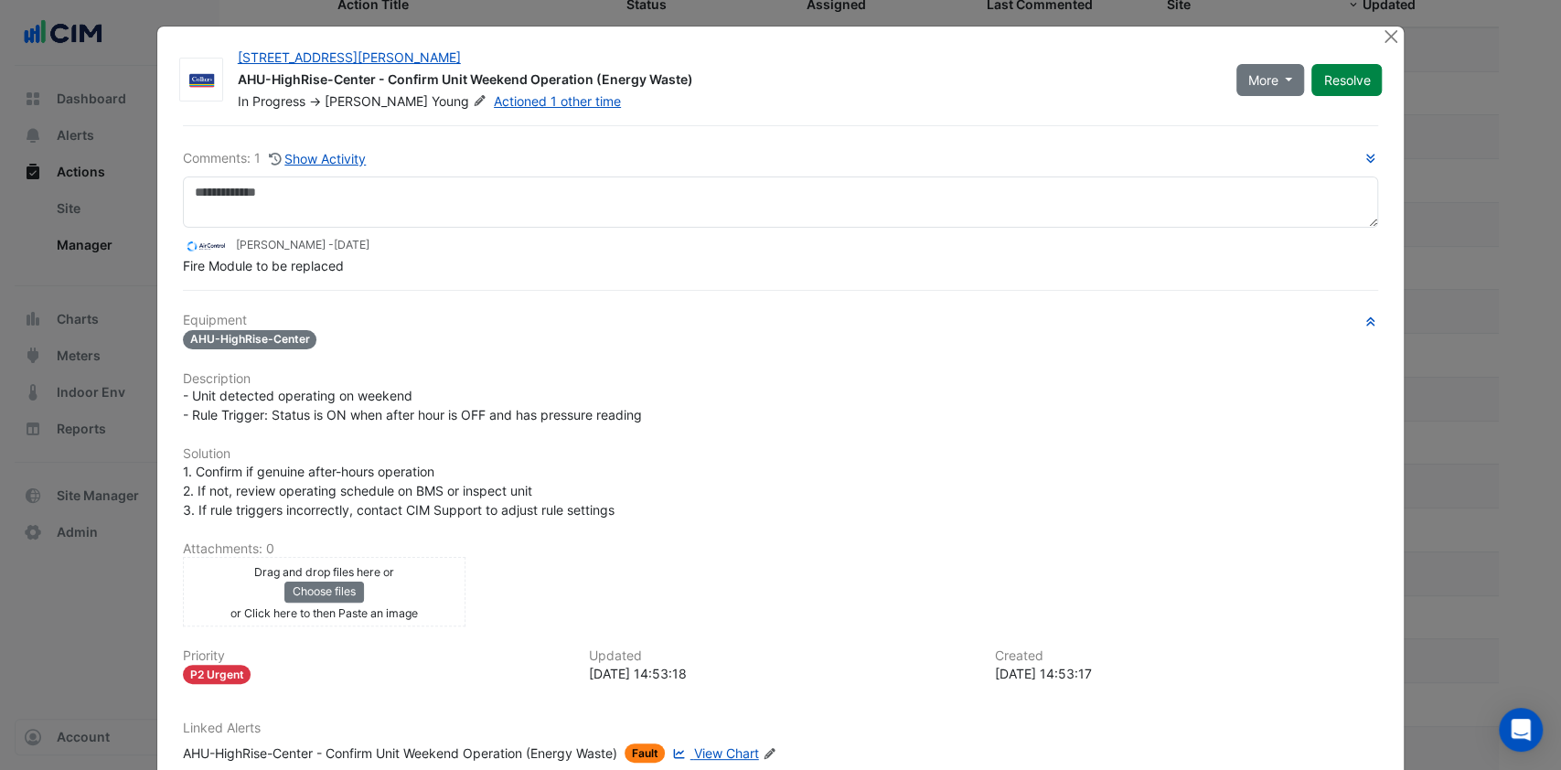
drag, startPoint x: 341, startPoint y: 306, endPoint x: 305, endPoint y: 280, distance: 45.2
click at [304, 281] on div "Comments: 1 Show Activity [PERSON_NAME] - [DATE] Fire Module to be replaced Equ…" at bounding box center [781, 486] width 1218 height 723
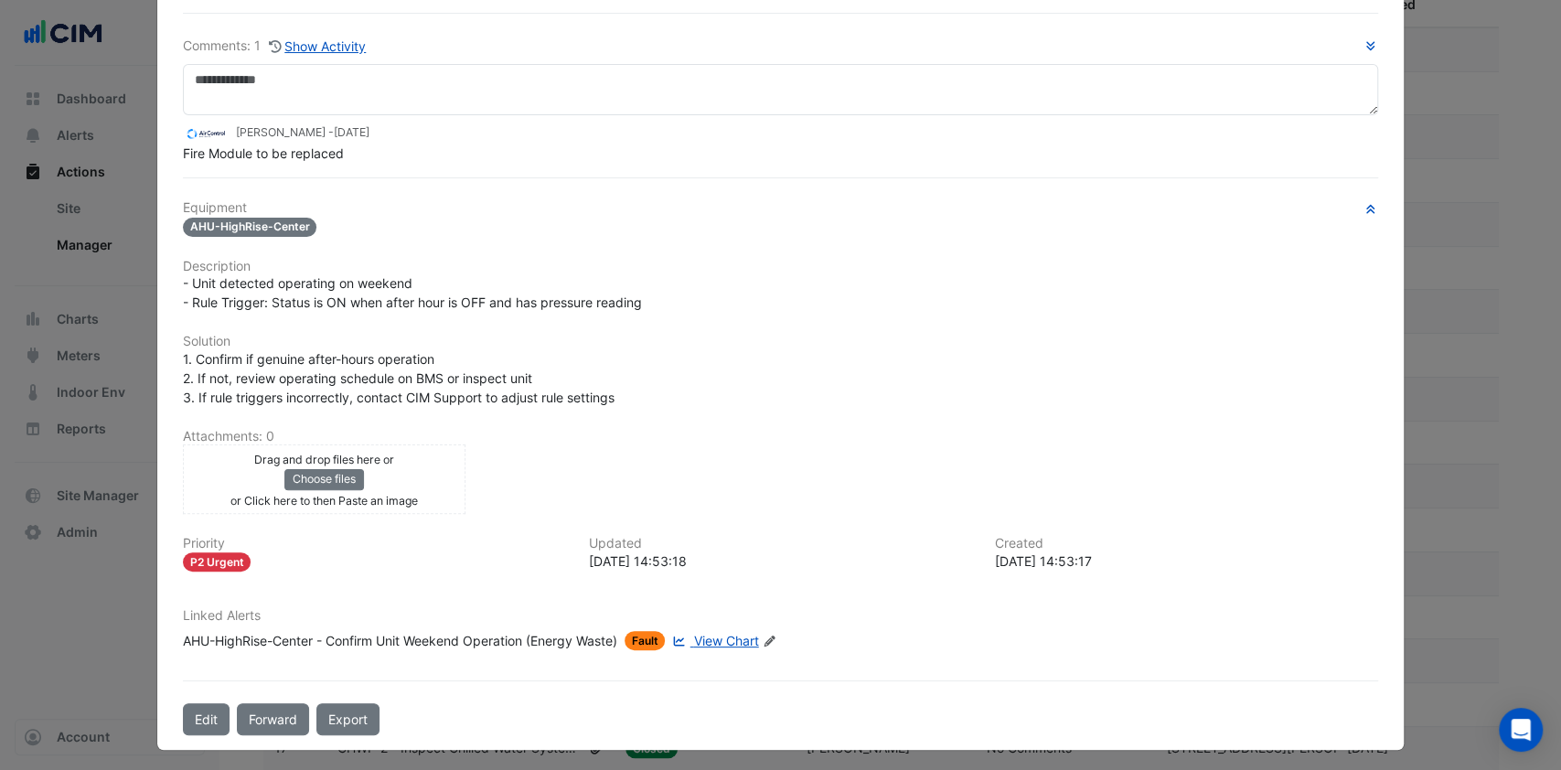
scroll to position [0, 0]
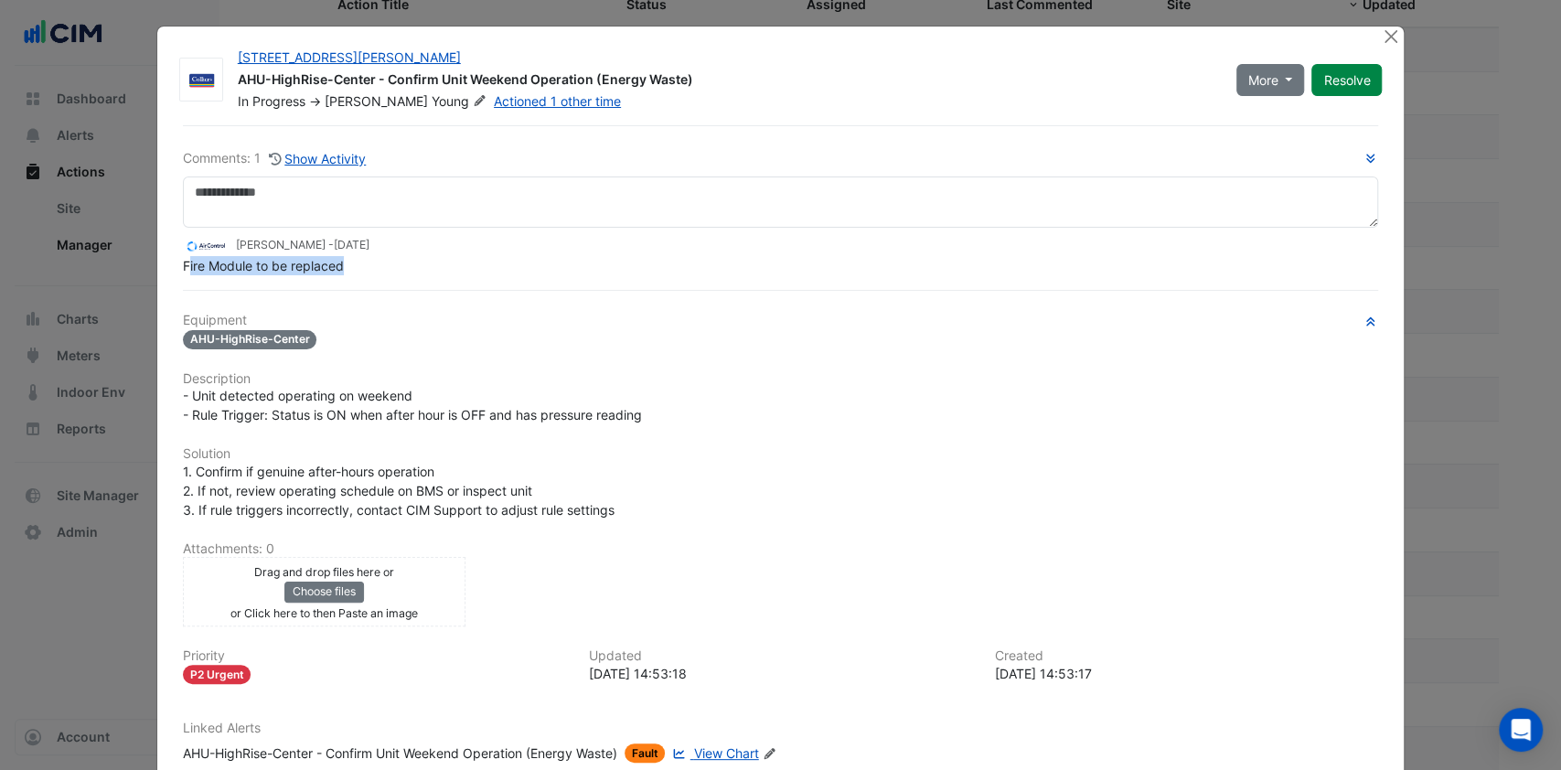
drag, startPoint x: 177, startPoint y: 262, endPoint x: 342, endPoint y: 273, distance: 165.1
click at [342, 273] on div "Fire Module to be replaced" at bounding box center [781, 265] width 1196 height 19
click at [370, 274] on div "Comments: 1 Show Activity [PERSON_NAME] - [DATE] Fire Module to be replaced Equ…" at bounding box center [781, 486] width 1218 height 723
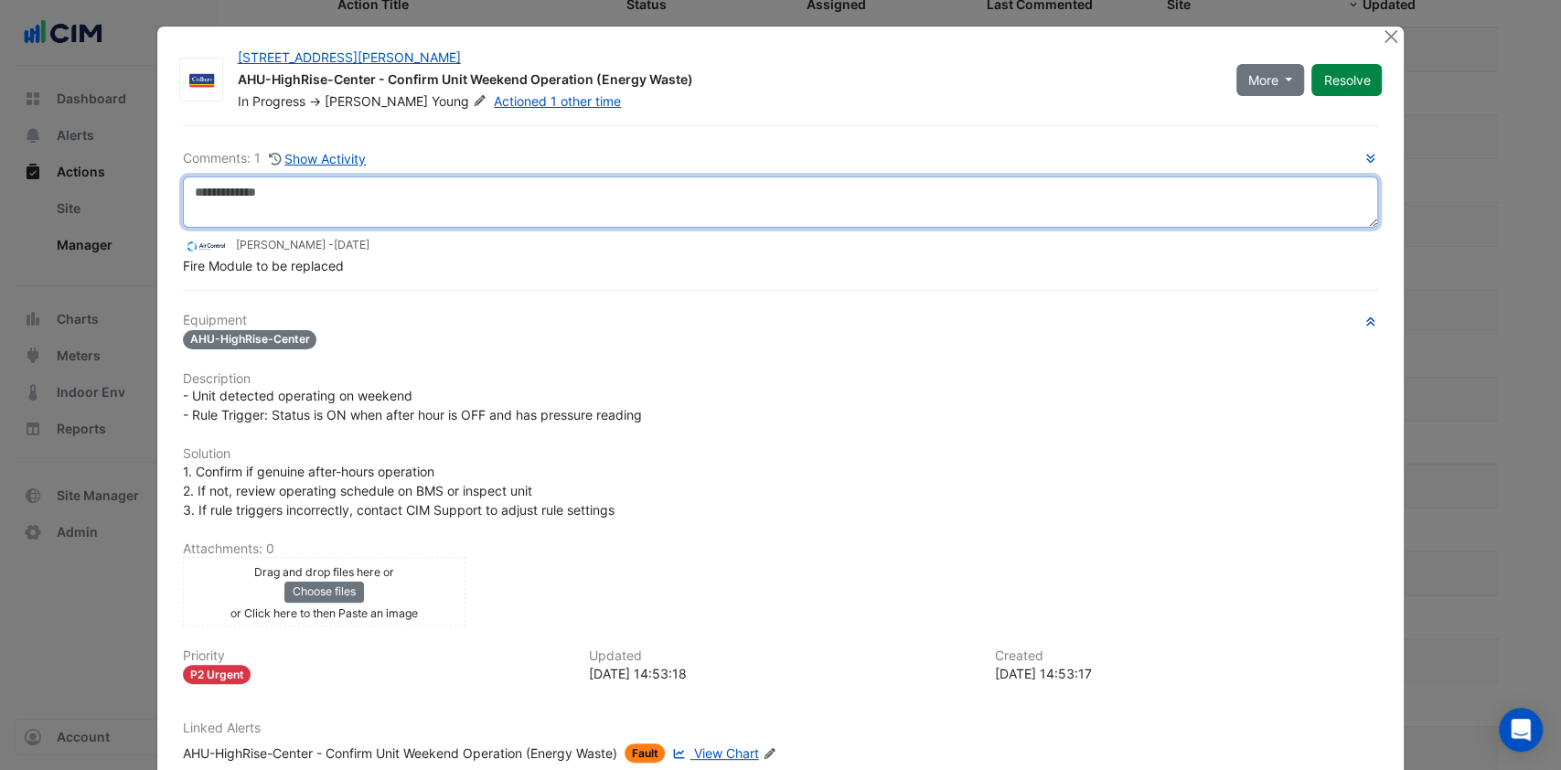
click at [215, 208] on textarea at bounding box center [781, 202] width 1196 height 51
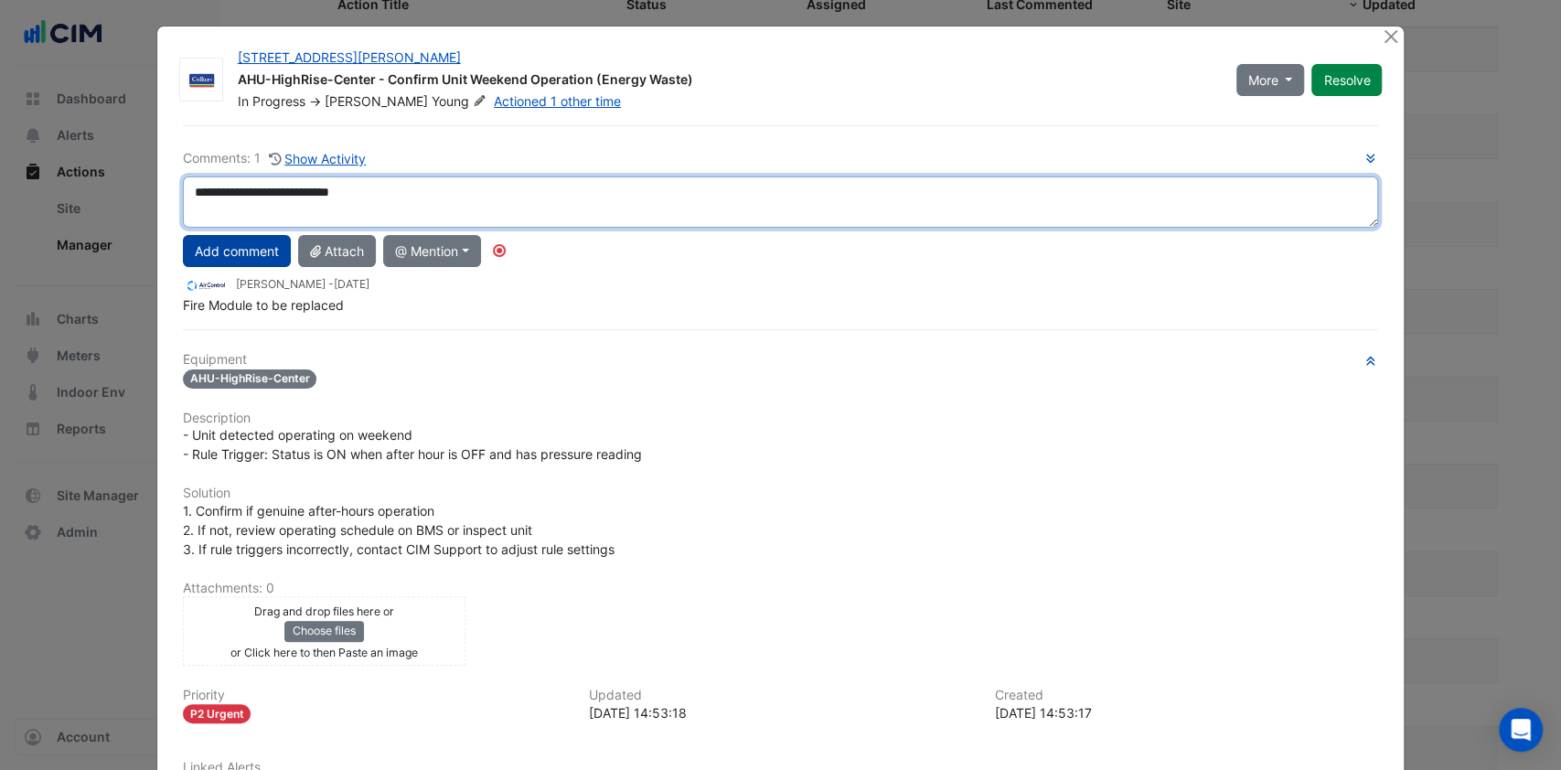
type textarea "**********"
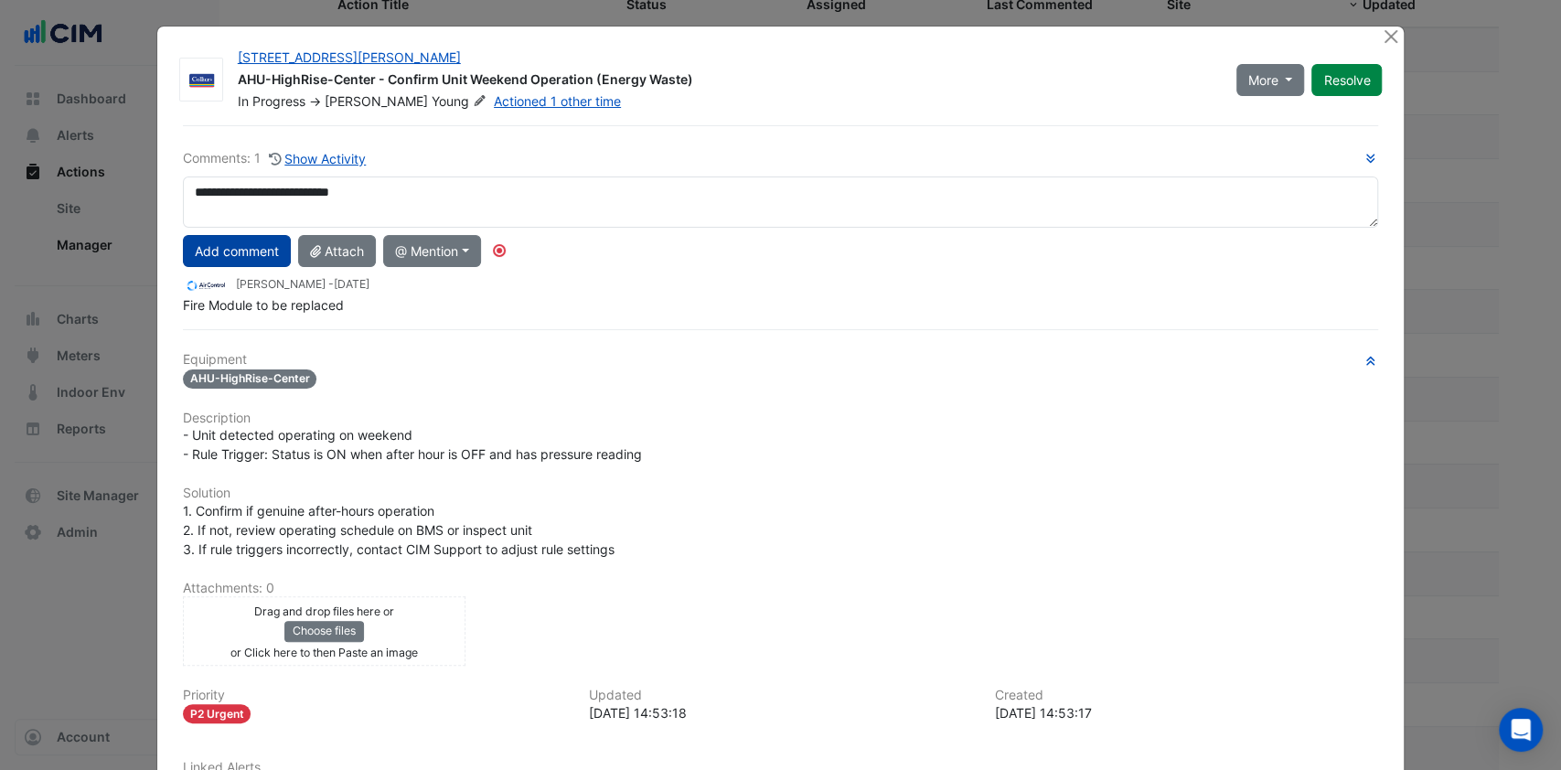
click at [220, 255] on button "Add comment" at bounding box center [237, 251] width 108 height 32
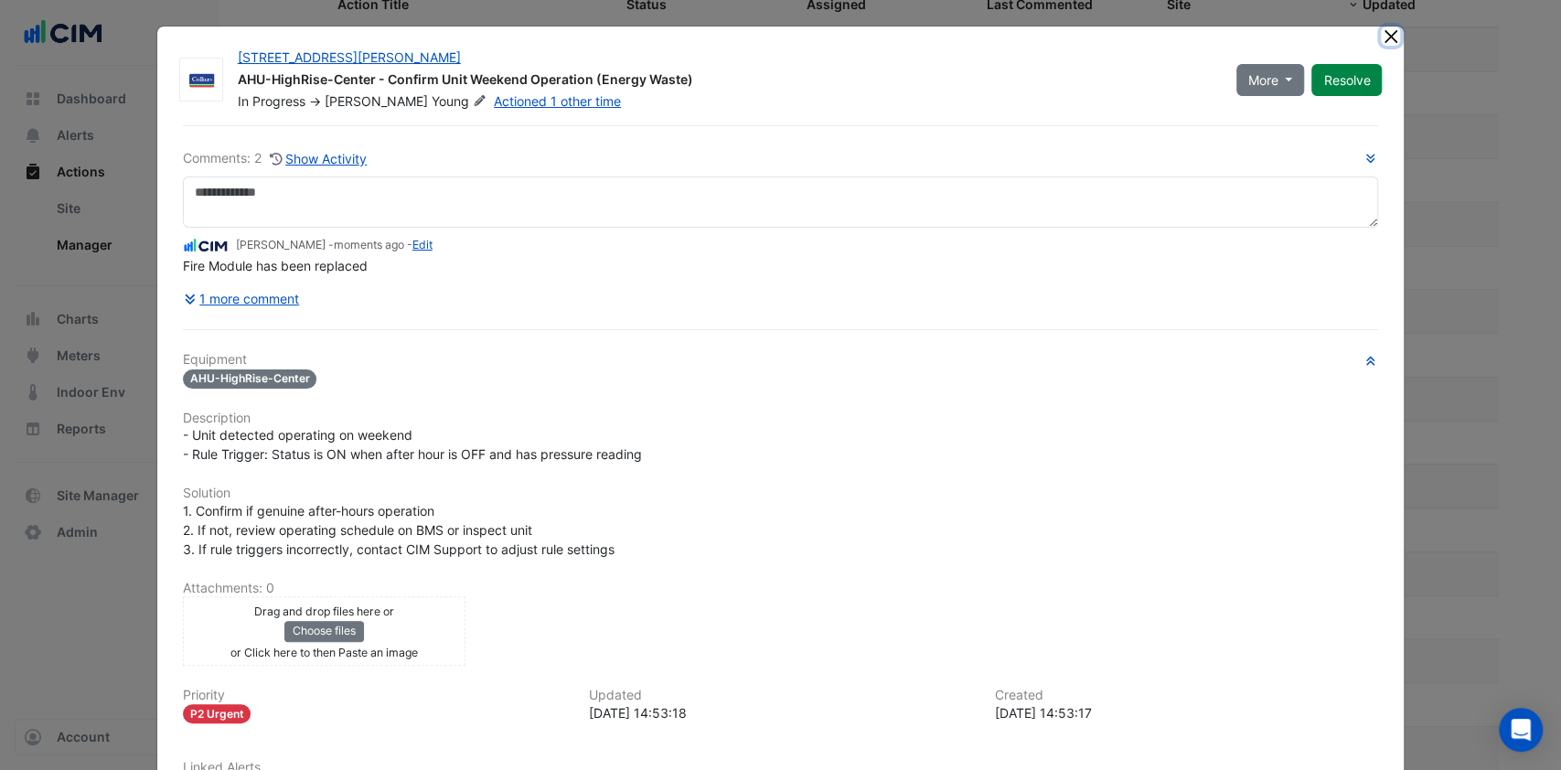
click at [1381, 33] on button "Close" at bounding box center [1390, 36] width 19 height 19
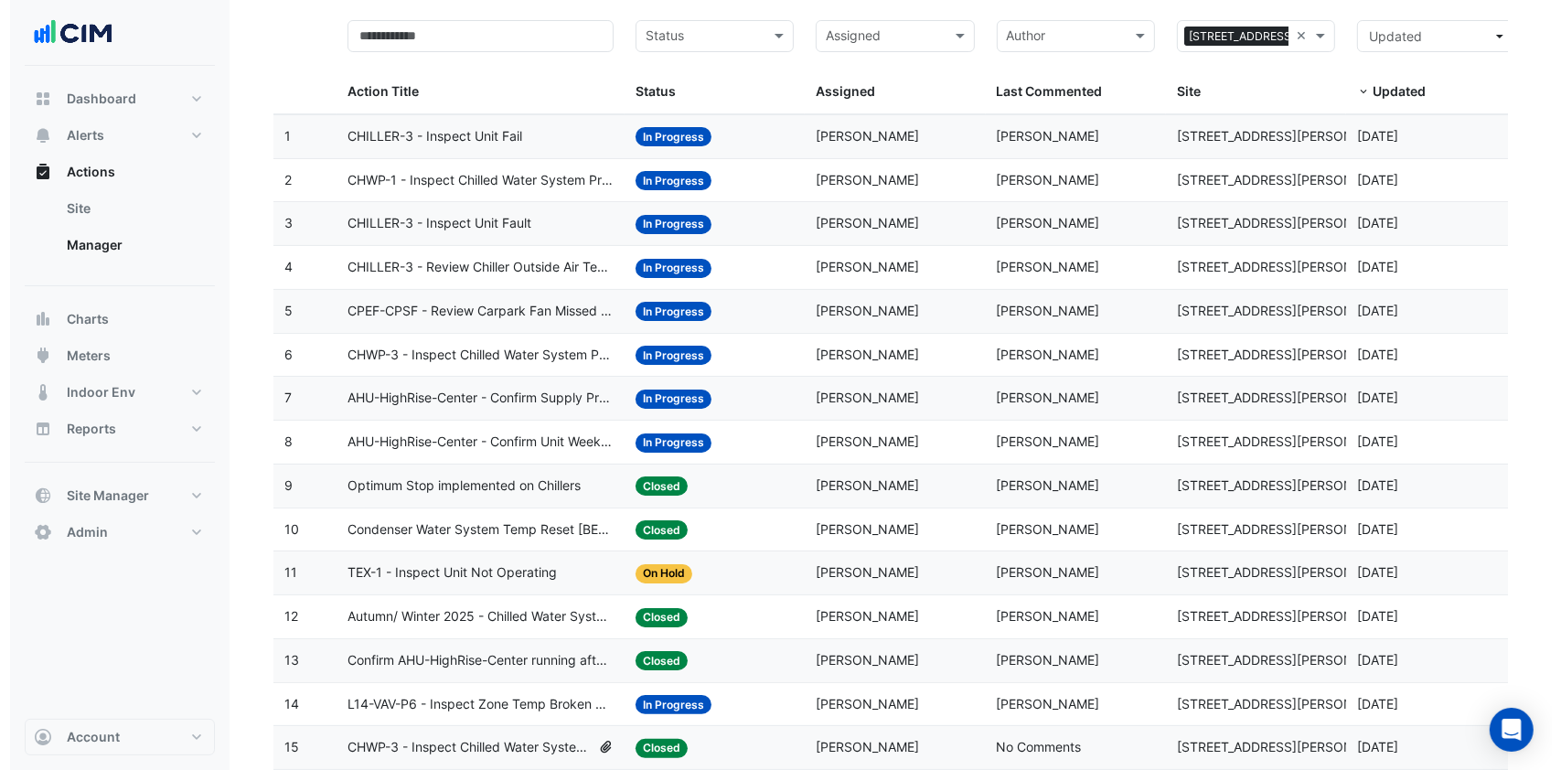
scroll to position [122, 0]
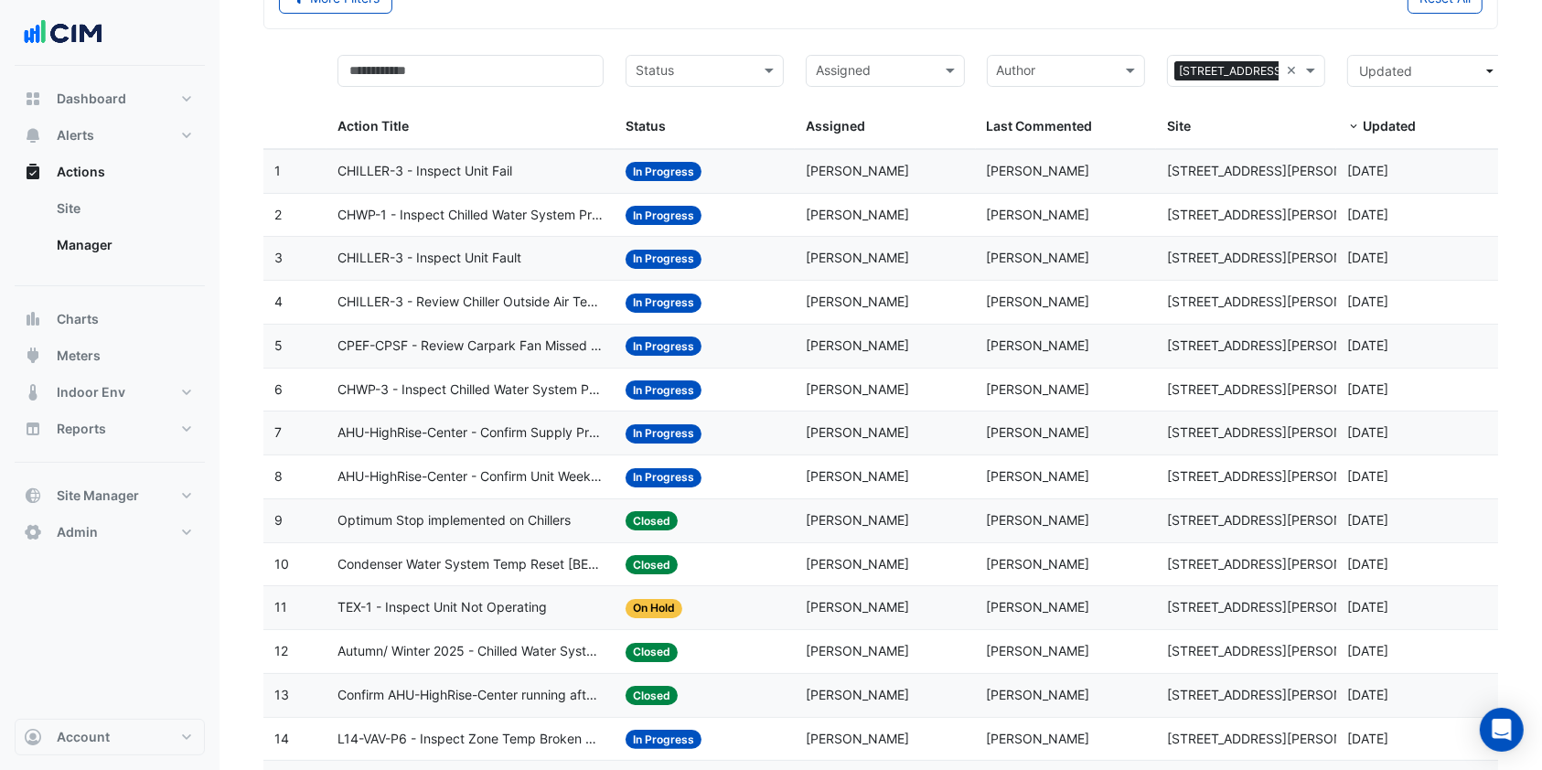
click at [433, 169] on span "CHILLER-3 - Inspect Unit Fail" at bounding box center [424, 171] width 175 height 21
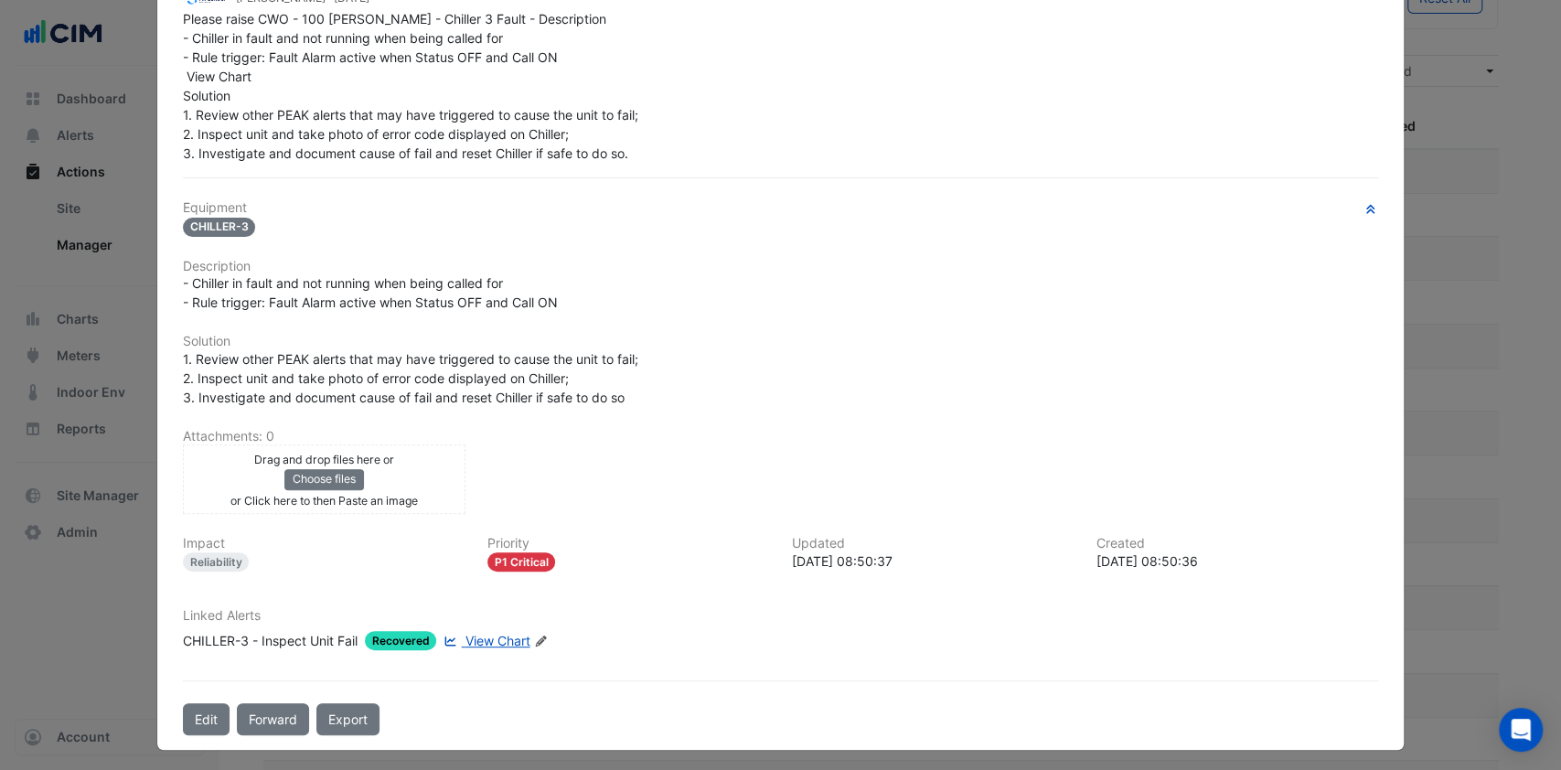
scroll to position [43, 0]
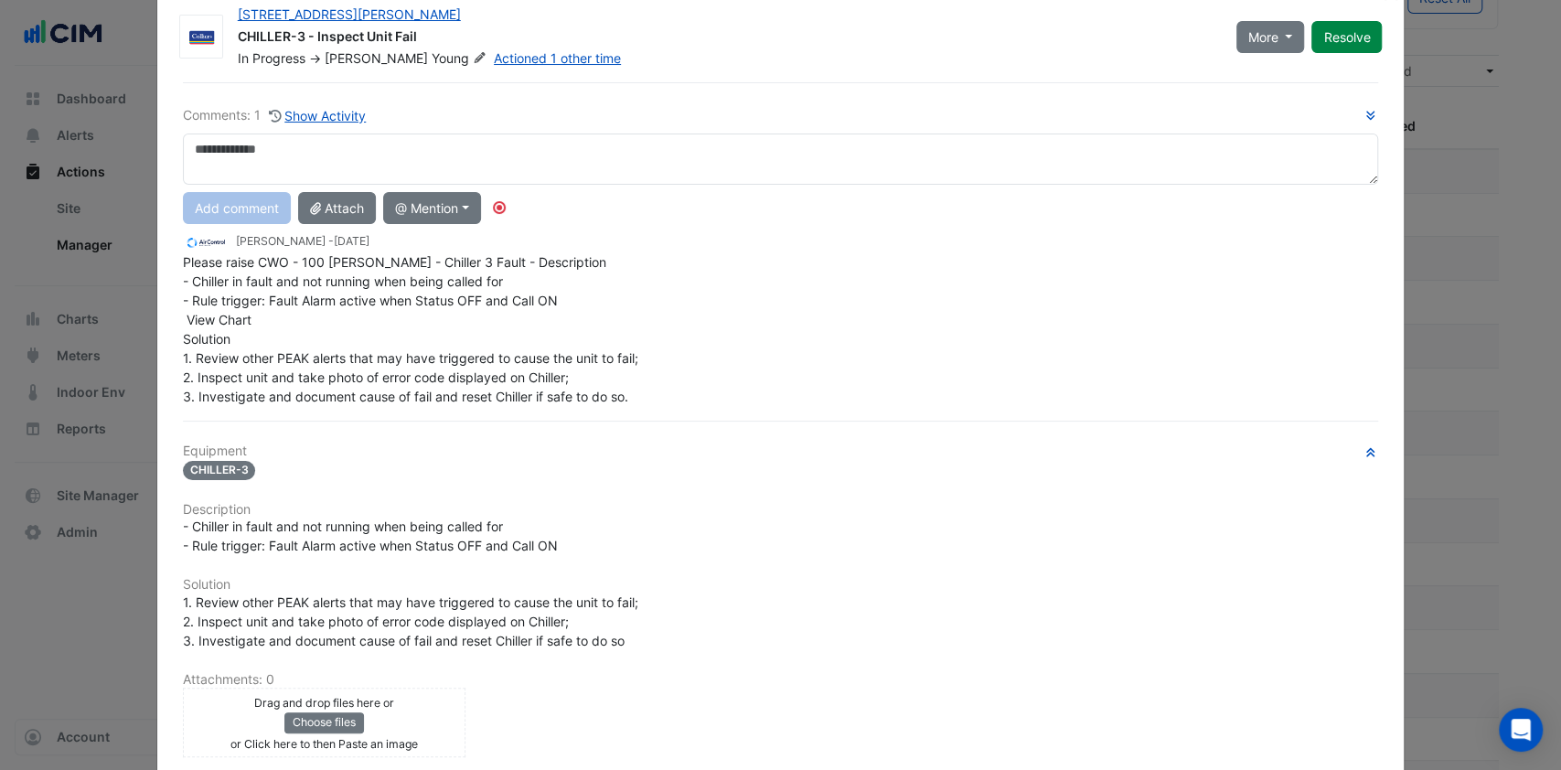
click at [329, 161] on textarea at bounding box center [781, 159] width 1196 height 51
type textarea "*"
type textarea "**********"
click at [235, 207] on button "Add comment" at bounding box center [237, 208] width 108 height 32
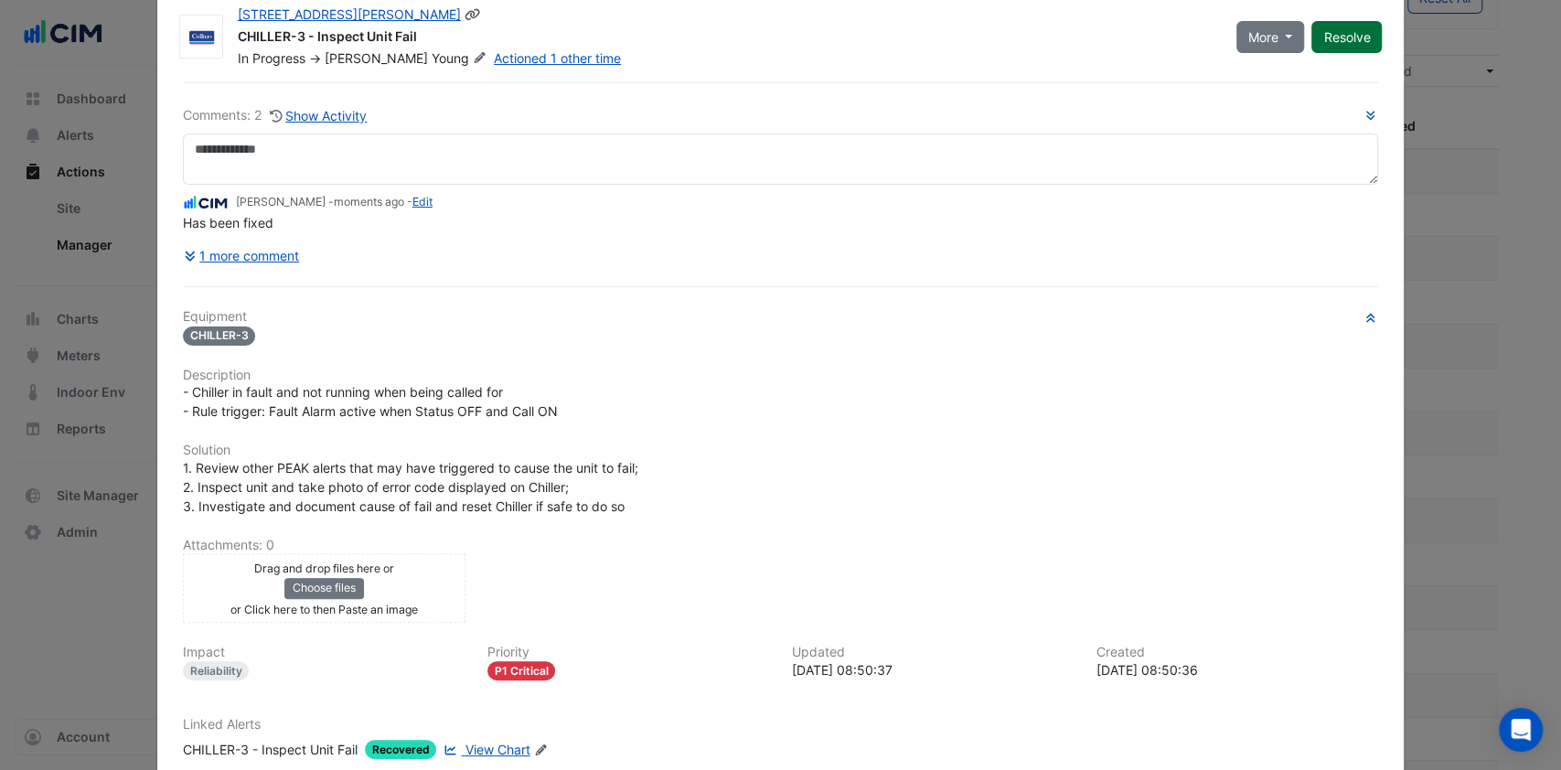
click at [1346, 43] on button "Resolve" at bounding box center [1347, 37] width 70 height 32
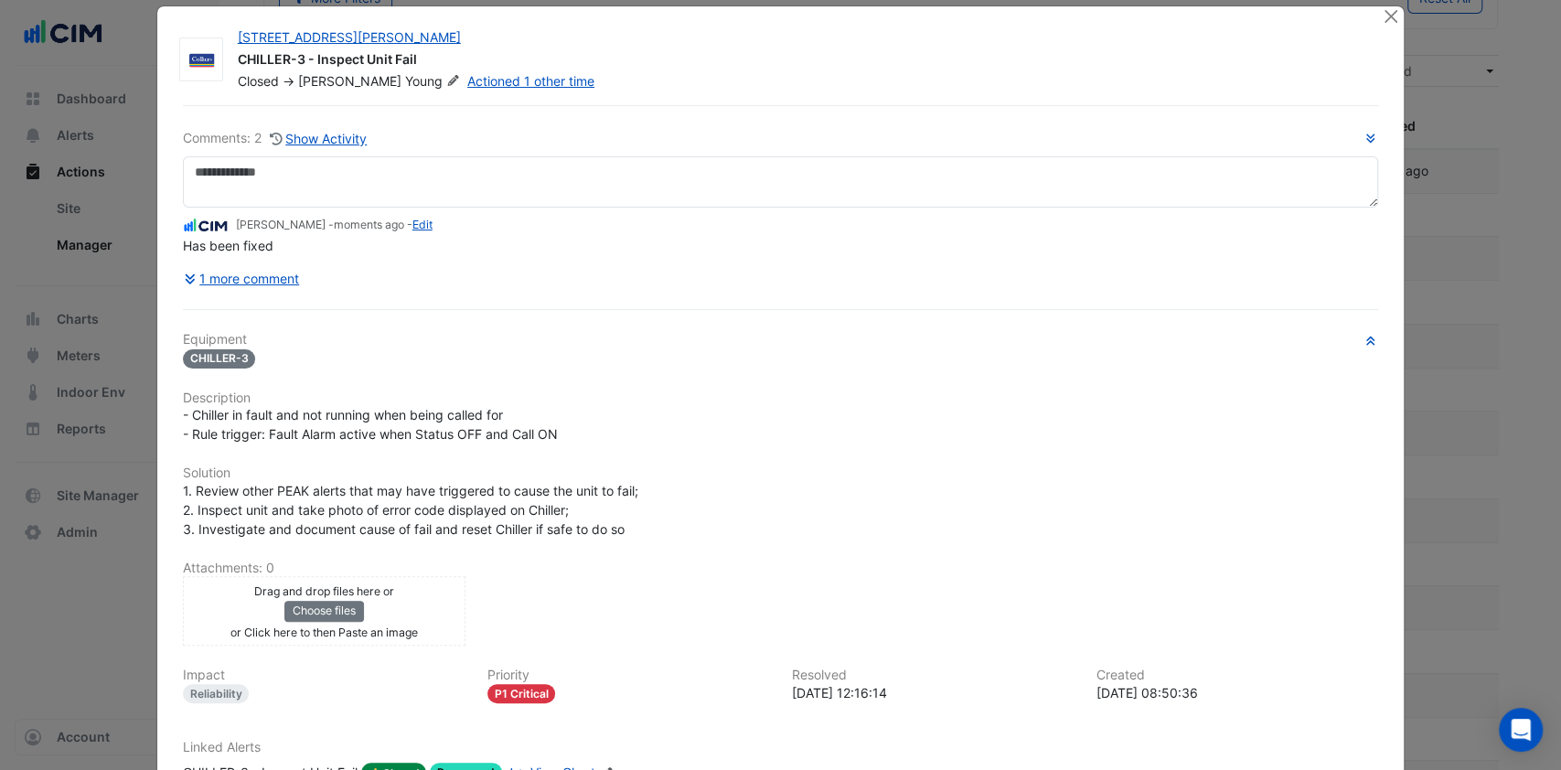
scroll to position [0, 0]
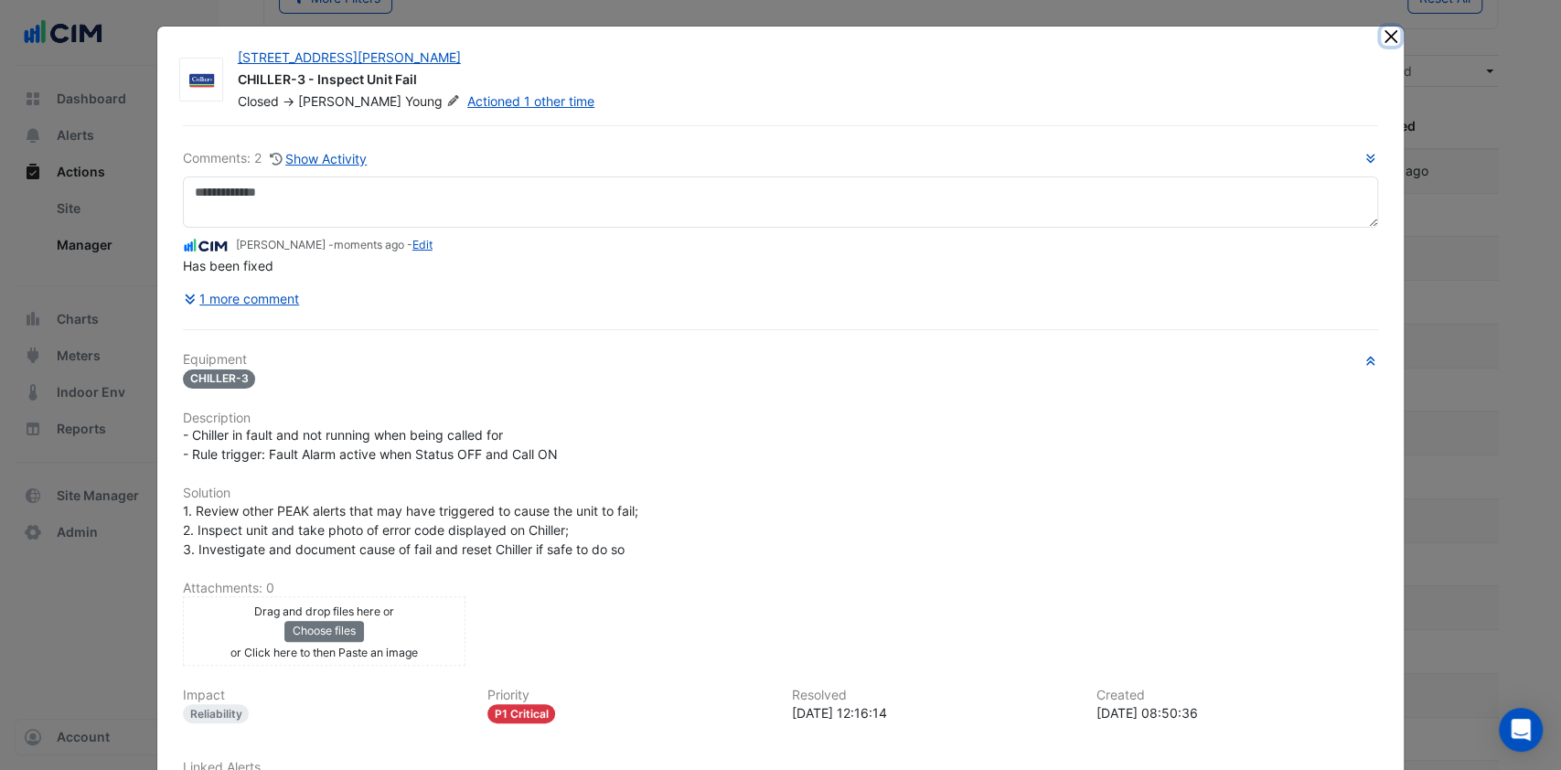
click at [1382, 39] on button "Close" at bounding box center [1390, 36] width 19 height 19
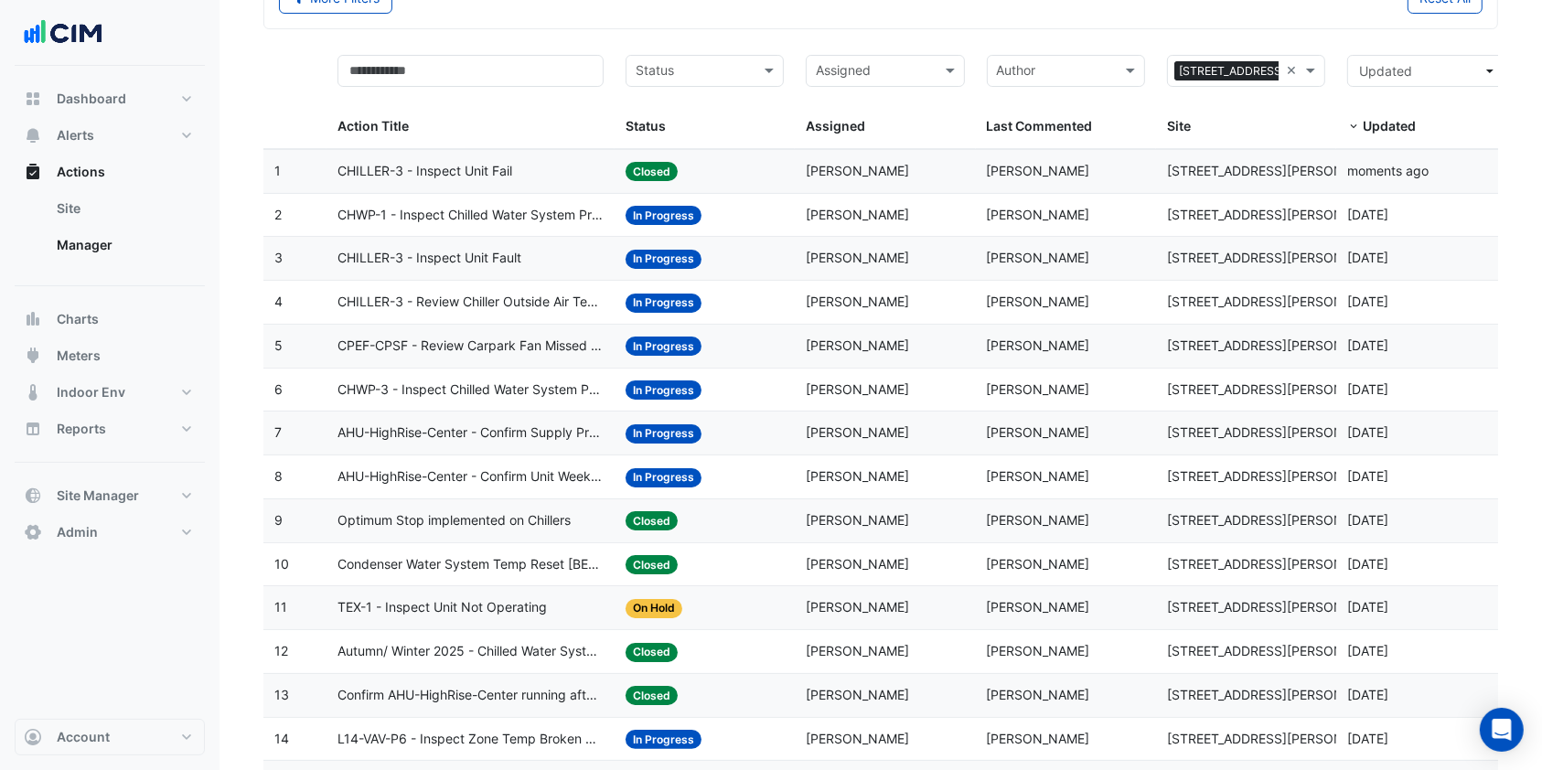
click at [446, 214] on span "CHWP-1 - Inspect Chilled Water System Pressure Loss" at bounding box center [470, 215] width 266 height 21
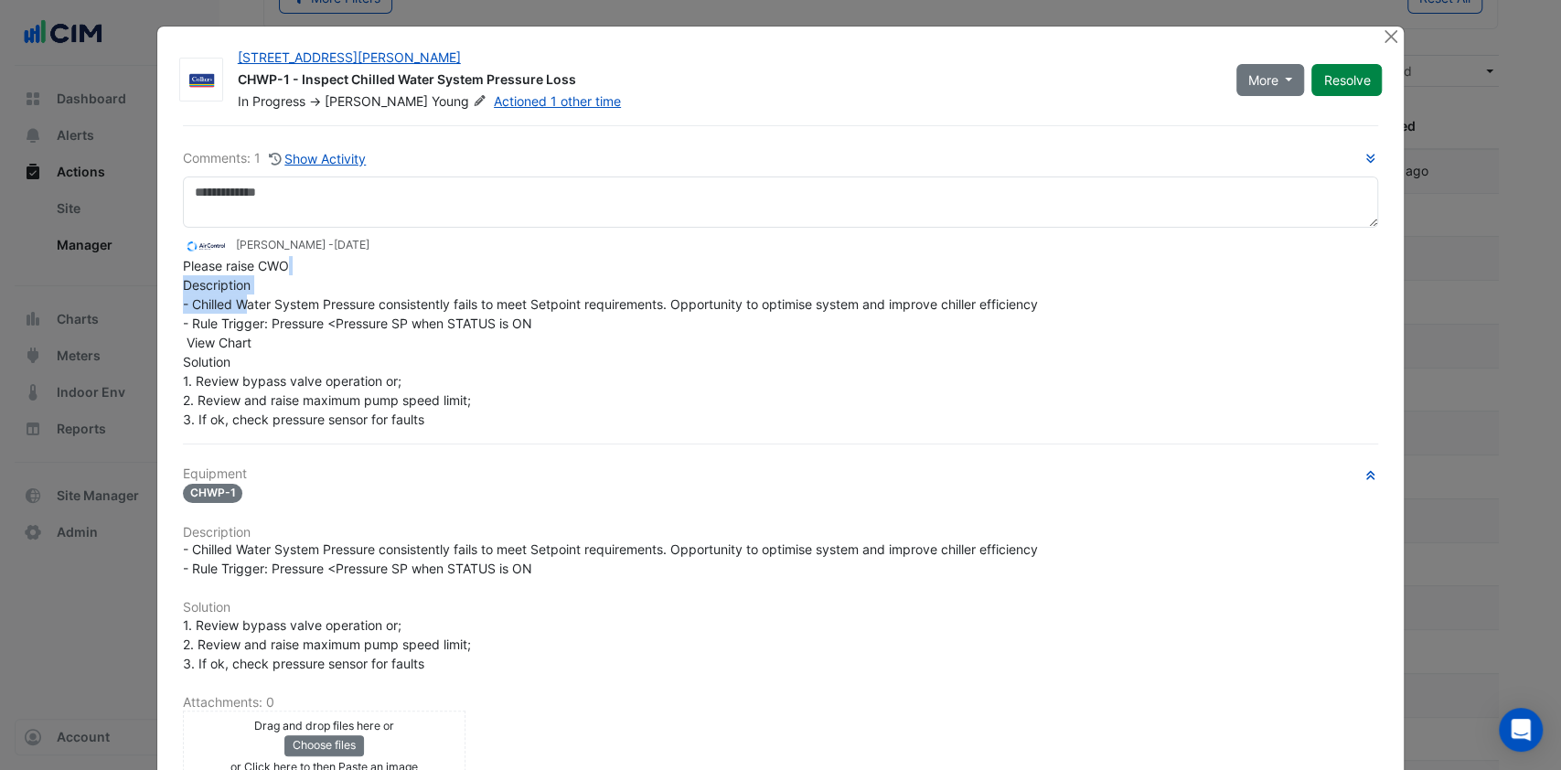
drag, startPoint x: 287, startPoint y: 304, endPoint x: 249, endPoint y: 293, distance: 40.0
click at [244, 294] on div "Please raise CWO Description - Chilled Water System Pressure consistently fails…" at bounding box center [781, 342] width 1196 height 173
click at [445, 362] on div "Please raise CWO Description - Chilled Water System Pressure consistently fails…" at bounding box center [781, 342] width 1196 height 173
click at [1383, 31] on button "Close" at bounding box center [1390, 36] width 19 height 19
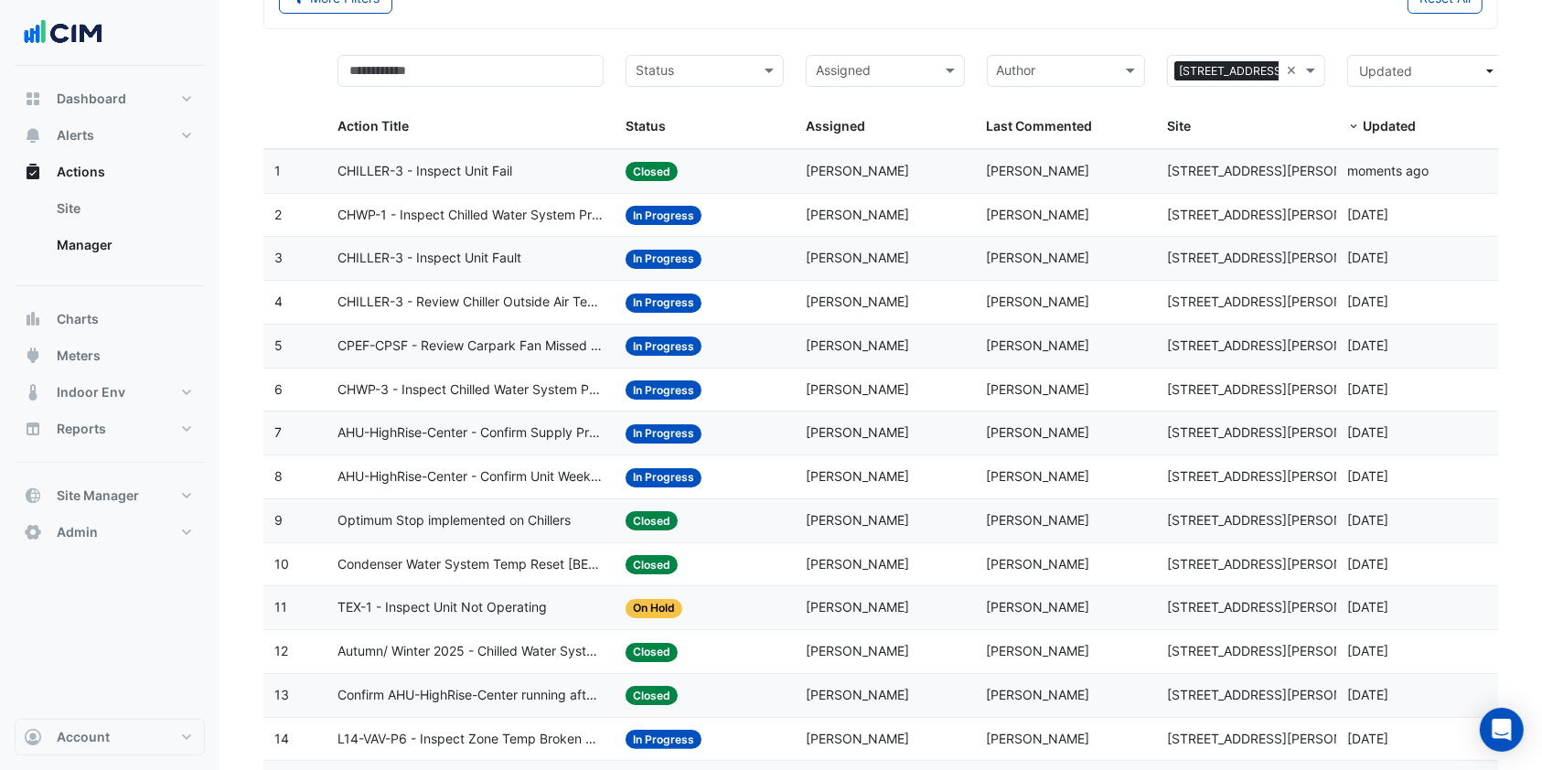
click at [509, 388] on span "CHWP-3 - Inspect Chilled Water System Pressure Loss" at bounding box center [470, 390] width 266 height 21
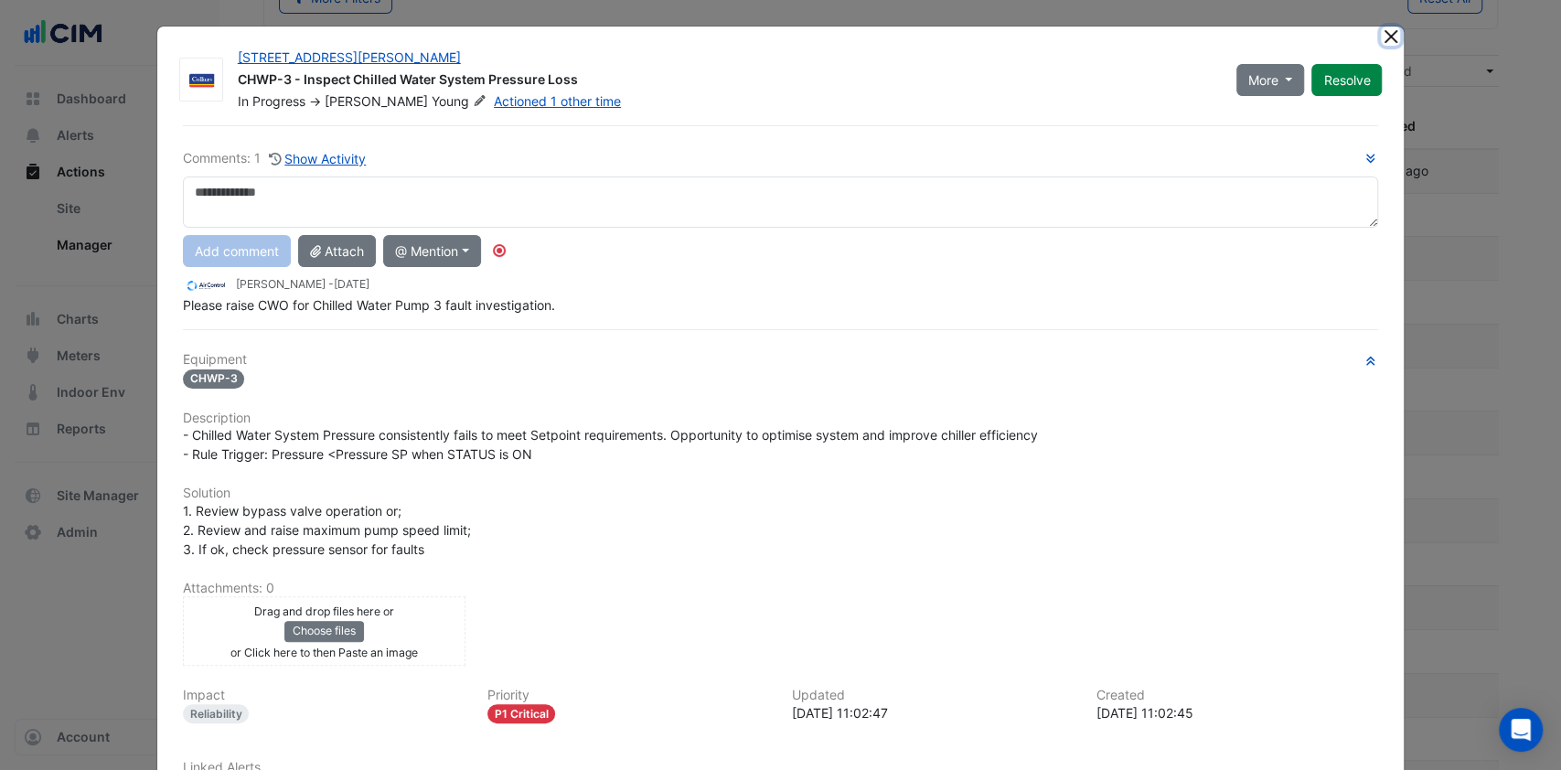
click at [1381, 33] on button "Close" at bounding box center [1390, 36] width 19 height 19
